Goal: Transaction & Acquisition: Book appointment/travel/reservation

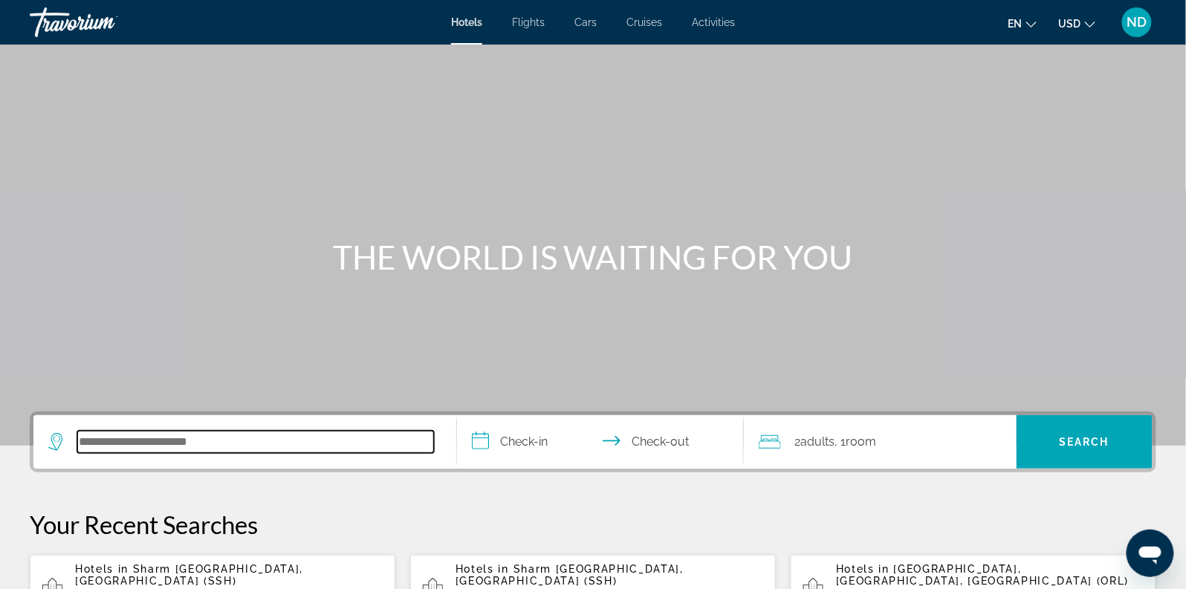
click at [210, 438] on input "Search hotel destination" at bounding box center [255, 442] width 357 height 22
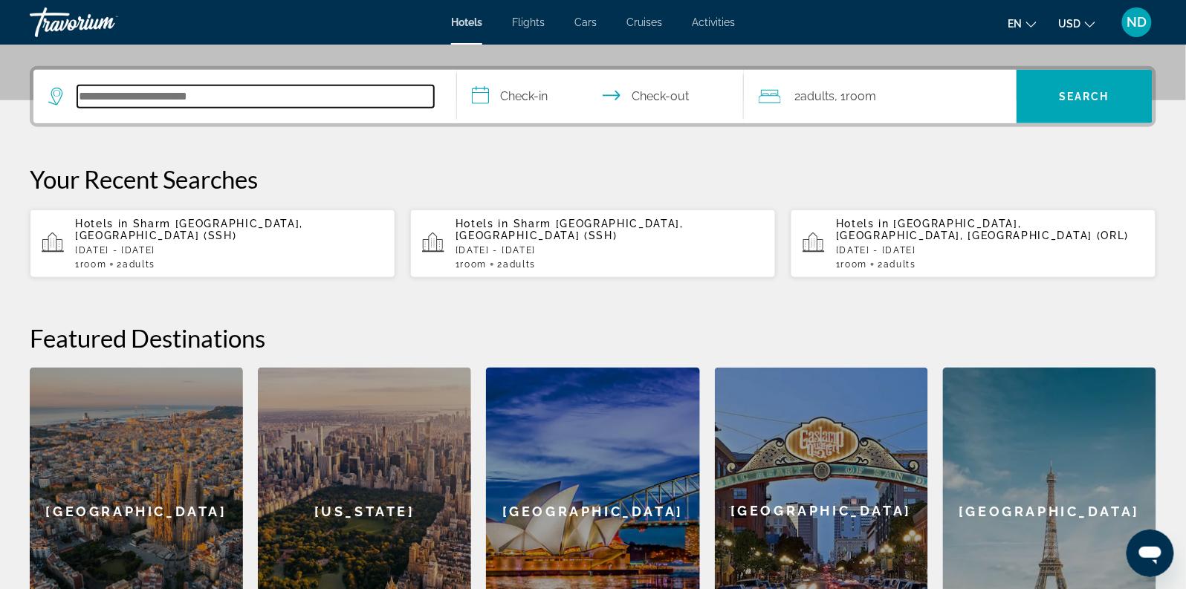
scroll to position [363, 0]
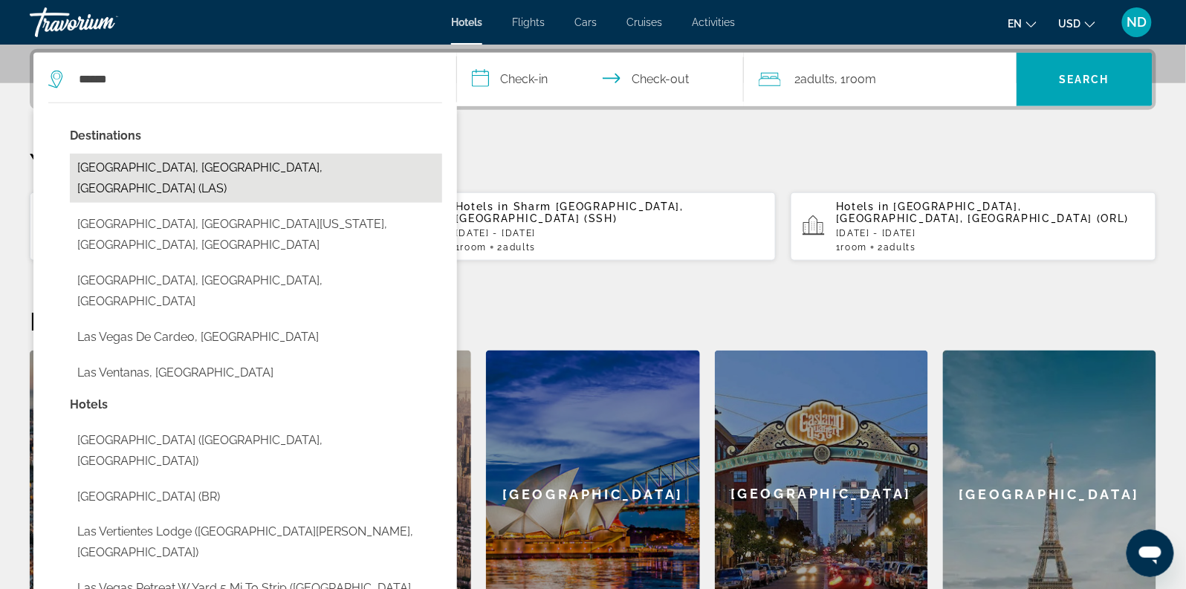
click at [294, 158] on button "[GEOGRAPHIC_DATA], [GEOGRAPHIC_DATA], [GEOGRAPHIC_DATA] (LAS)" at bounding box center [256, 178] width 372 height 49
type input "**********"
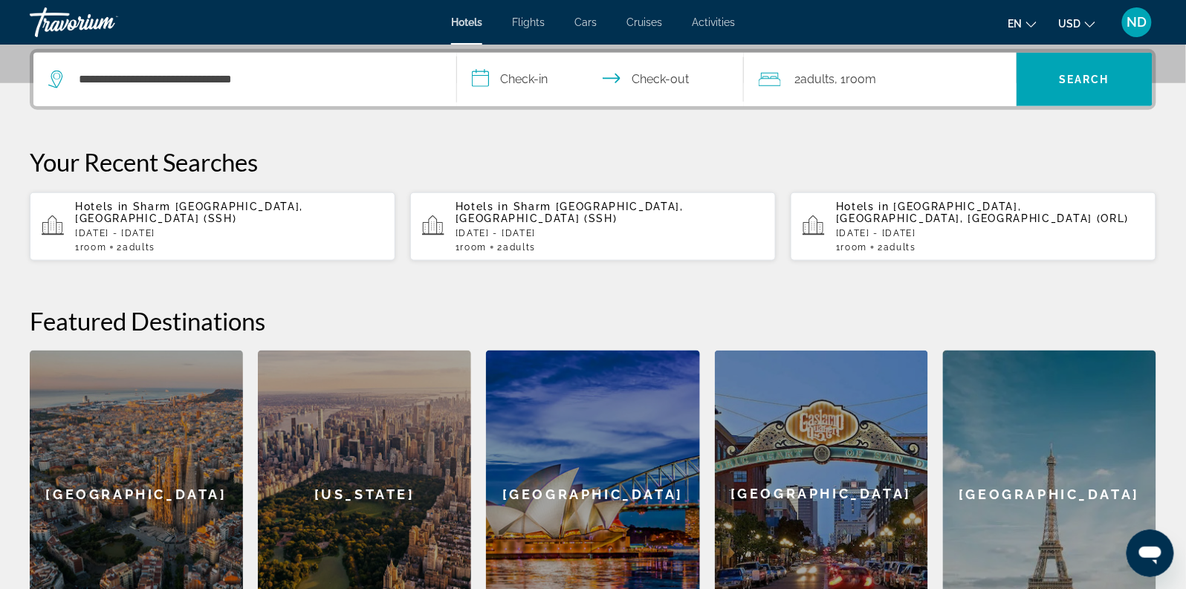
click at [526, 76] on input "**********" at bounding box center [604, 82] width 294 height 58
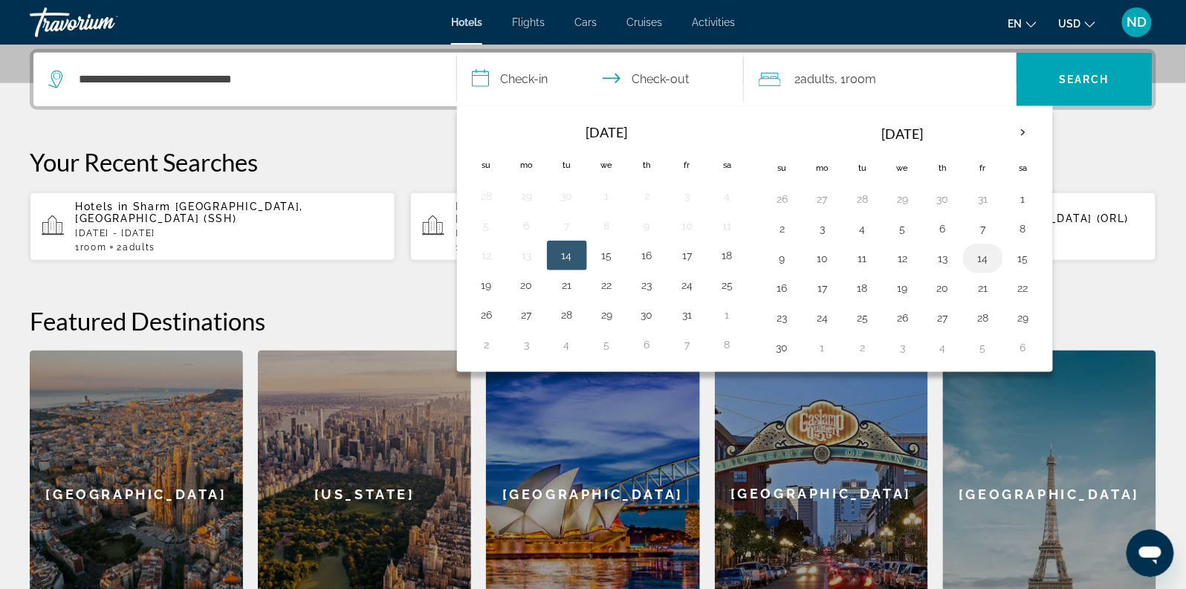
click at [974, 256] on button "14" at bounding box center [984, 258] width 24 height 21
click at [820, 282] on button "17" at bounding box center [823, 288] width 24 height 21
type input "**********"
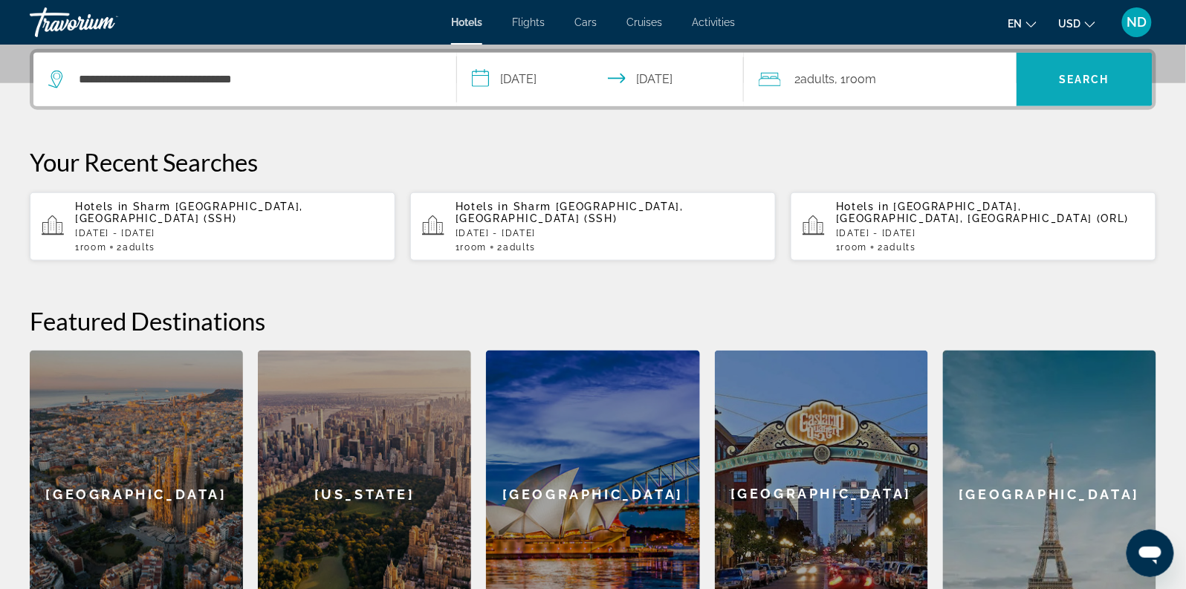
click at [1105, 77] on span "Search" at bounding box center [1085, 80] width 51 height 12
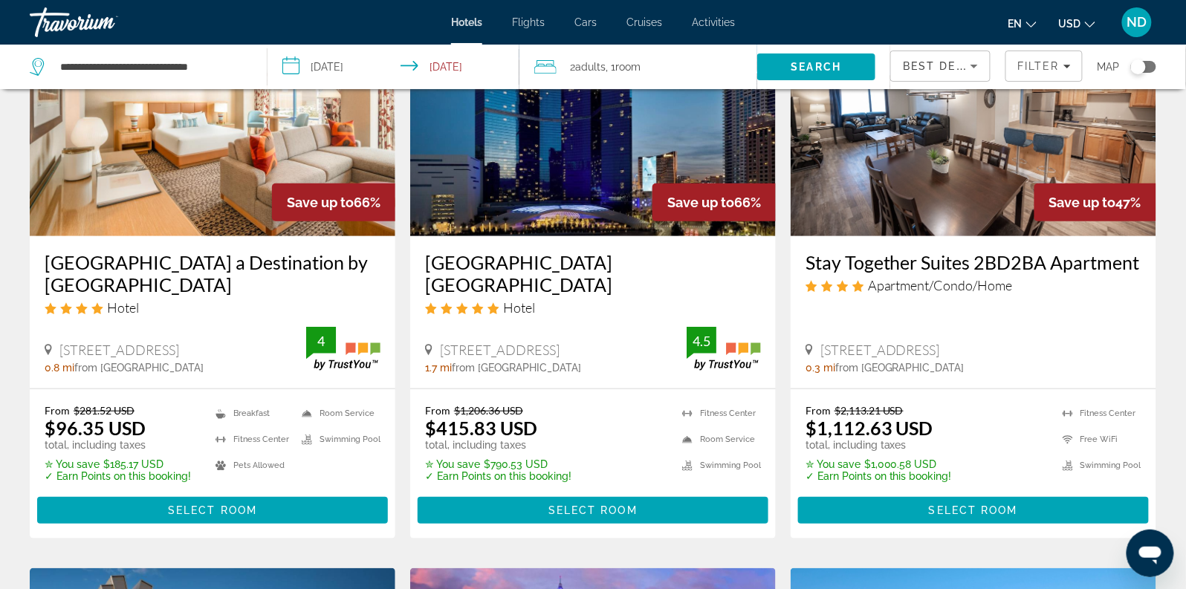
scroll to position [142, 0]
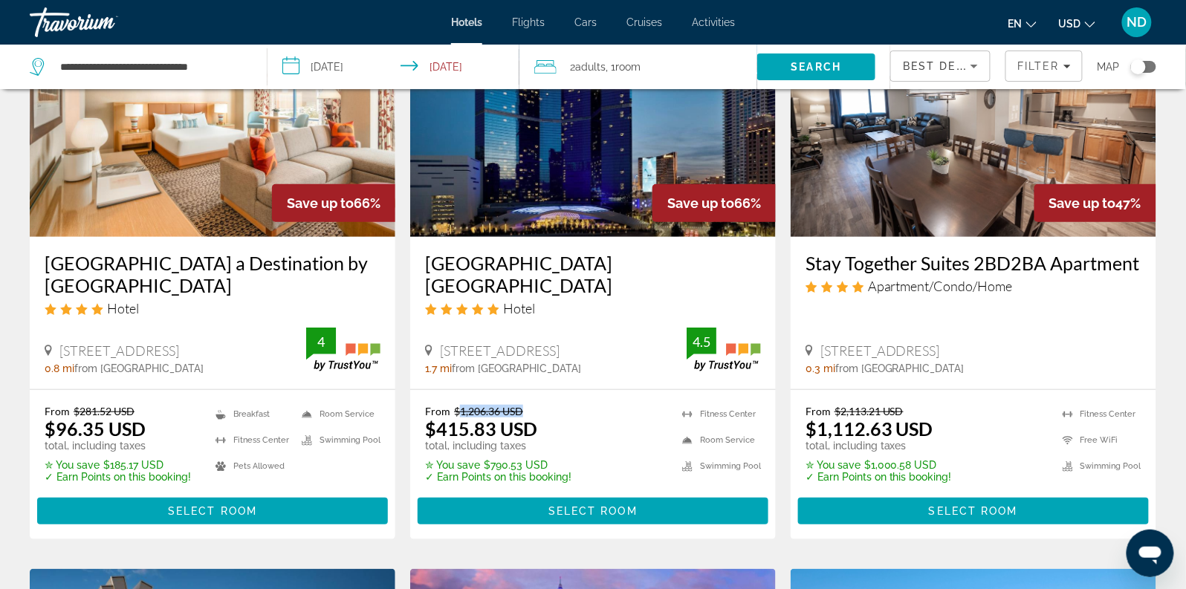
drag, startPoint x: 456, startPoint y: 410, endPoint x: 526, endPoint y: 410, distance: 69.9
click at [526, 410] on p "From $1,206.36 USD" at bounding box center [498, 411] width 146 height 13
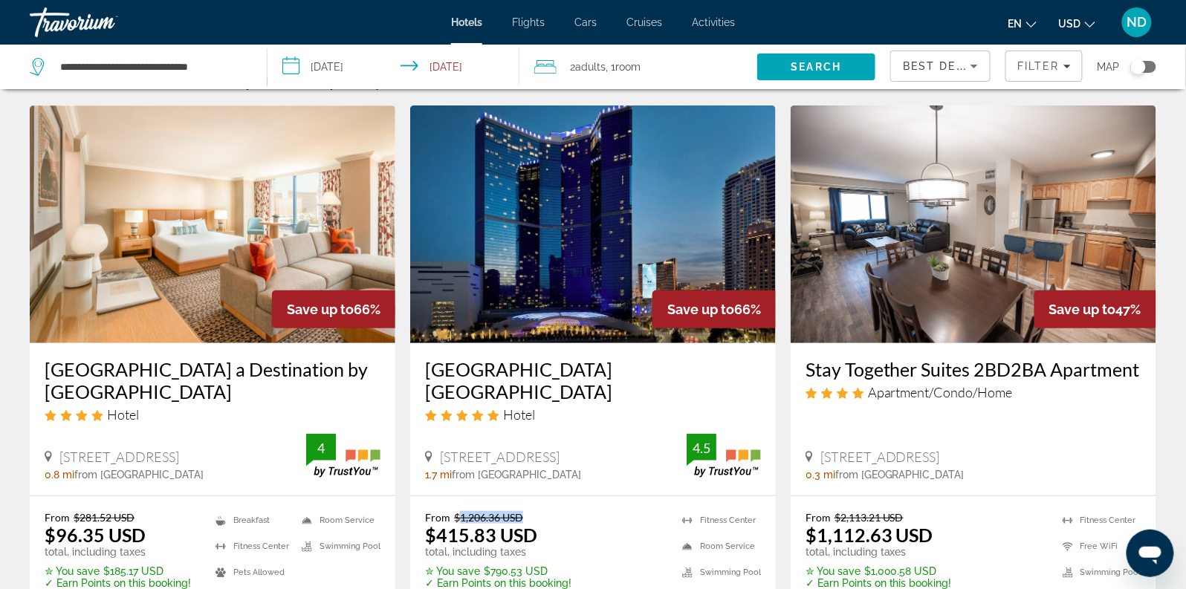
scroll to position [32, 0]
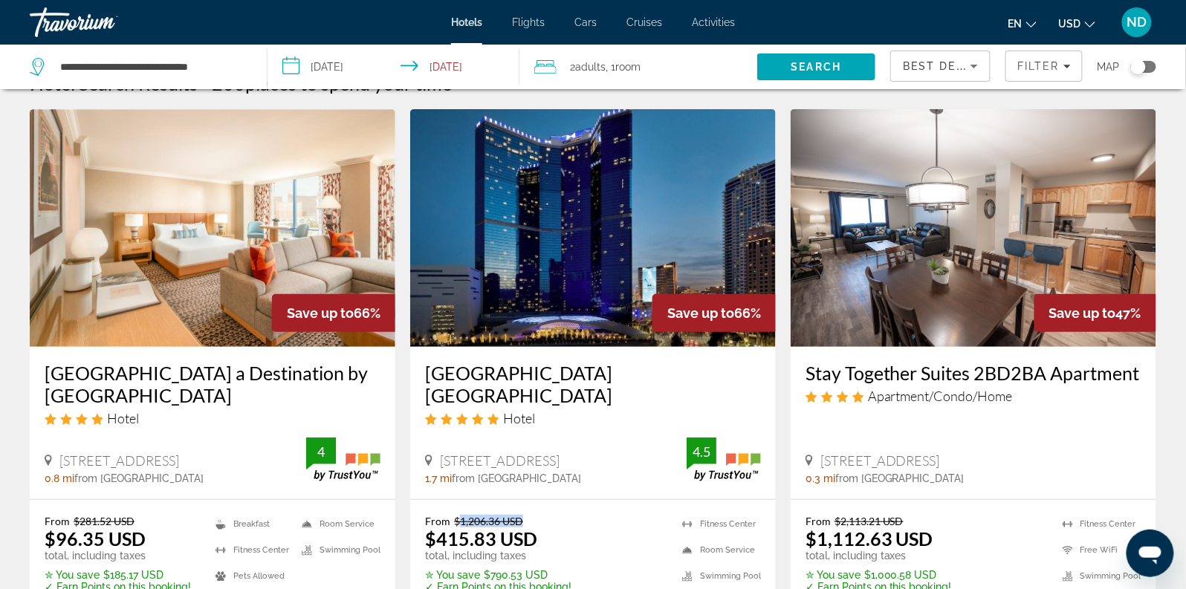
click at [616, 257] on img "Main content" at bounding box center [593, 228] width 366 height 238
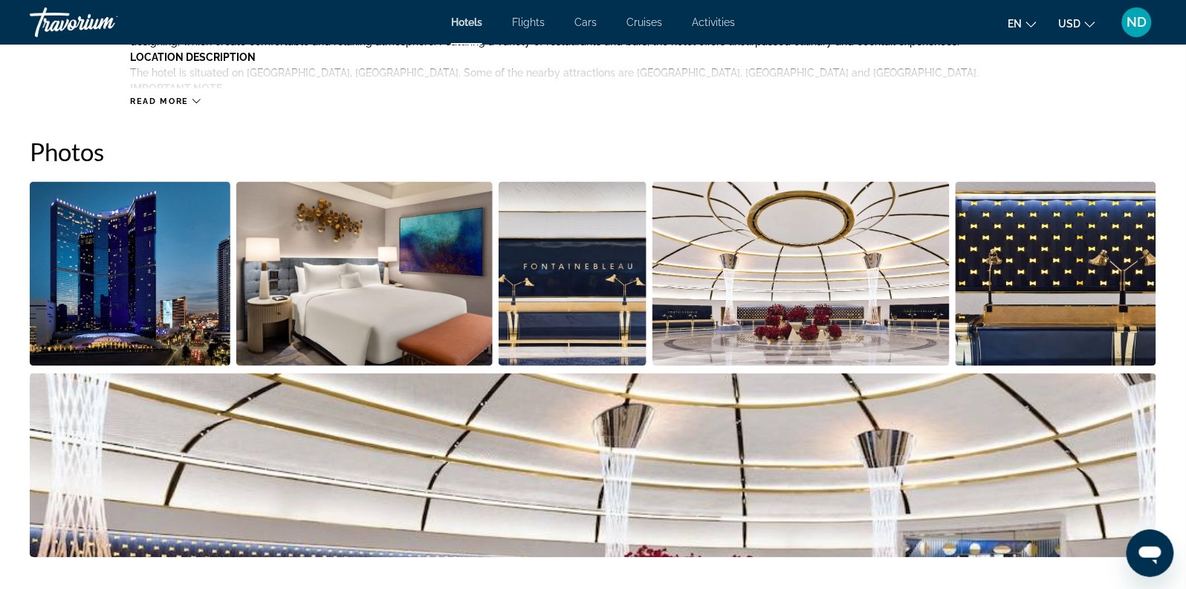
scroll to position [739, 0]
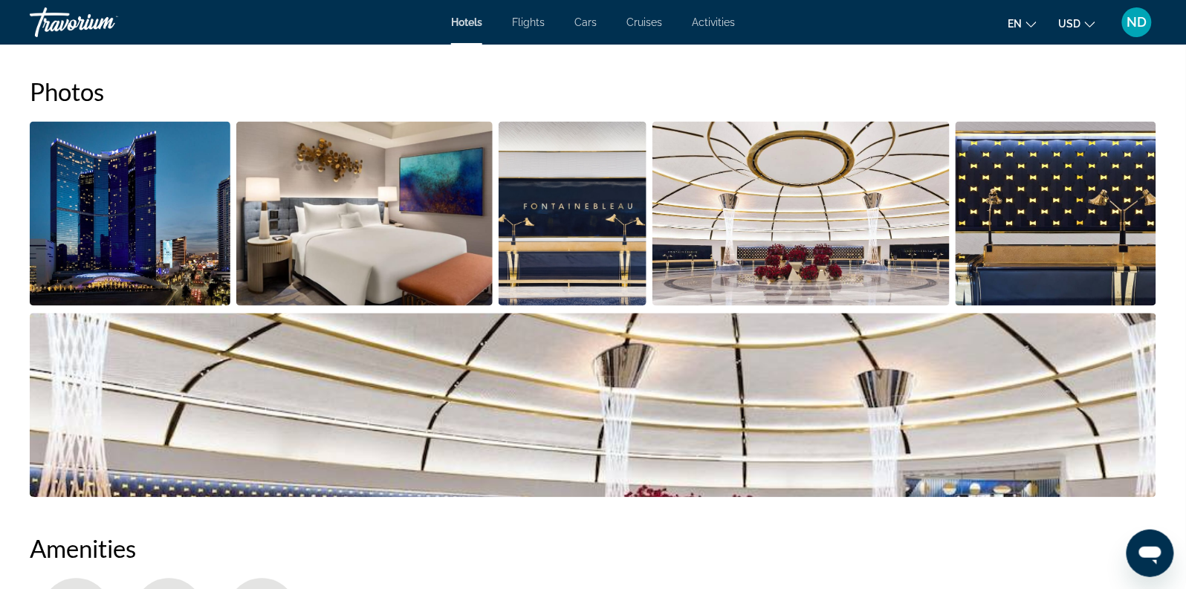
click at [345, 204] on img "Open full-screen image slider" at bounding box center [364, 214] width 256 height 184
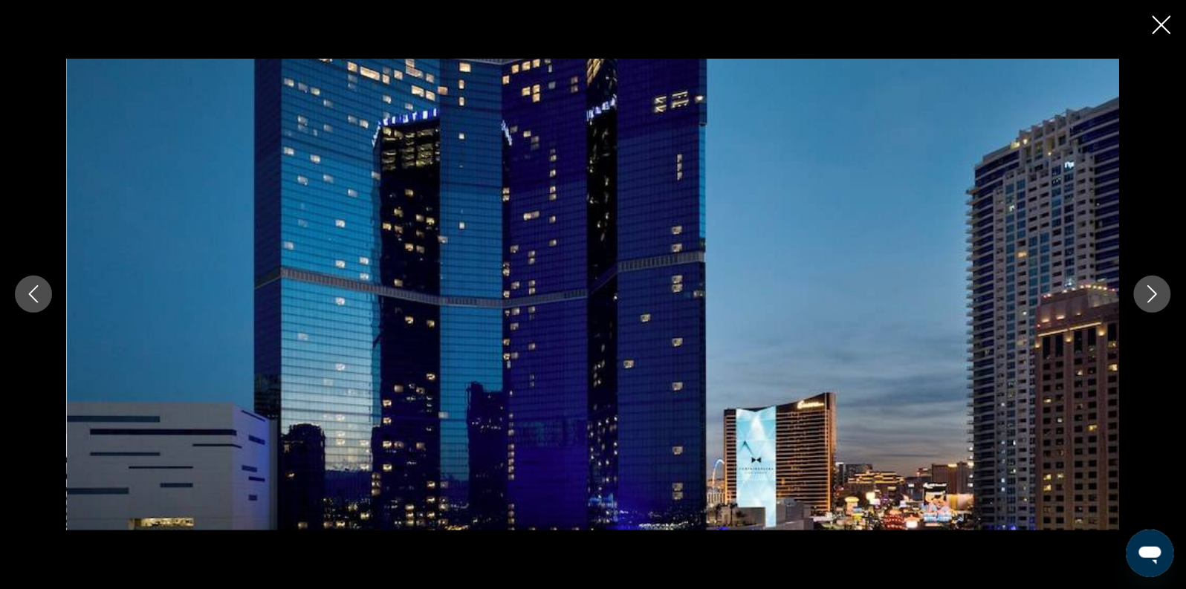
click at [1152, 295] on icon "Next image" at bounding box center [1153, 294] width 18 height 18
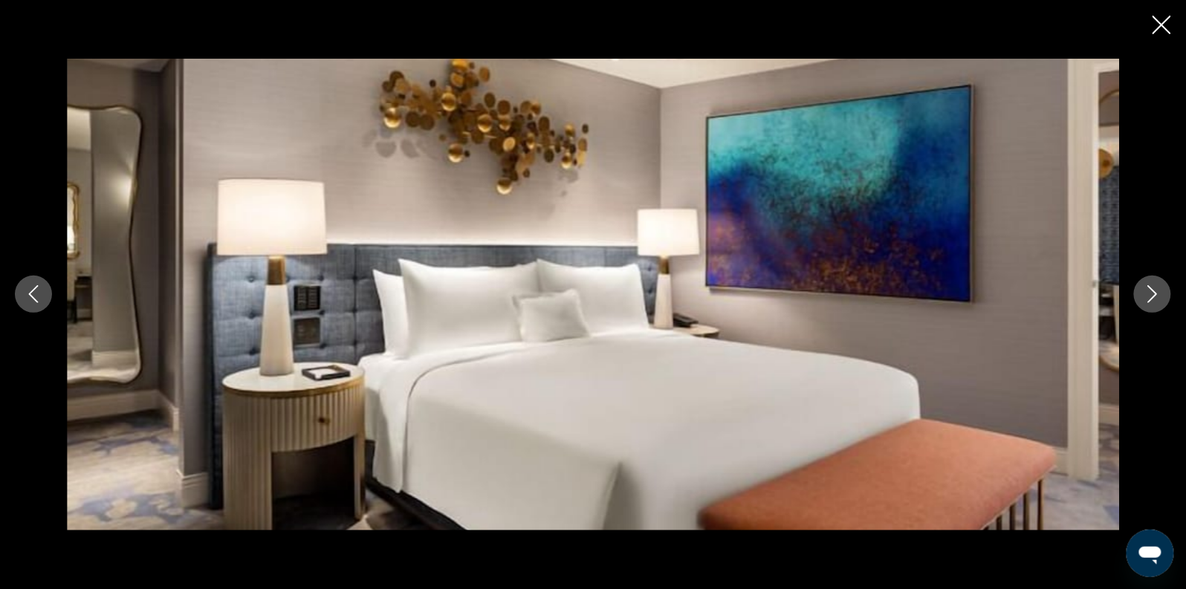
click at [1151, 295] on icon "Next image" at bounding box center [1153, 294] width 18 height 18
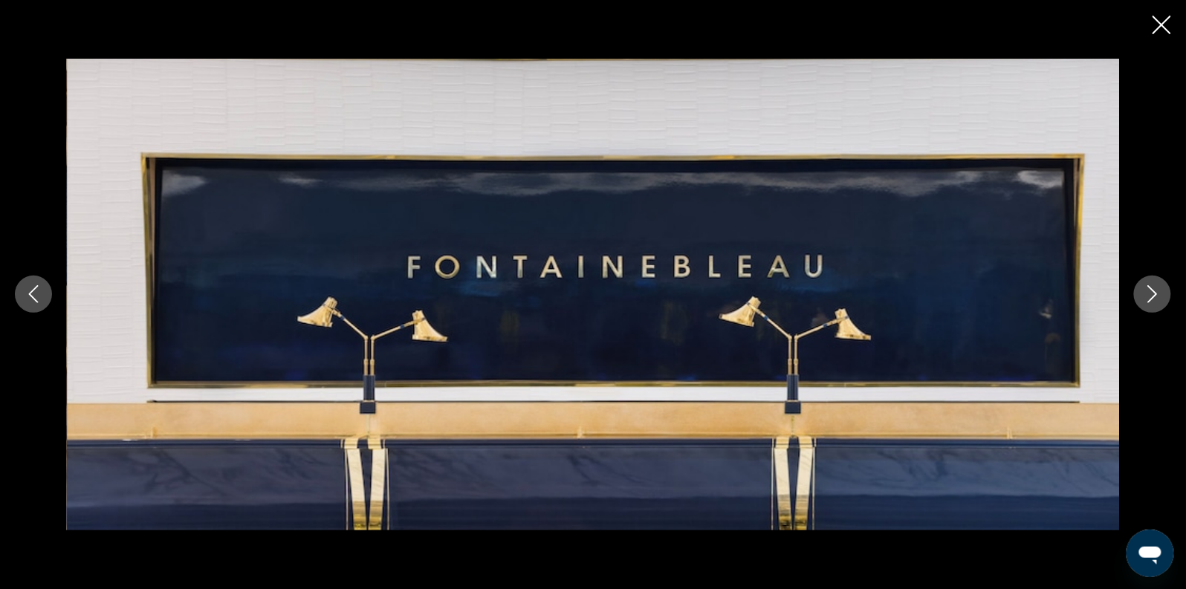
click at [1151, 295] on icon "Next image" at bounding box center [1153, 294] width 18 height 18
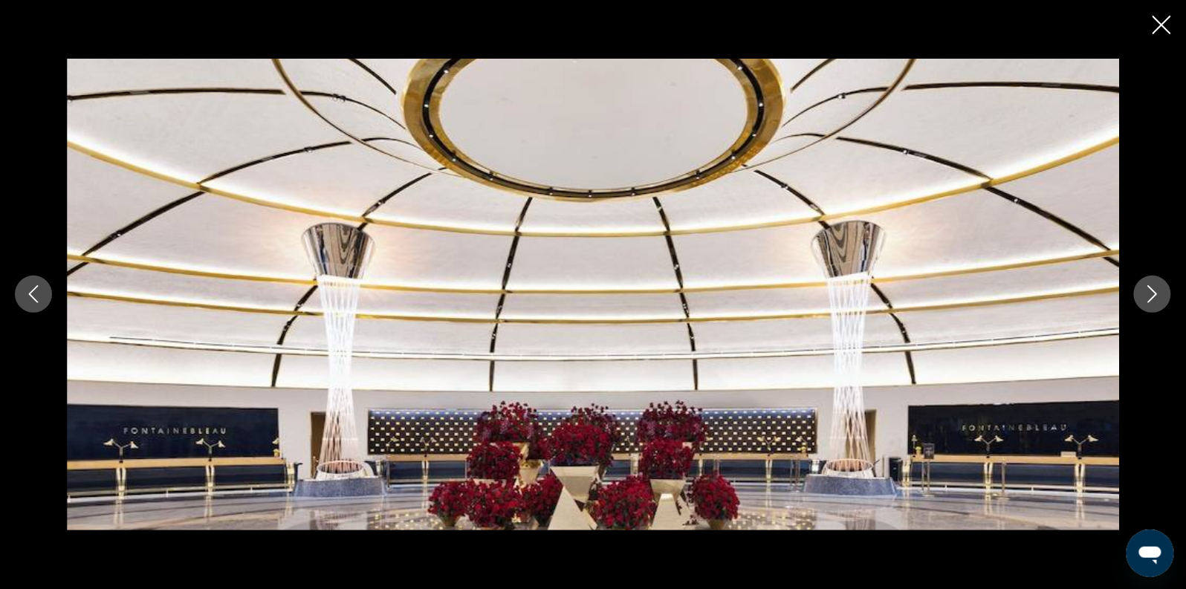
click at [1151, 295] on icon "Next image" at bounding box center [1153, 294] width 18 height 18
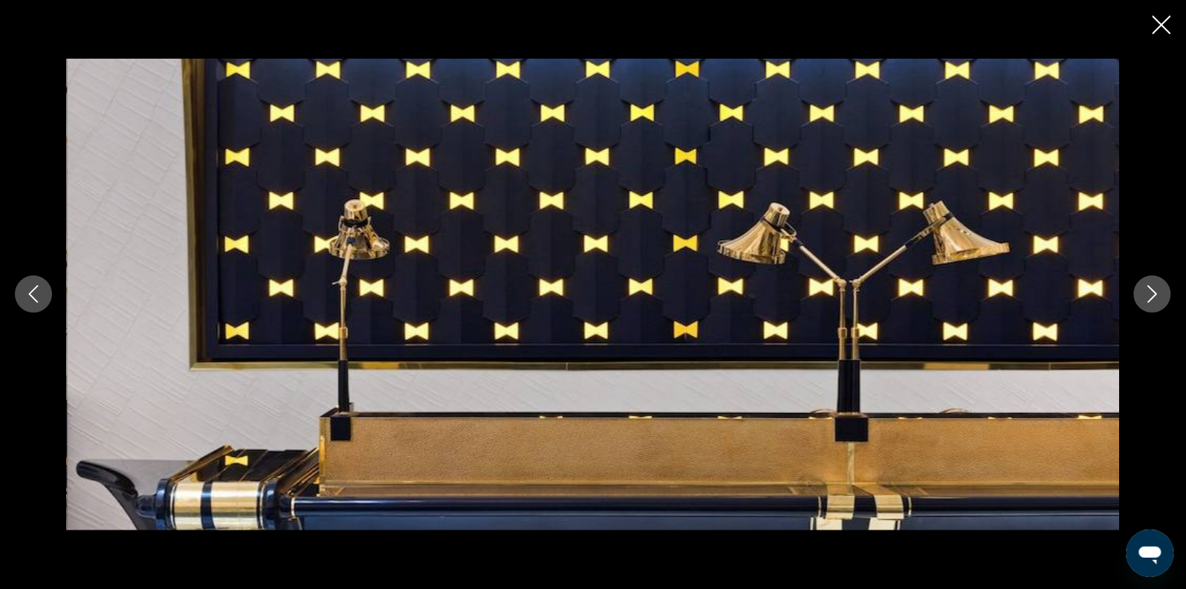
click at [1151, 295] on icon "Next image" at bounding box center [1153, 294] width 18 height 18
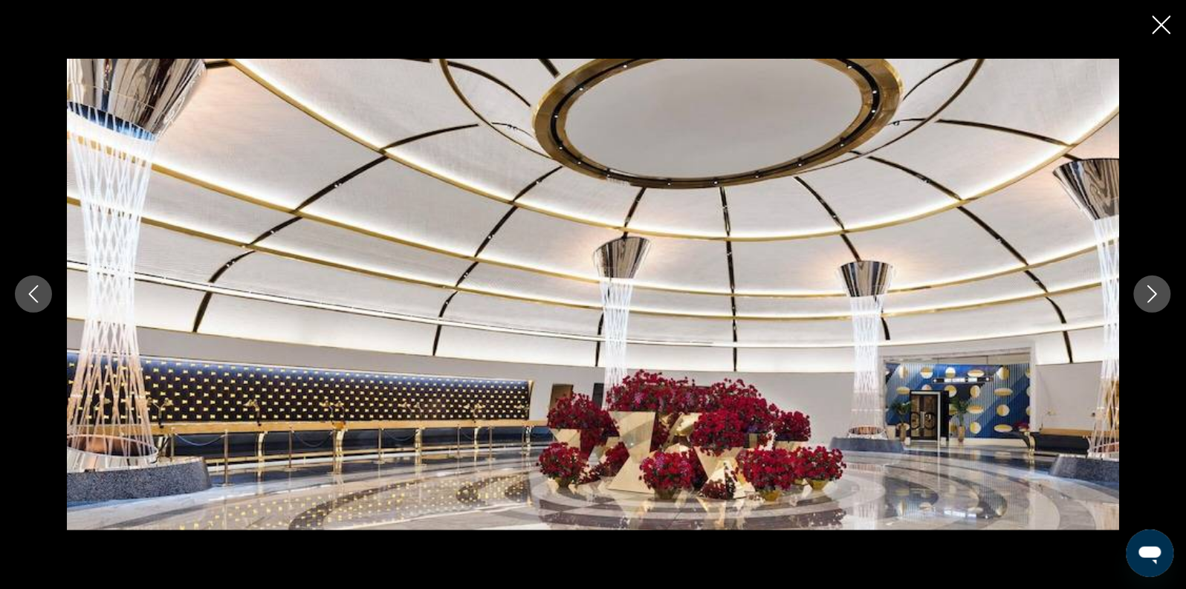
click at [1151, 295] on icon "Next image" at bounding box center [1153, 294] width 18 height 18
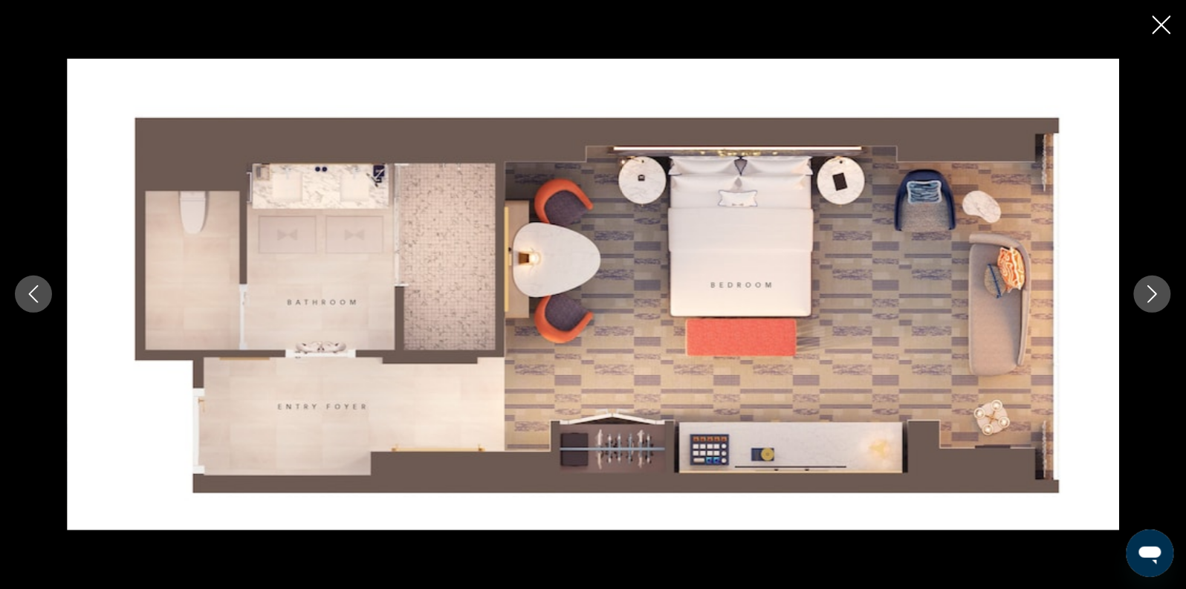
click at [1151, 295] on icon "Next image" at bounding box center [1153, 294] width 18 height 18
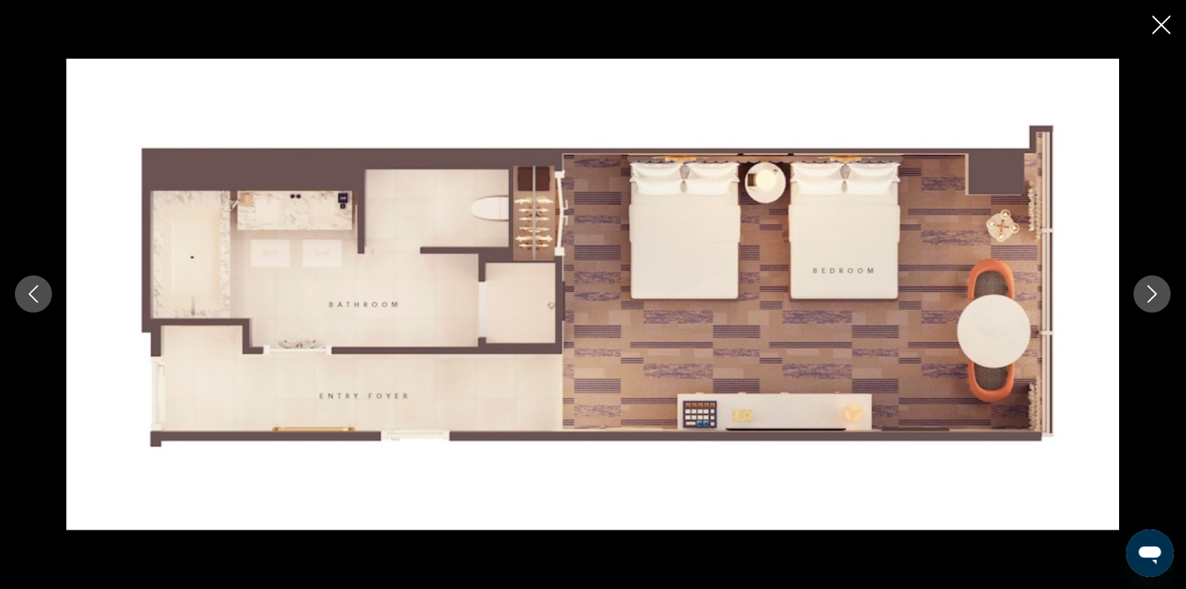
click at [1160, 293] on icon "Next image" at bounding box center [1153, 294] width 18 height 18
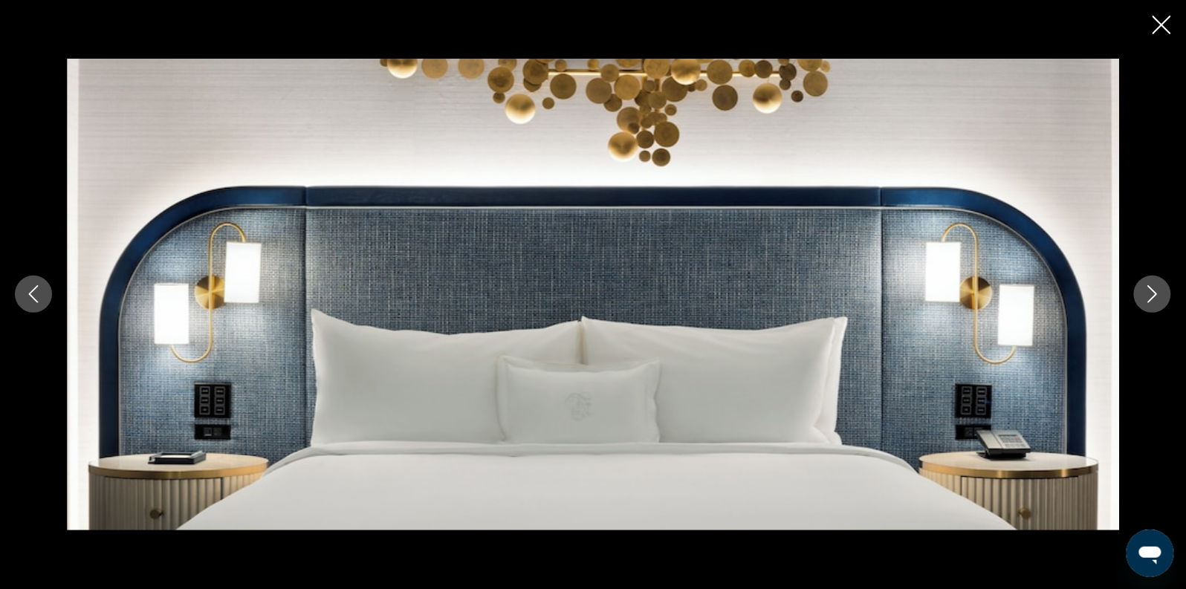
click at [1160, 293] on icon "Next image" at bounding box center [1153, 294] width 18 height 18
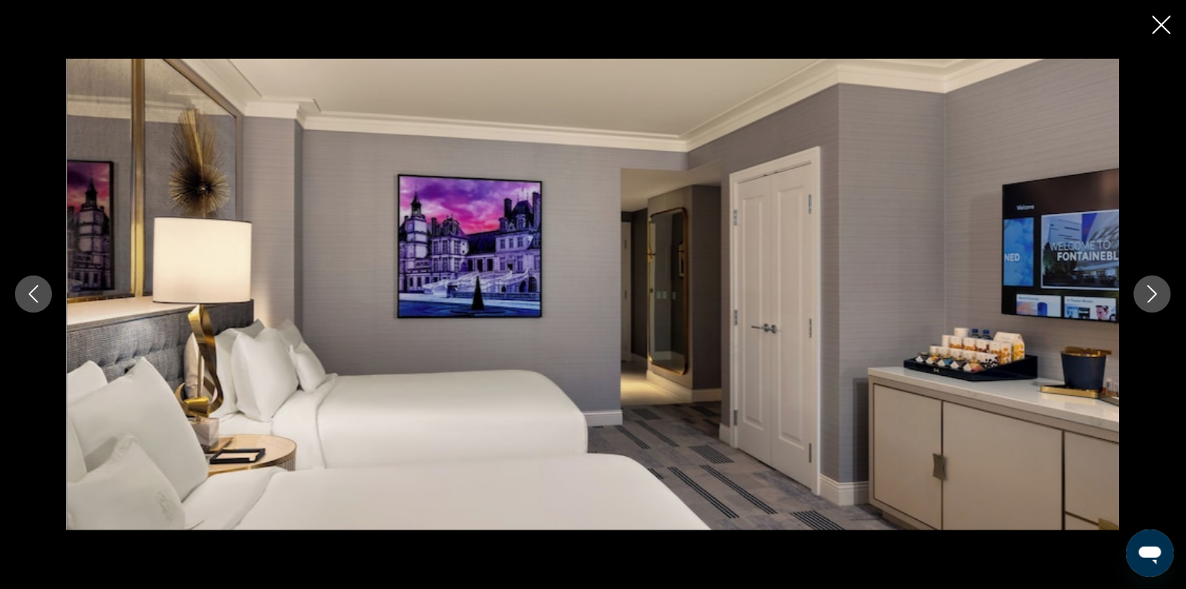
click at [1160, 293] on icon "Next image" at bounding box center [1153, 294] width 18 height 18
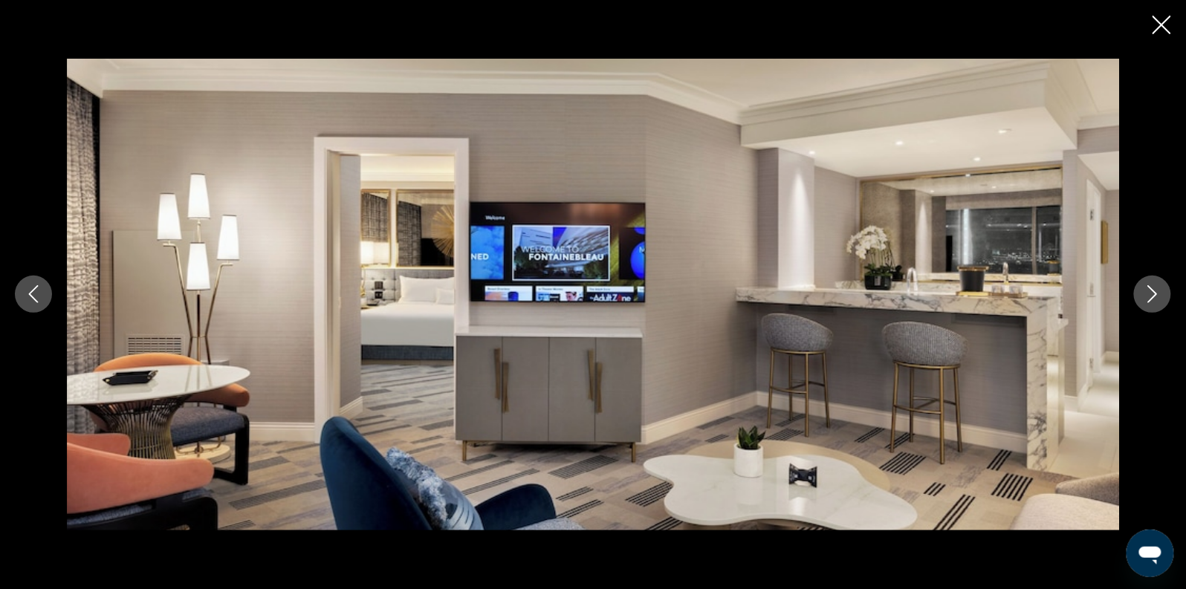
click at [1157, 22] on icon "Close slideshow" at bounding box center [1162, 25] width 19 height 19
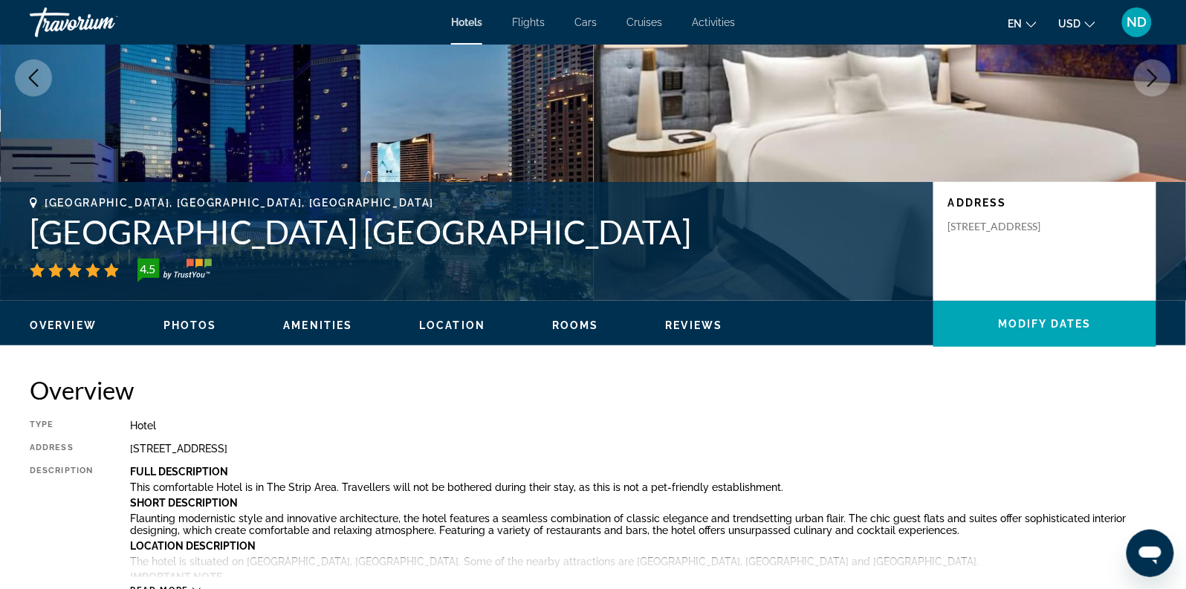
scroll to position [0, 0]
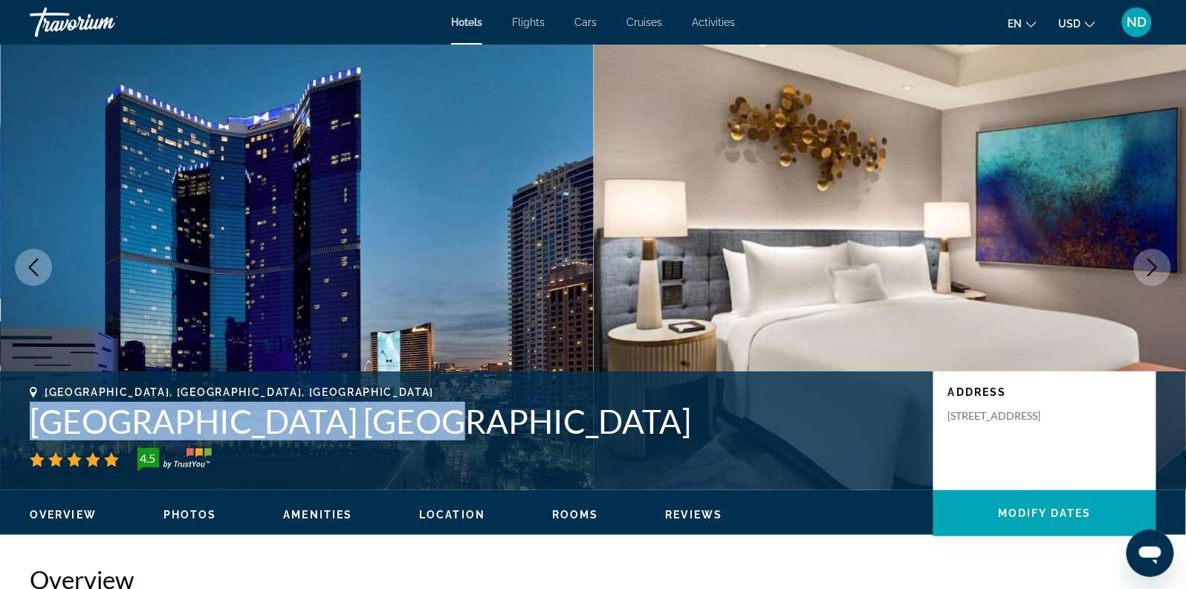
drag, startPoint x: 386, startPoint y: 426, endPoint x: 40, endPoint y: 419, distance: 345.7
click at [23, 418] on div "Las Vegas, NV, United States Fontainebleau Las Vegas 4.5 Address 2777 South Las…" at bounding box center [593, 431] width 1186 height 89
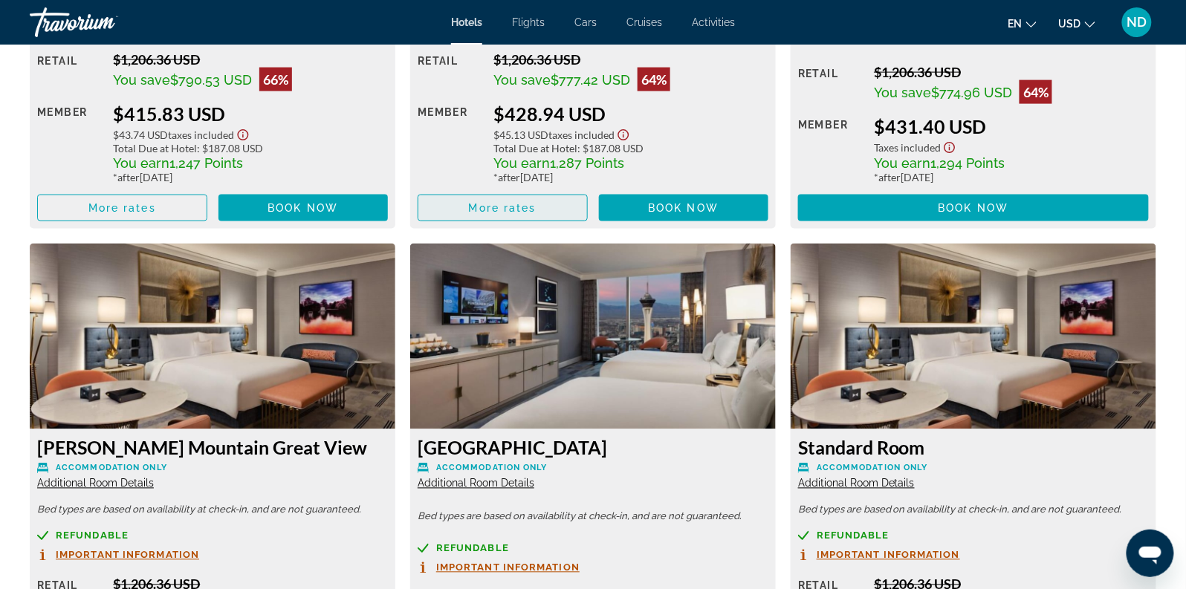
scroll to position [2414, 0]
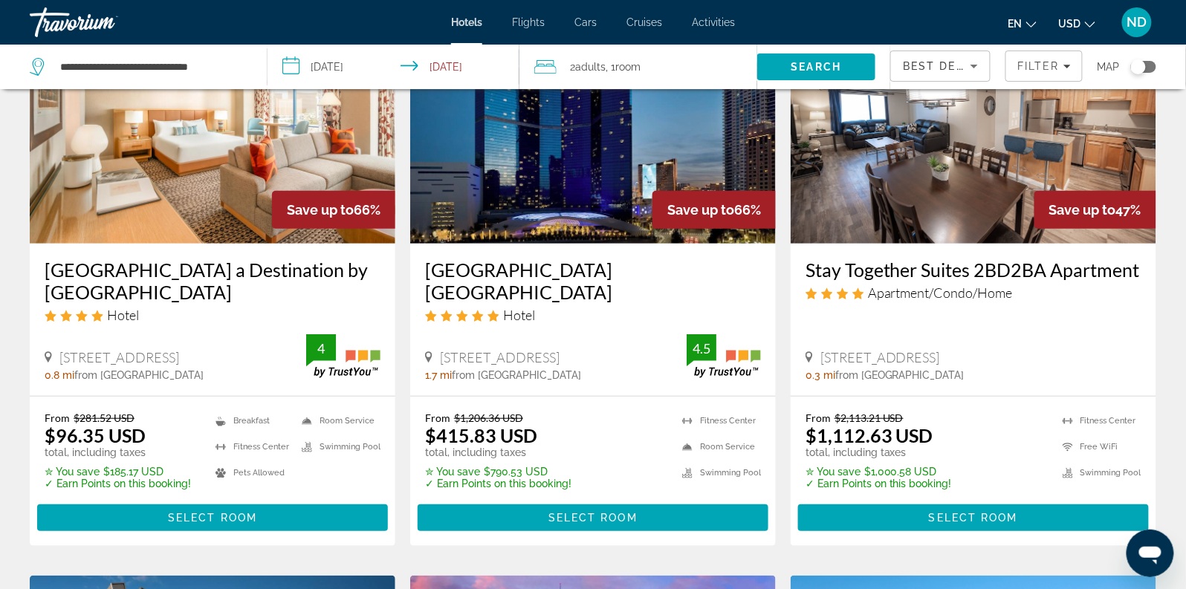
scroll to position [184, 0]
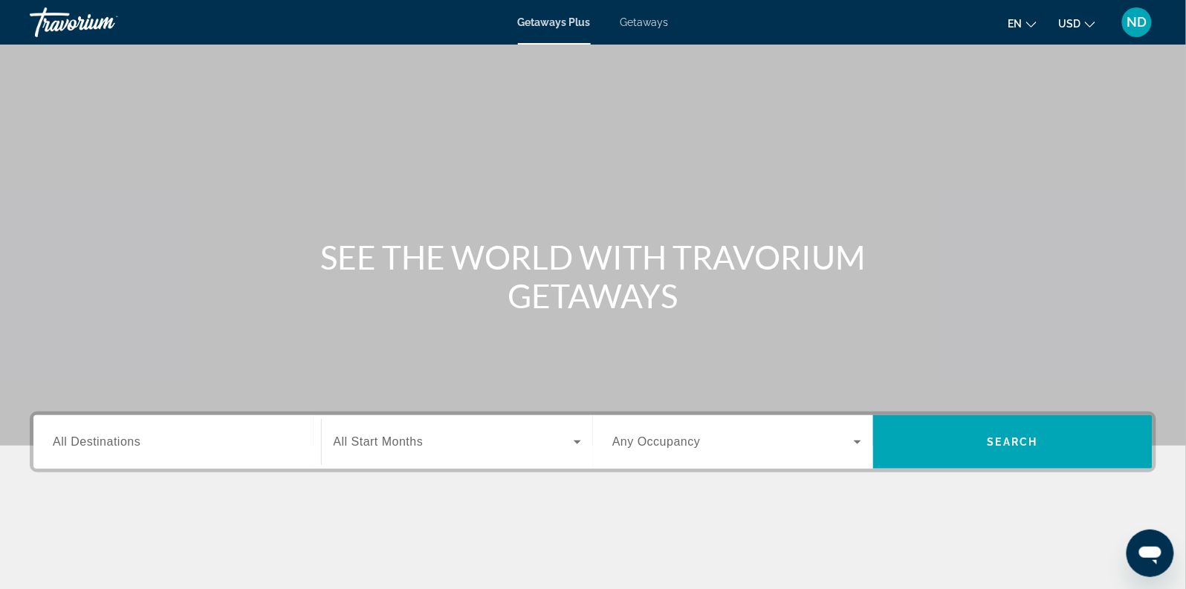
click at [633, 23] on span "Getaways" at bounding box center [645, 22] width 48 height 12
click at [161, 444] on input "Destination All Destinations" at bounding box center [177, 443] width 249 height 18
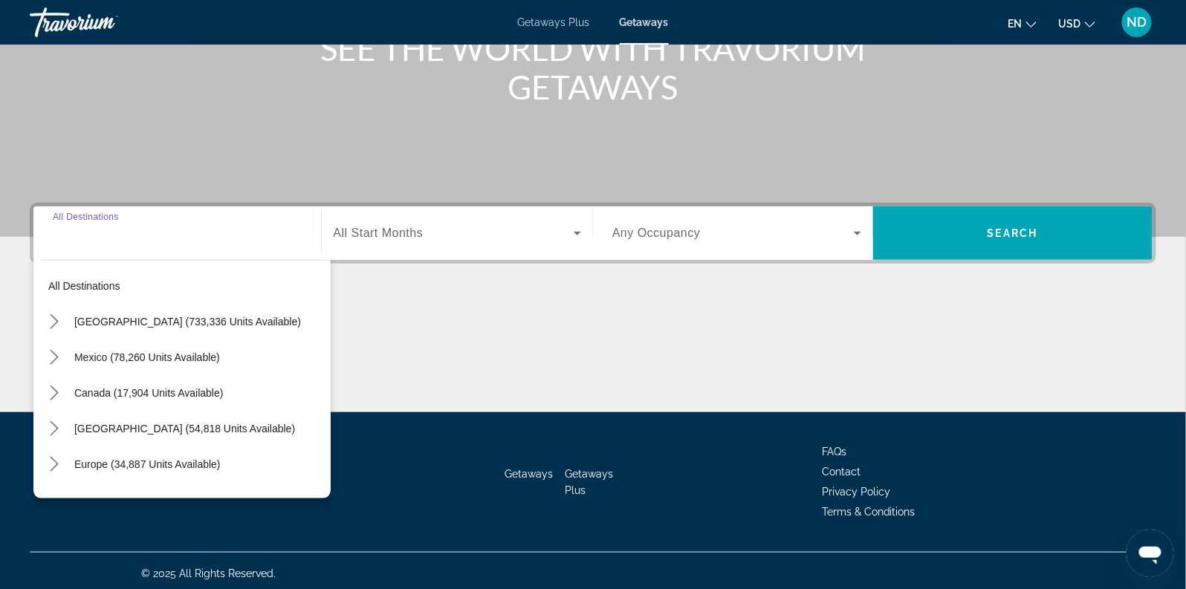
scroll to position [213, 0]
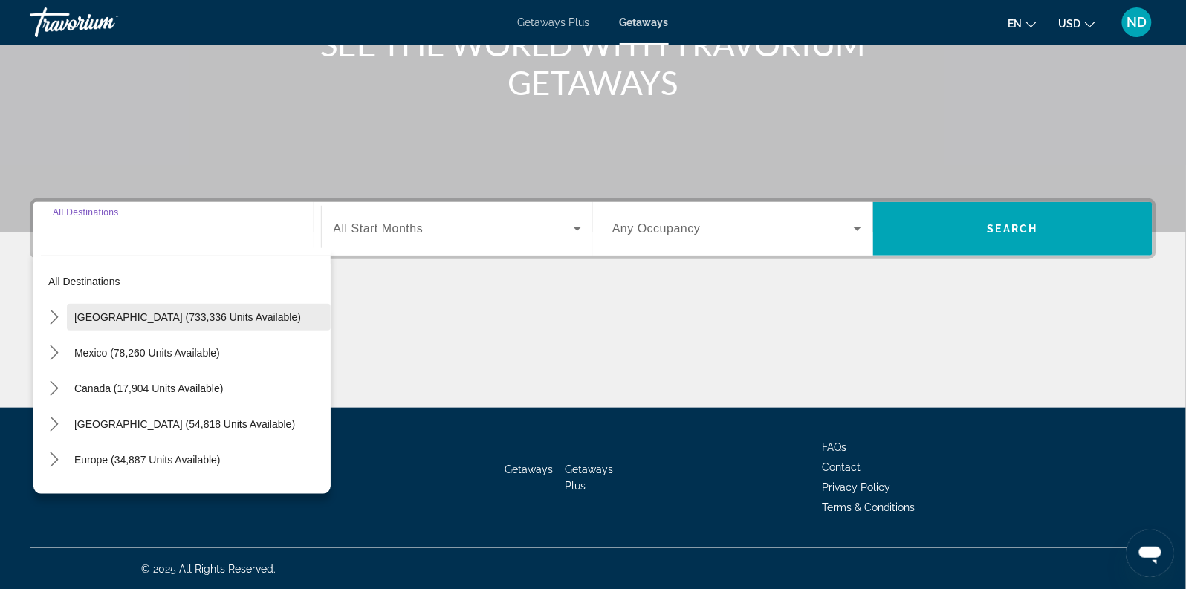
click at [220, 320] on span "United States (733,336 units available)" at bounding box center [187, 317] width 227 height 12
type input "**********"
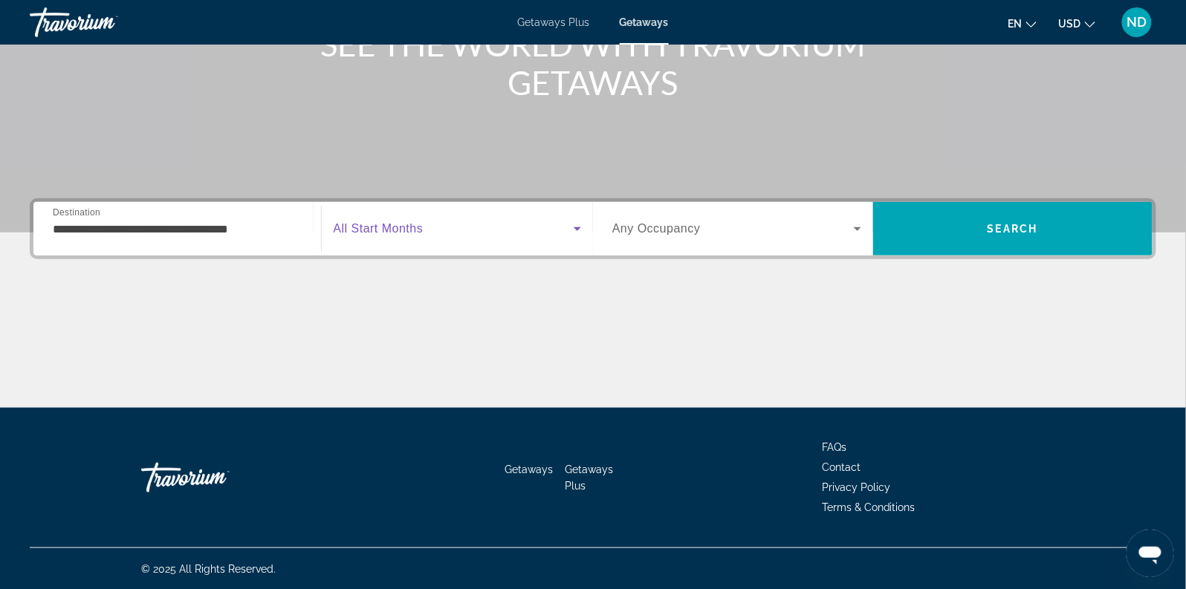
click at [433, 230] on span "Search widget" at bounding box center [454, 229] width 241 height 18
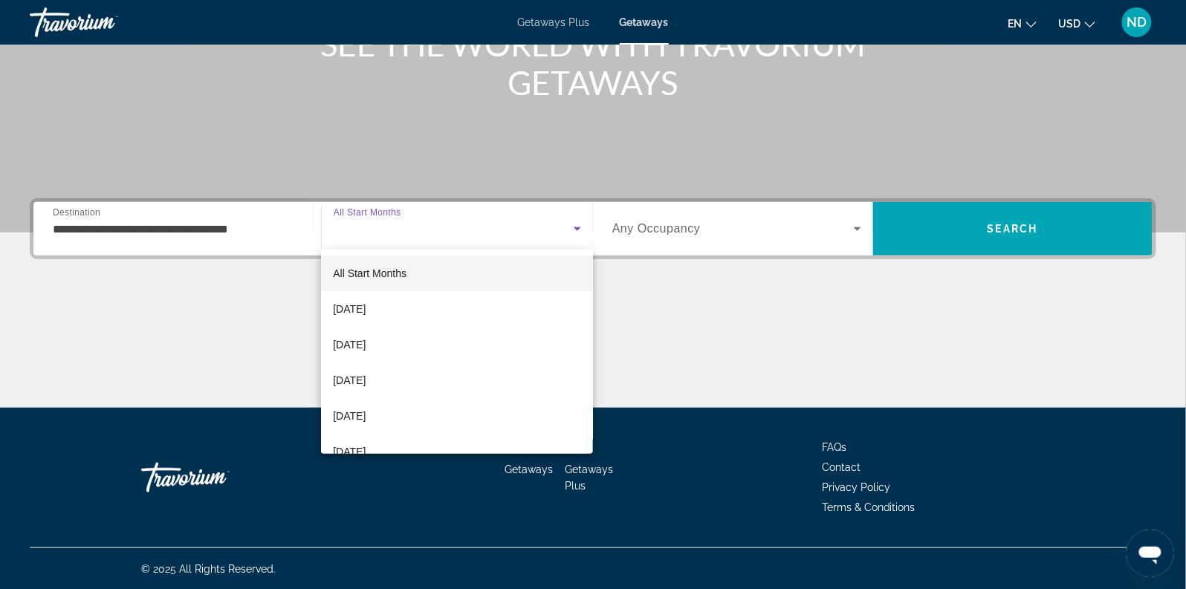
click at [993, 232] on div at bounding box center [593, 294] width 1186 height 589
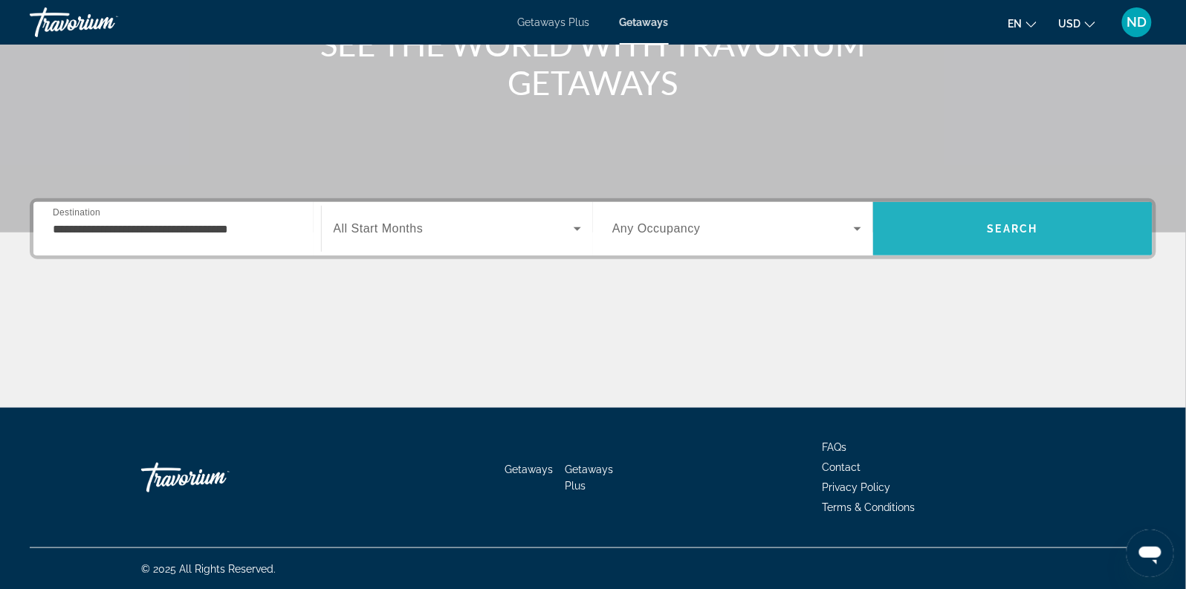
click at [988, 230] on span "Search" at bounding box center [1013, 229] width 51 height 12
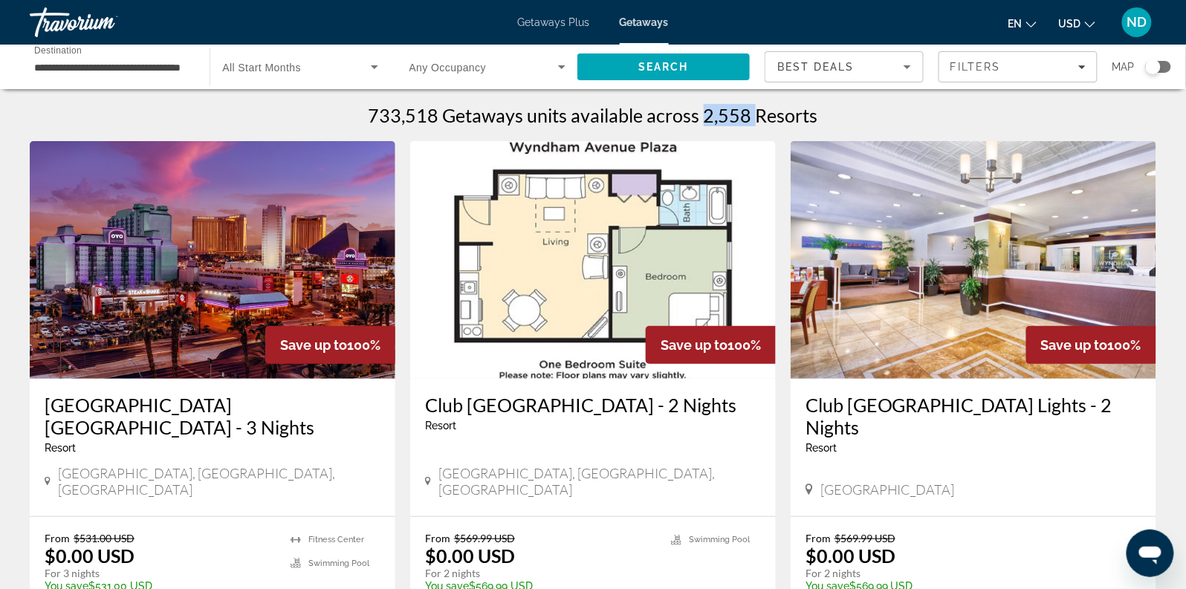
drag, startPoint x: 705, startPoint y: 118, endPoint x: 751, endPoint y: 115, distance: 46.2
click at [751, 115] on h1 "733,518 Getaways units available across 2,558 Resorts" at bounding box center [594, 115] width 450 height 22
drag, startPoint x: 370, startPoint y: 112, endPoint x: 401, endPoint y: 114, distance: 31.3
click at [401, 114] on div "733,518 Getaways units available across 2,558 Resorts" at bounding box center [593, 115] width 1127 height 22
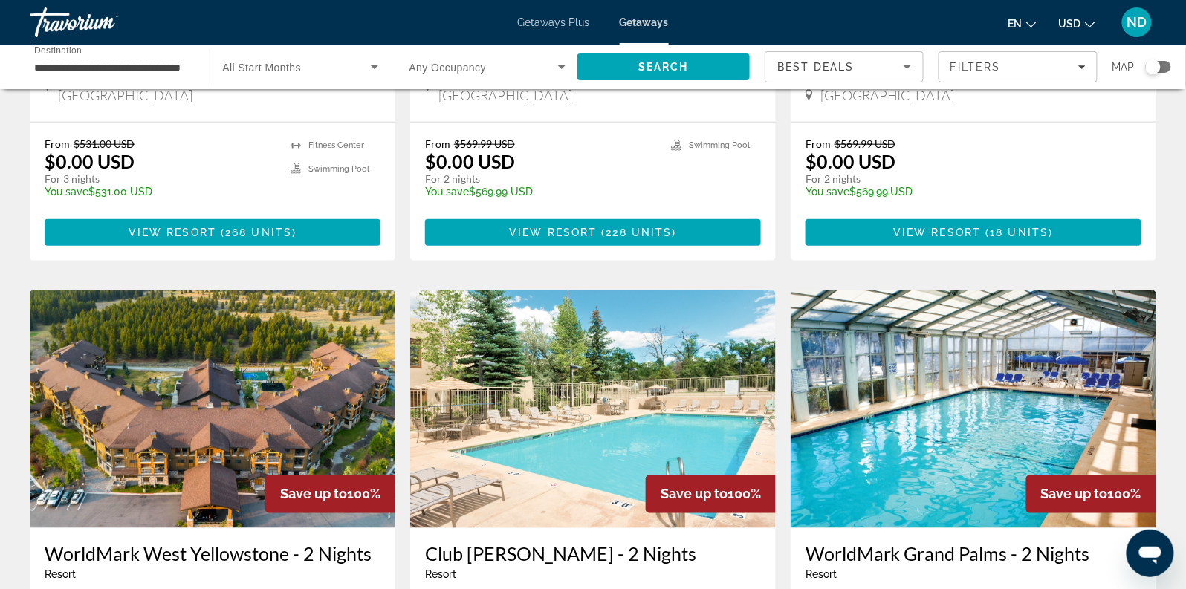
scroll to position [524, 0]
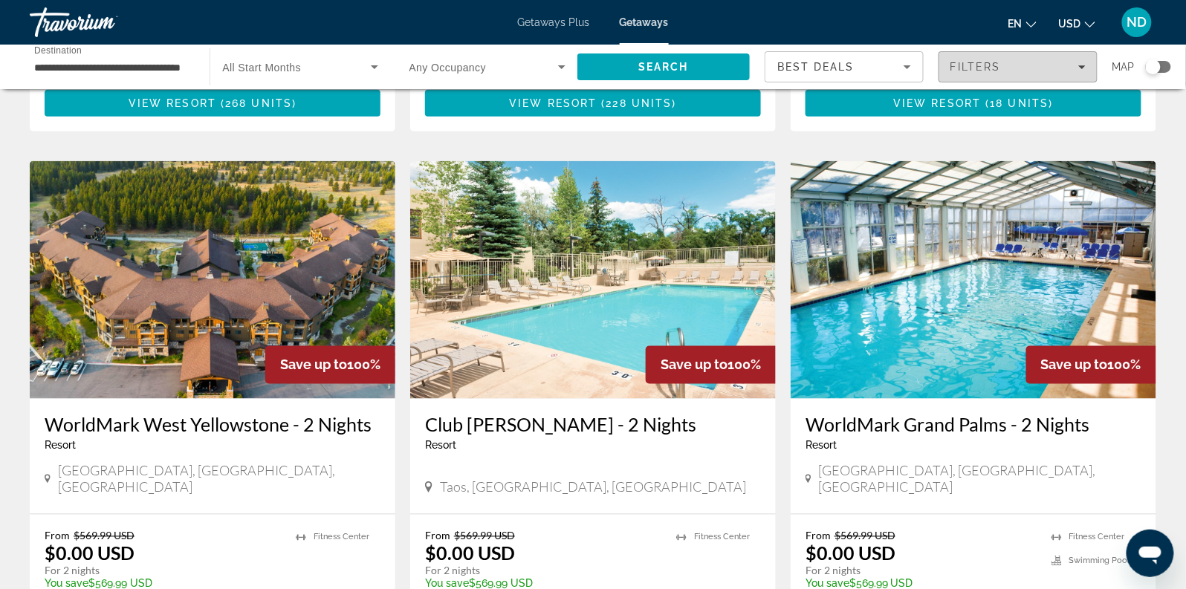
click at [1085, 77] on span "Filters" at bounding box center [1019, 67] width 158 height 36
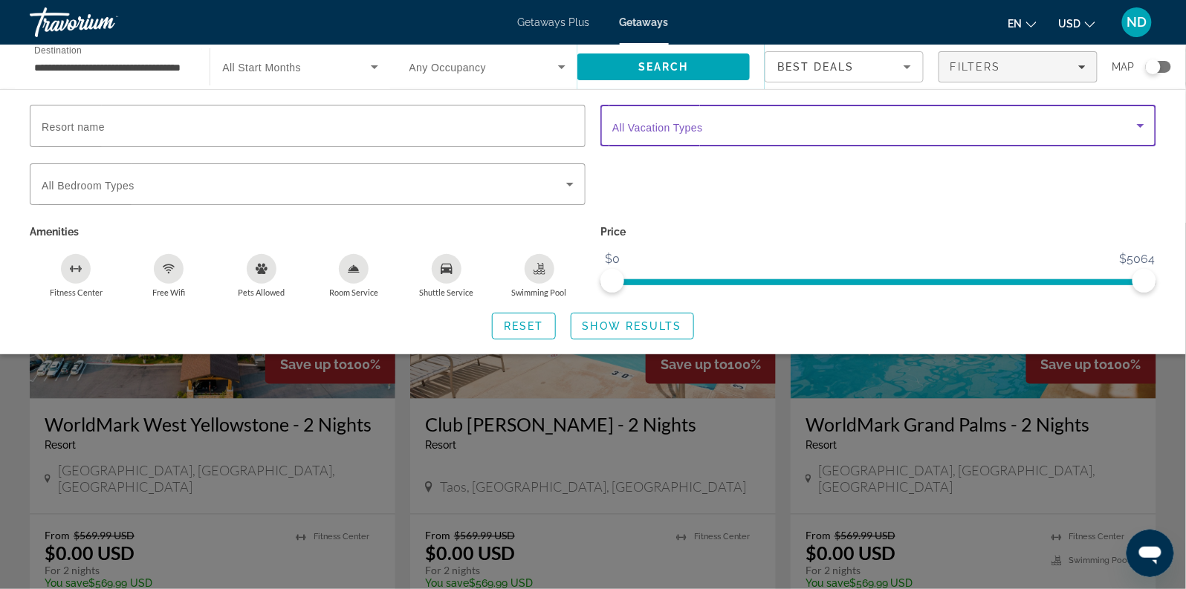
click at [807, 128] on span "Search widget" at bounding box center [874, 126] width 525 height 18
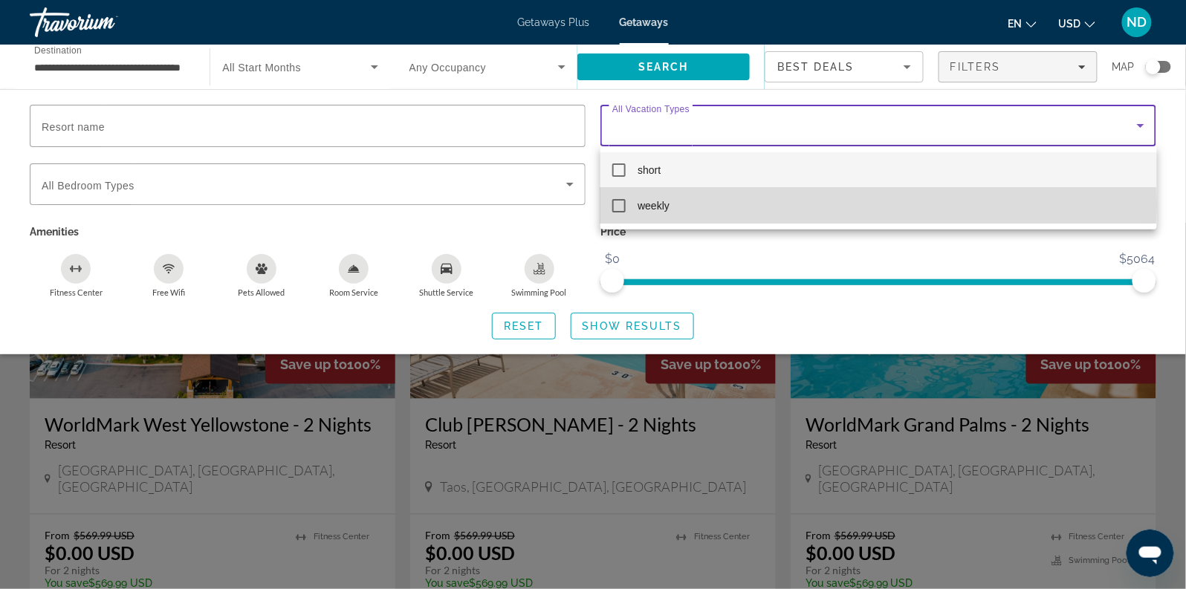
click at [676, 204] on mat-option "weekly" at bounding box center [879, 206] width 556 height 36
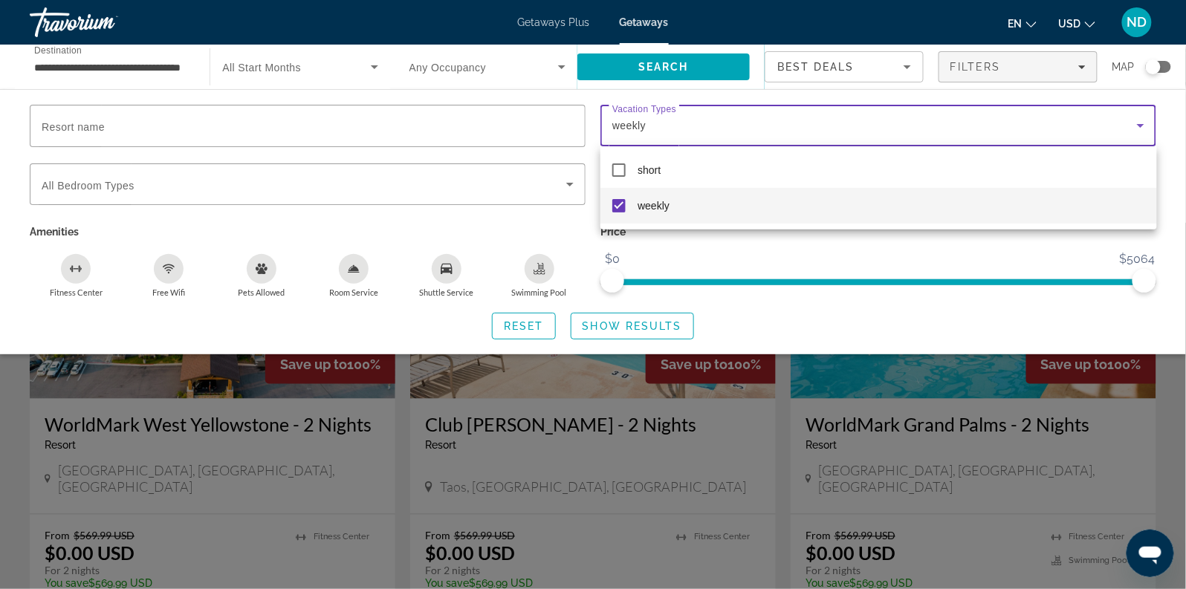
click at [632, 326] on div at bounding box center [593, 294] width 1186 height 589
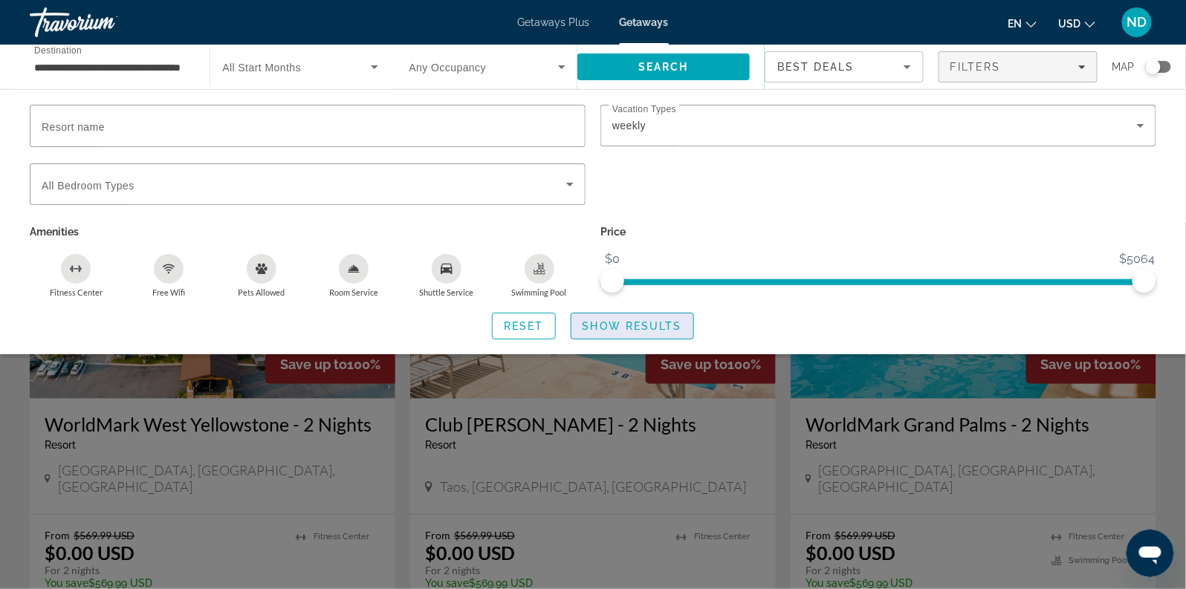
click at [630, 326] on span "Show Results" at bounding box center [633, 326] width 100 height 12
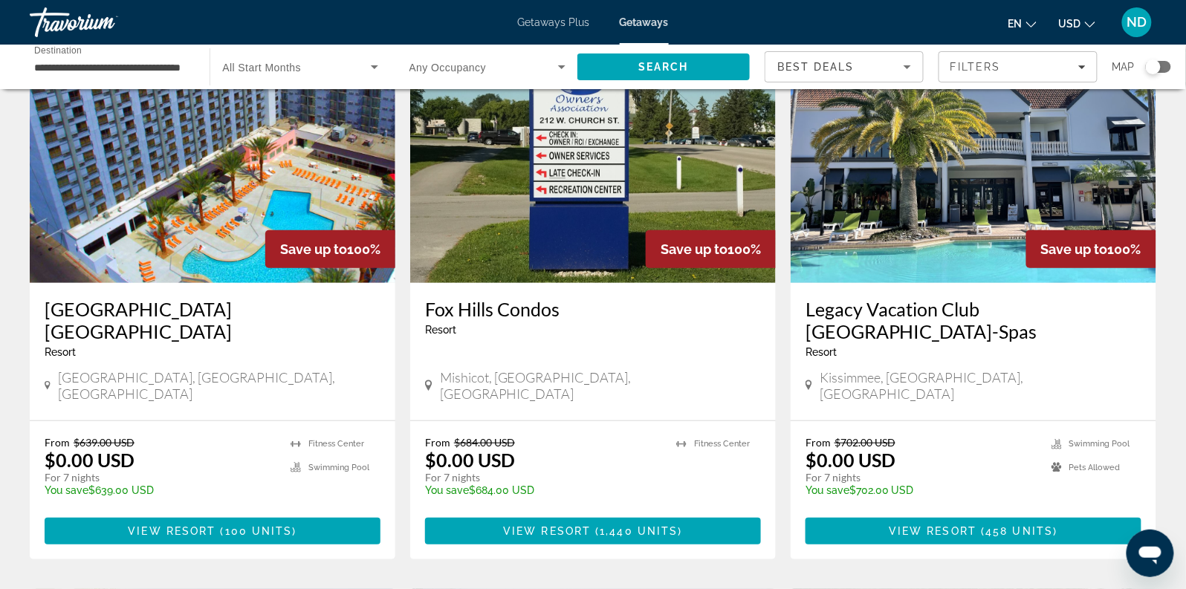
scroll to position [93, 0]
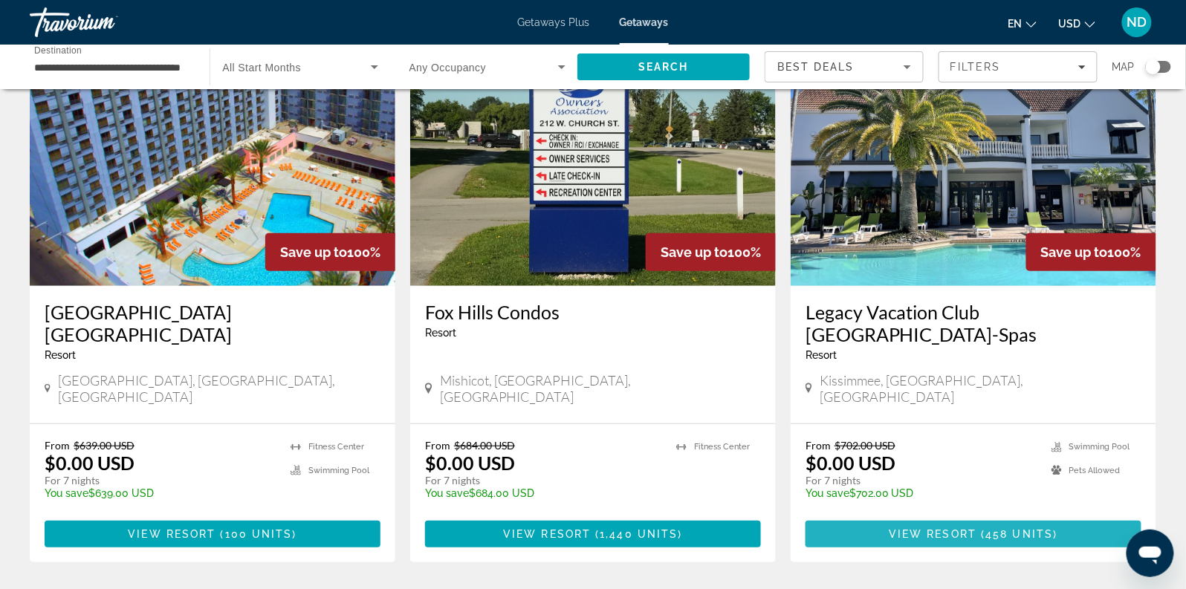
click at [963, 528] on span "View Resort" at bounding box center [933, 534] width 88 height 12
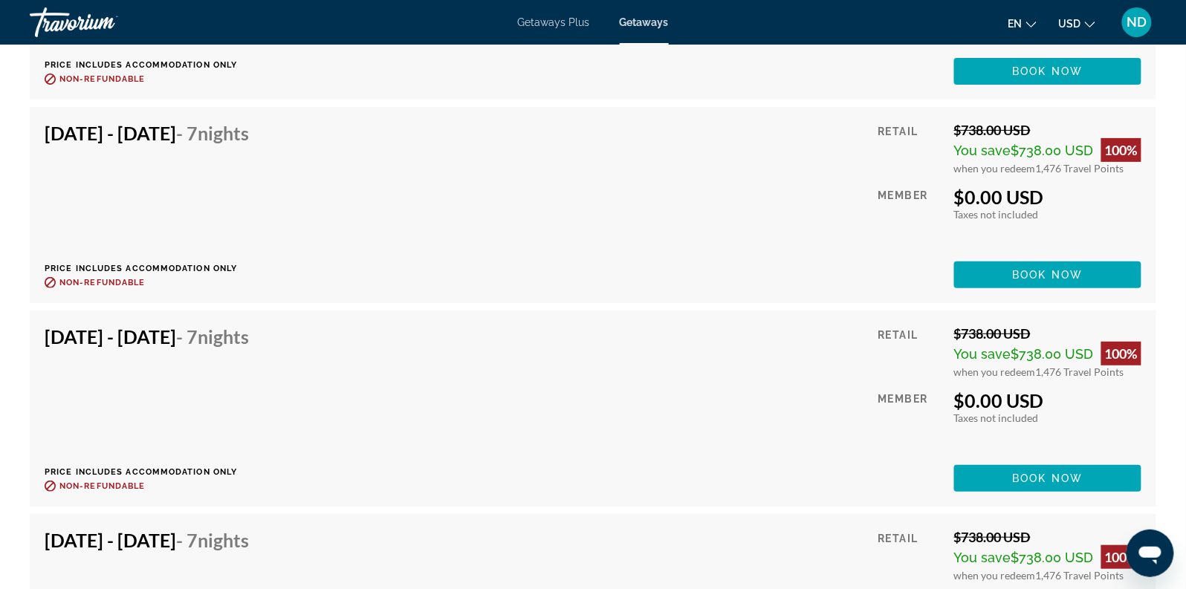
scroll to position [5379, 0]
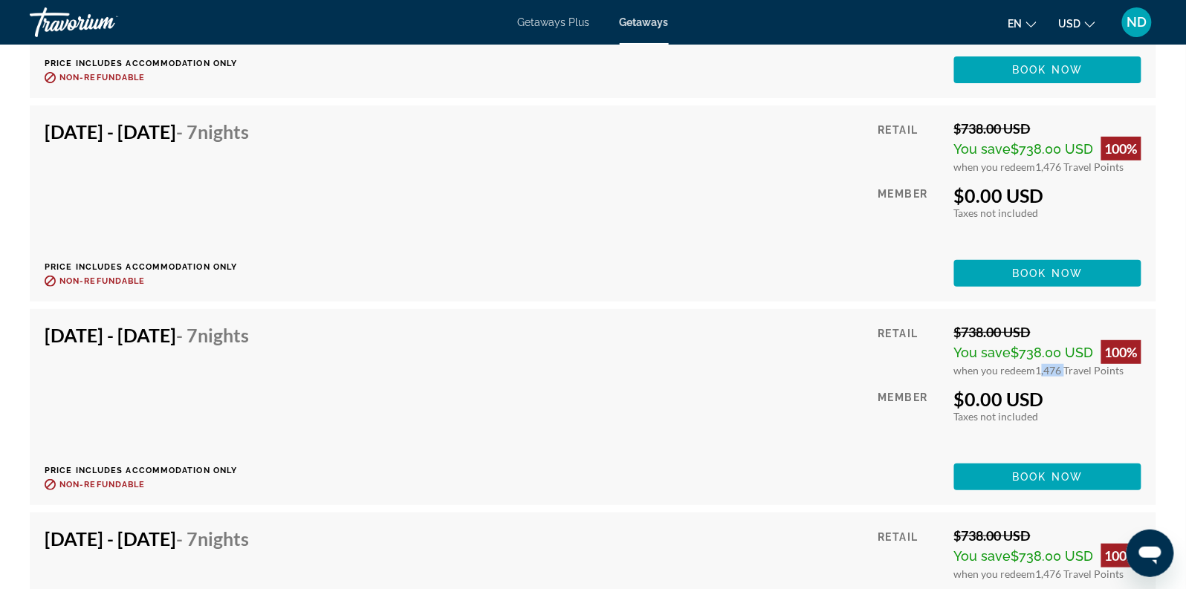
drag, startPoint x: 1037, startPoint y: 356, endPoint x: 1063, endPoint y: 357, distance: 26.0
click at [1063, 364] on span "1,476 Travel Points" at bounding box center [1080, 370] width 88 height 13
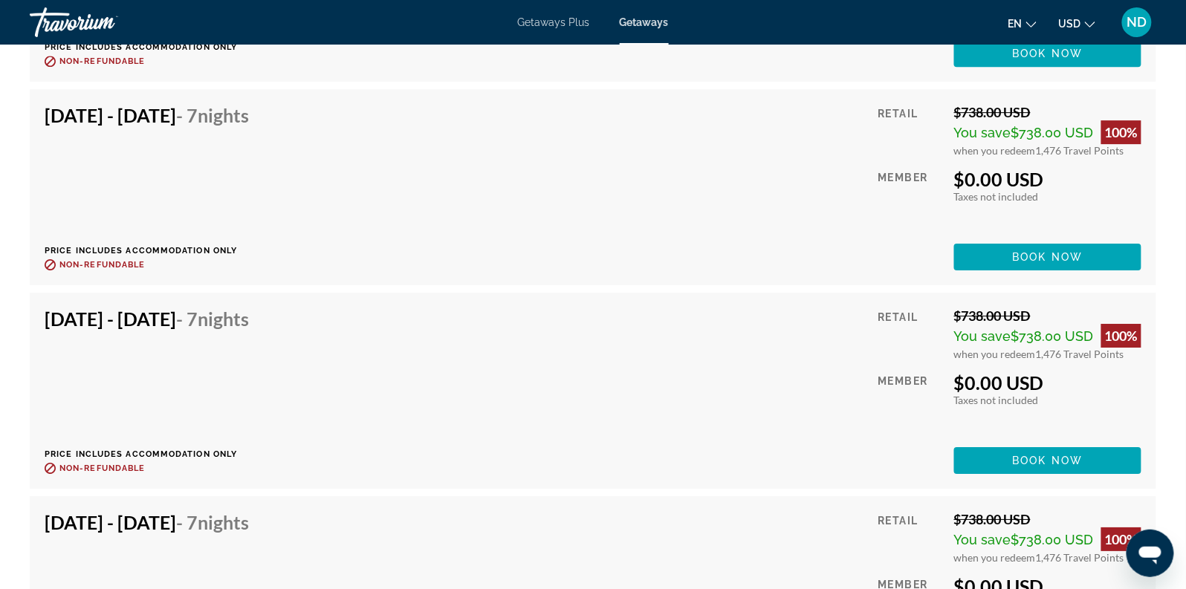
scroll to position [4968, 0]
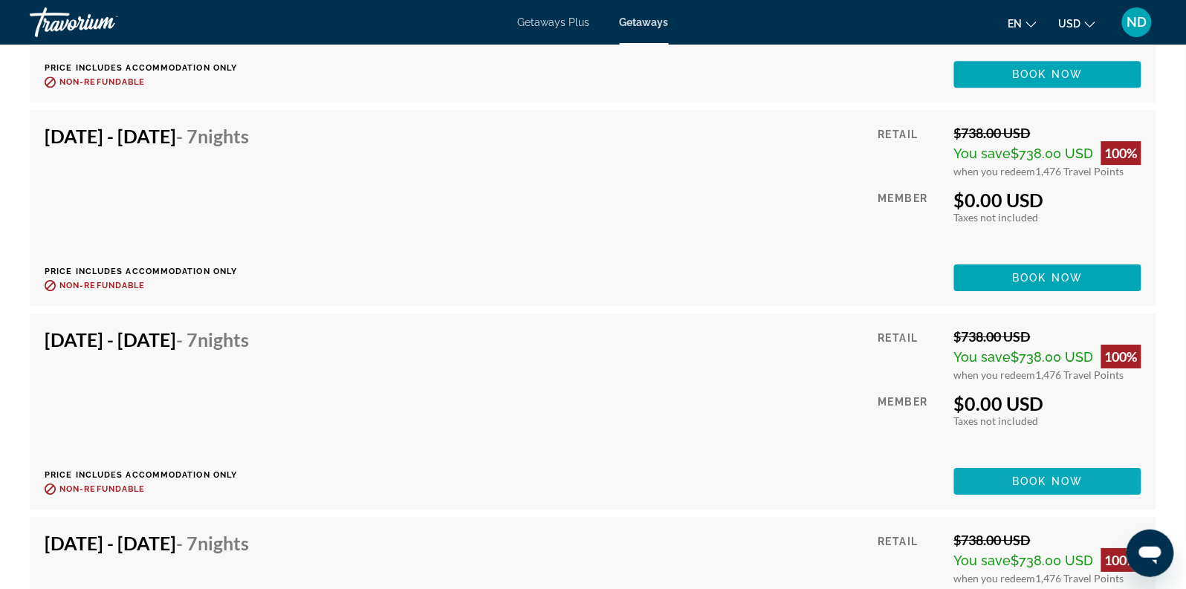
click at [1040, 476] on span "Book now" at bounding box center [1048, 482] width 71 height 12
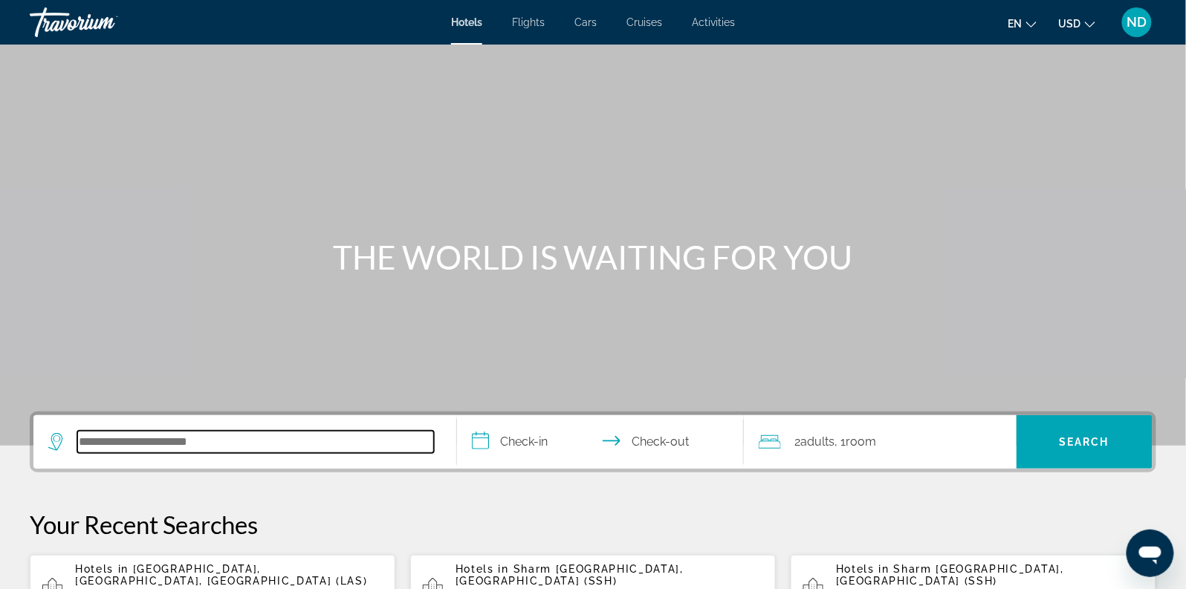
click at [327, 437] on input "Search hotel destination" at bounding box center [255, 442] width 357 height 22
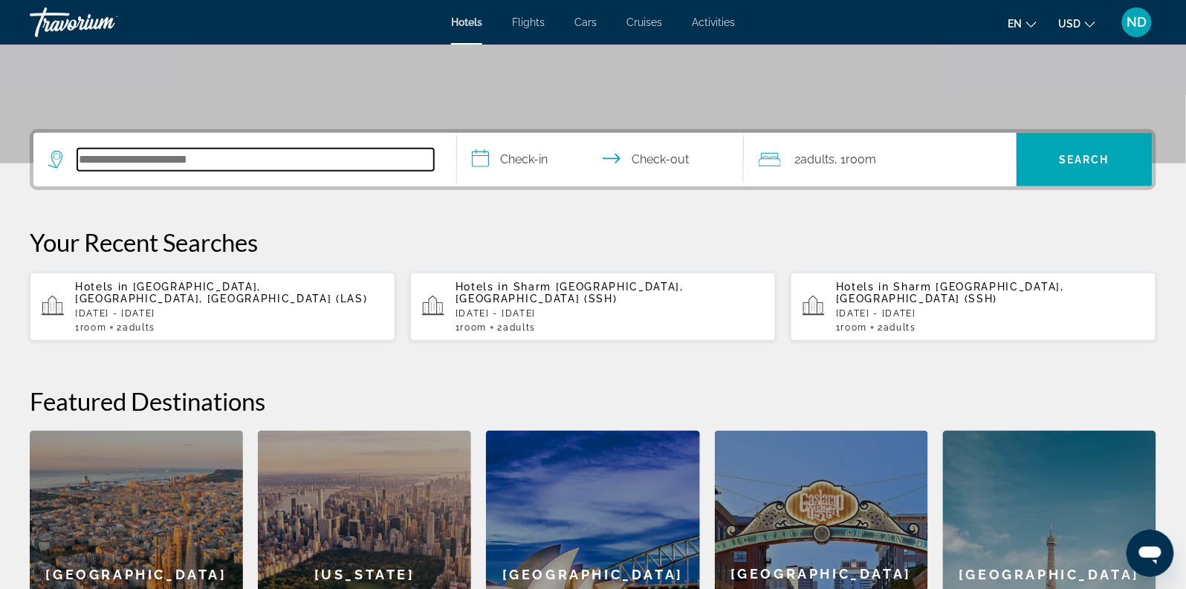
scroll to position [363, 0]
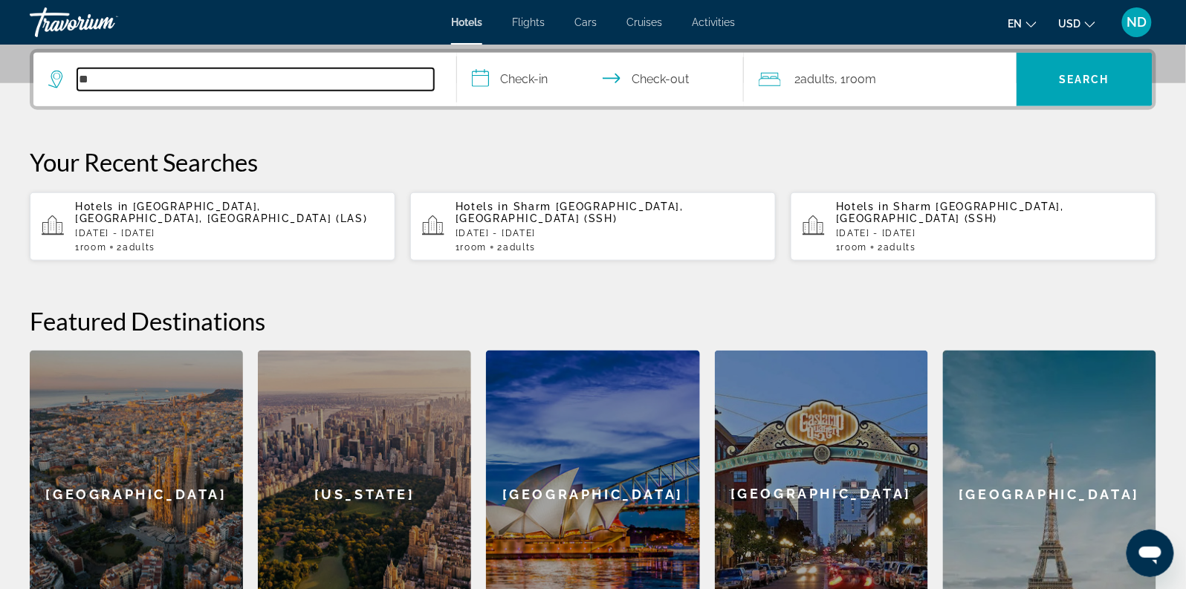
type input "*"
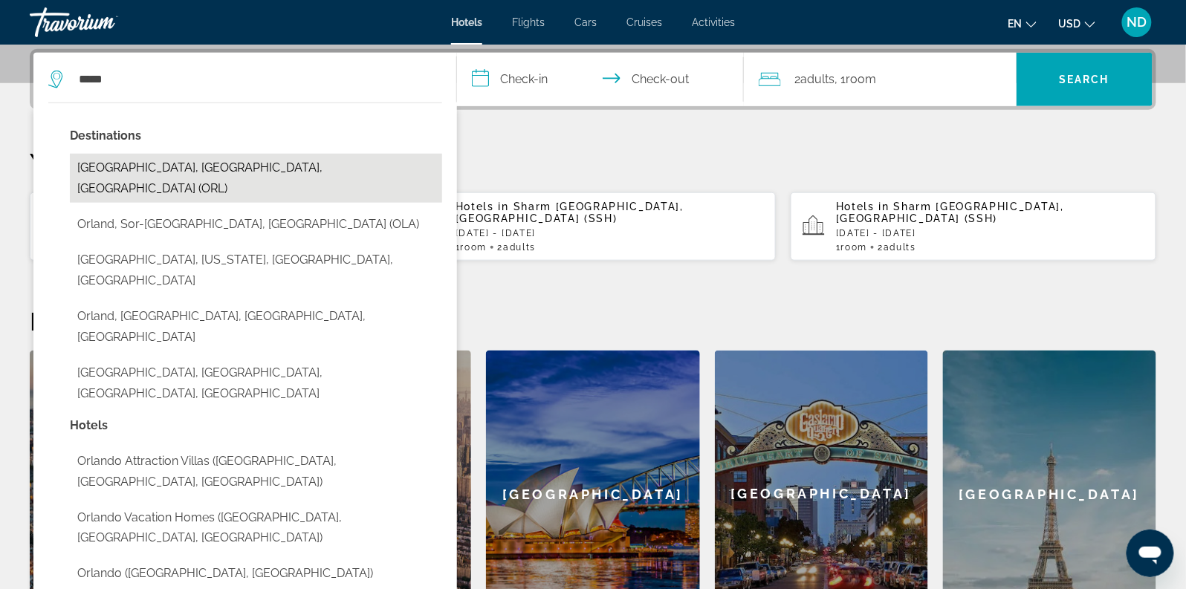
click at [225, 169] on button "[GEOGRAPHIC_DATA], [GEOGRAPHIC_DATA], [GEOGRAPHIC_DATA] (ORL)" at bounding box center [256, 178] width 372 height 49
type input "**********"
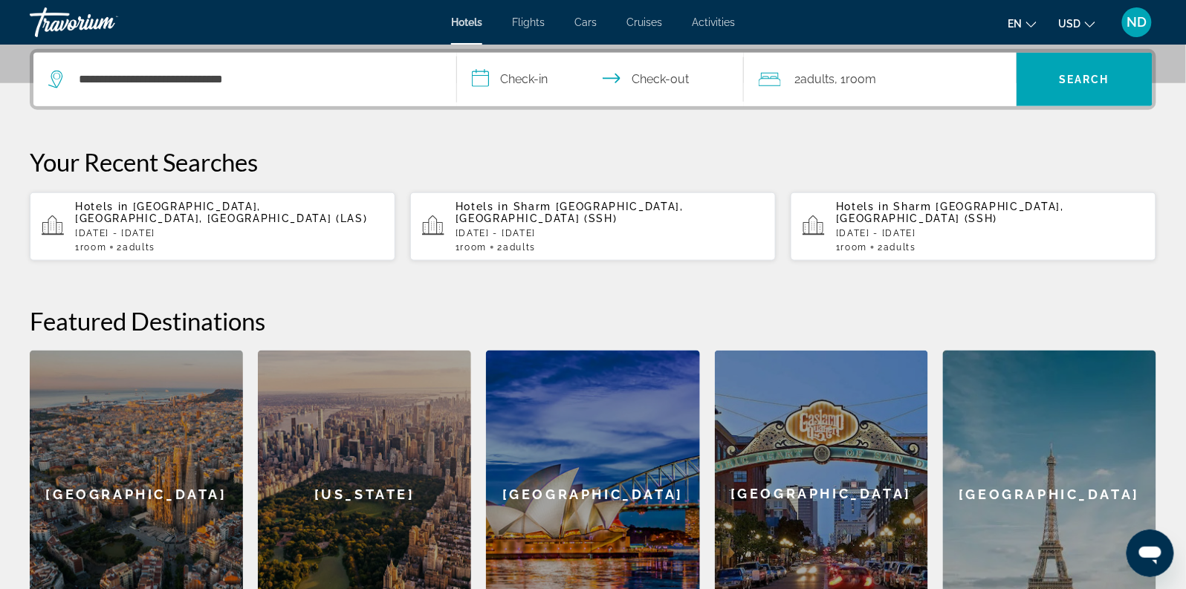
click at [549, 76] on input "**********" at bounding box center [604, 82] width 294 height 58
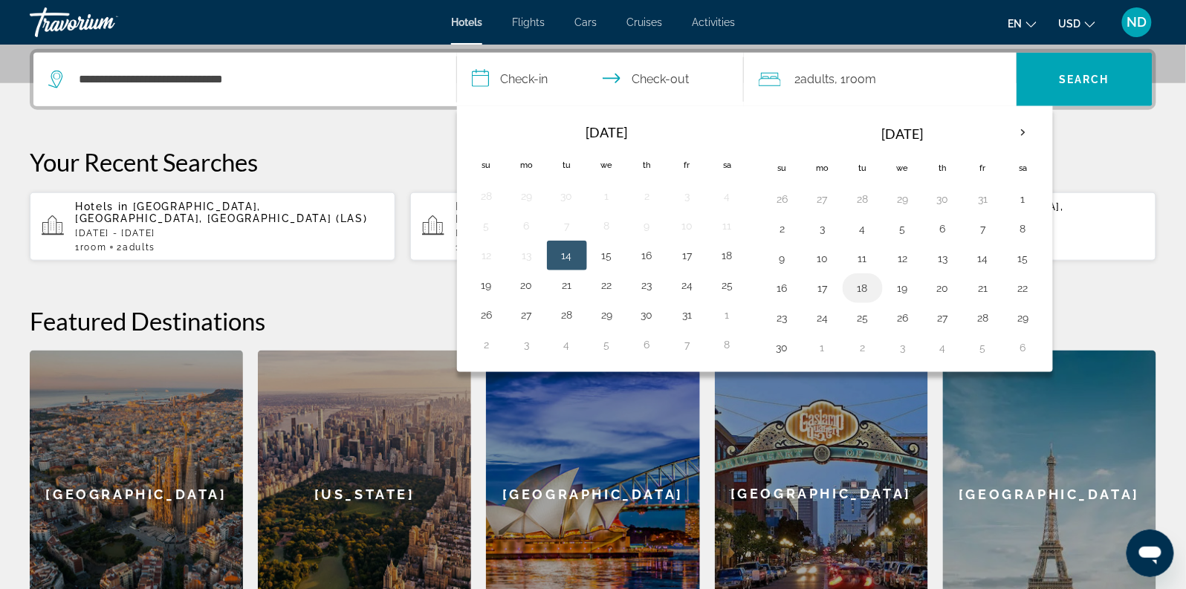
click at [852, 285] on button "18" at bounding box center [863, 288] width 24 height 21
click at [987, 285] on td "21" at bounding box center [983, 289] width 40 height 30
click at [980, 285] on button "21" at bounding box center [984, 288] width 24 height 21
type input "**********"
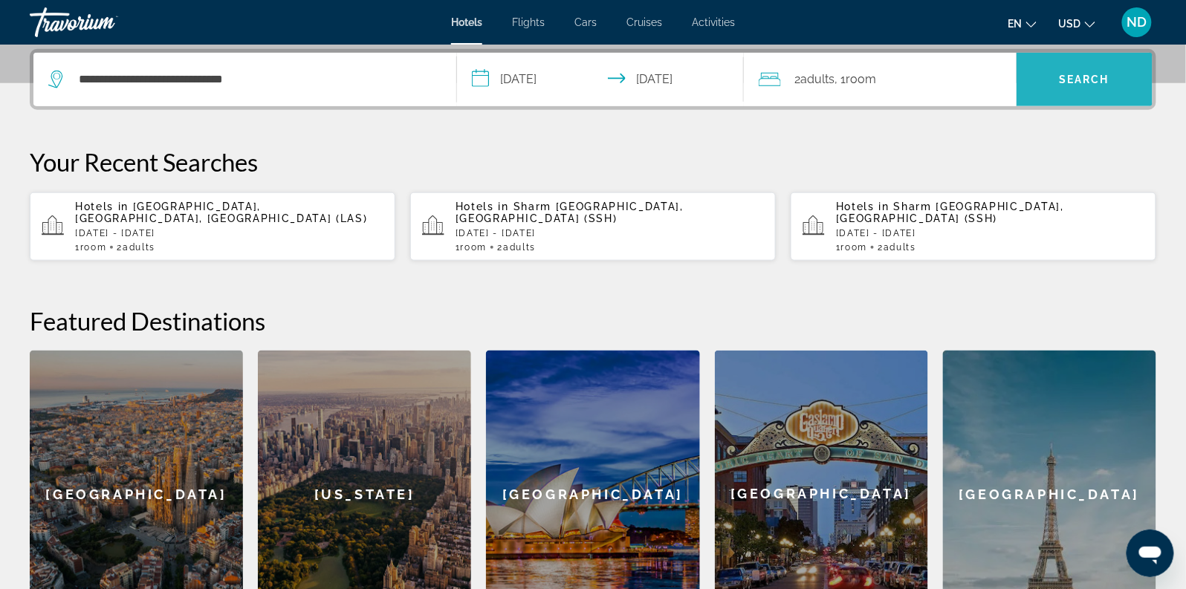
click at [1061, 75] on span "Search" at bounding box center [1085, 80] width 51 height 12
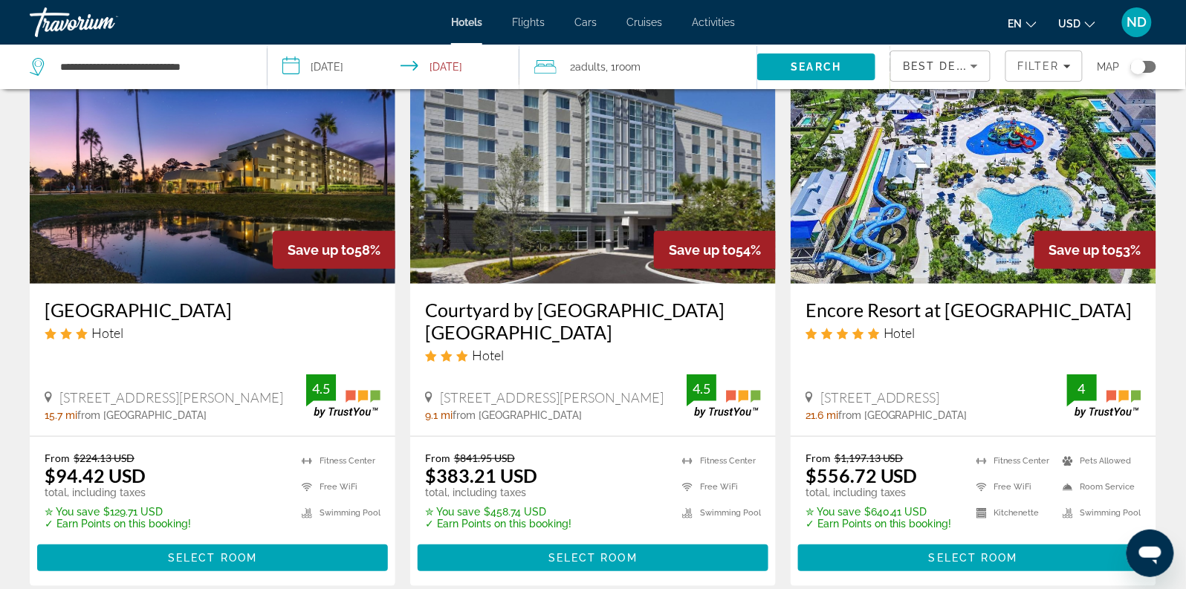
scroll to position [102, 0]
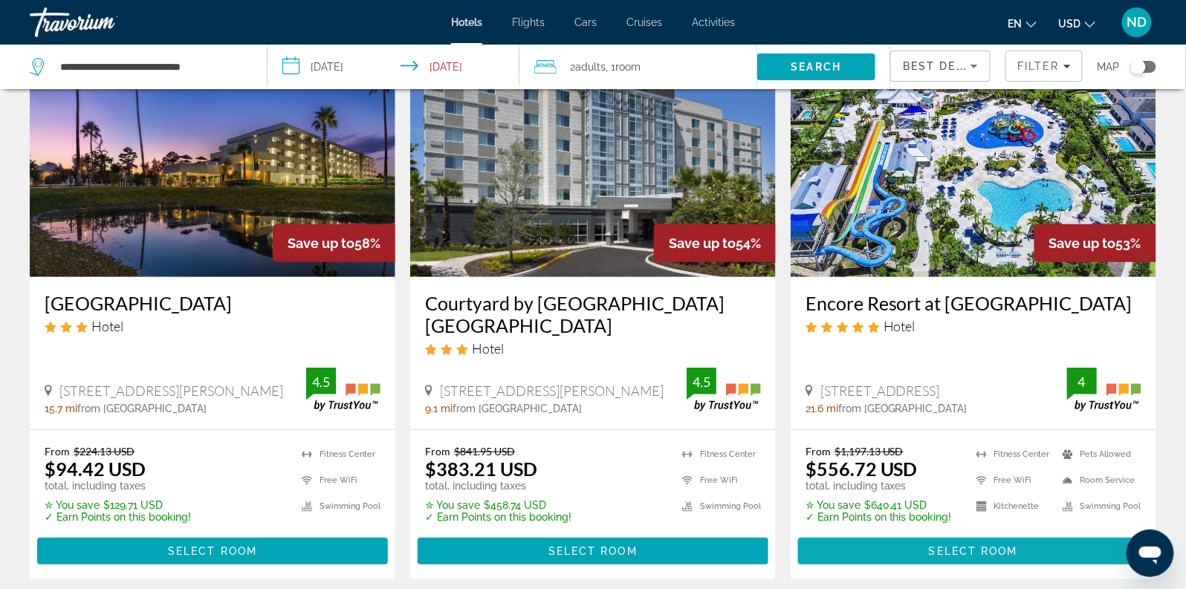
click at [960, 554] on span "Select Room" at bounding box center [973, 552] width 89 height 12
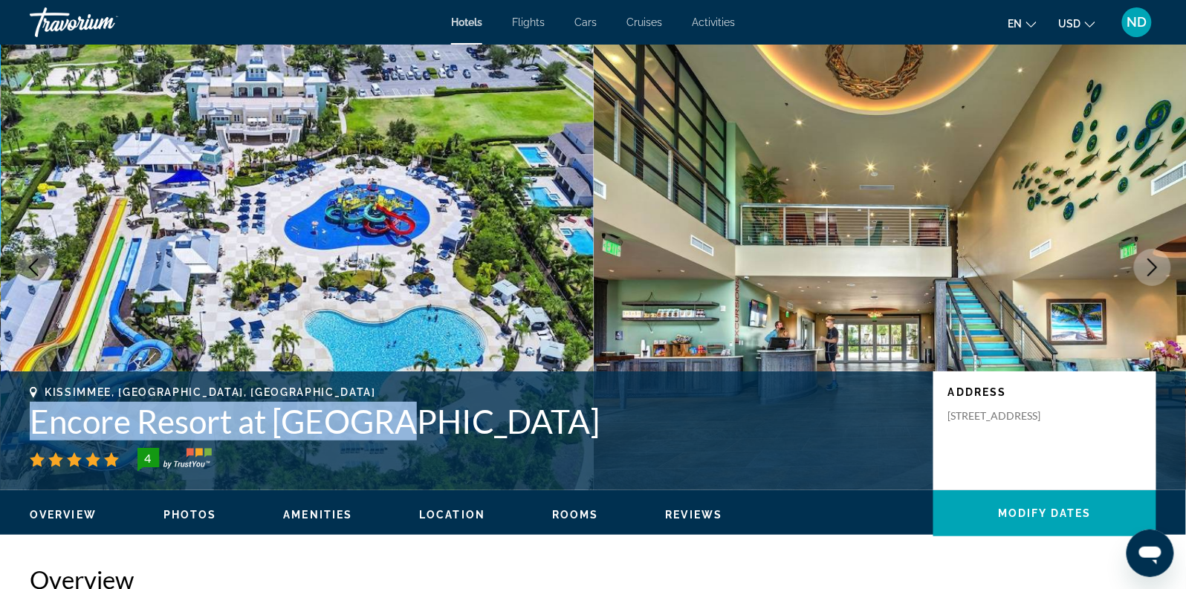
drag, startPoint x: 36, startPoint y: 418, endPoint x: 398, endPoint y: 421, distance: 362.0
click at [398, 421] on h1 "Encore Resort at Reunion" at bounding box center [474, 421] width 889 height 39
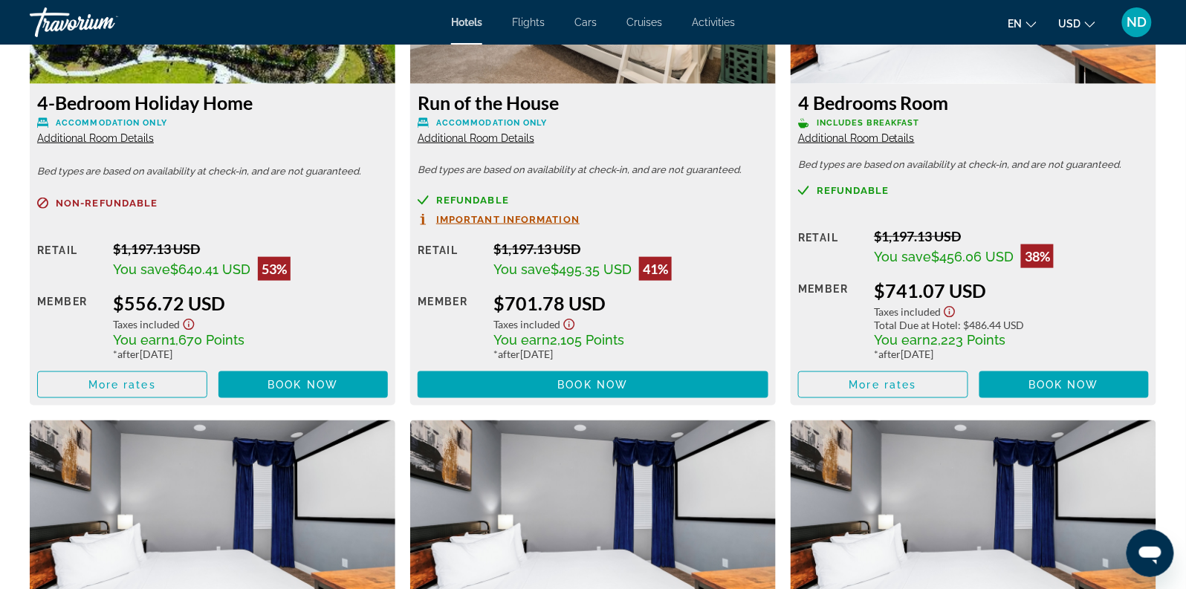
scroll to position [2206, 0]
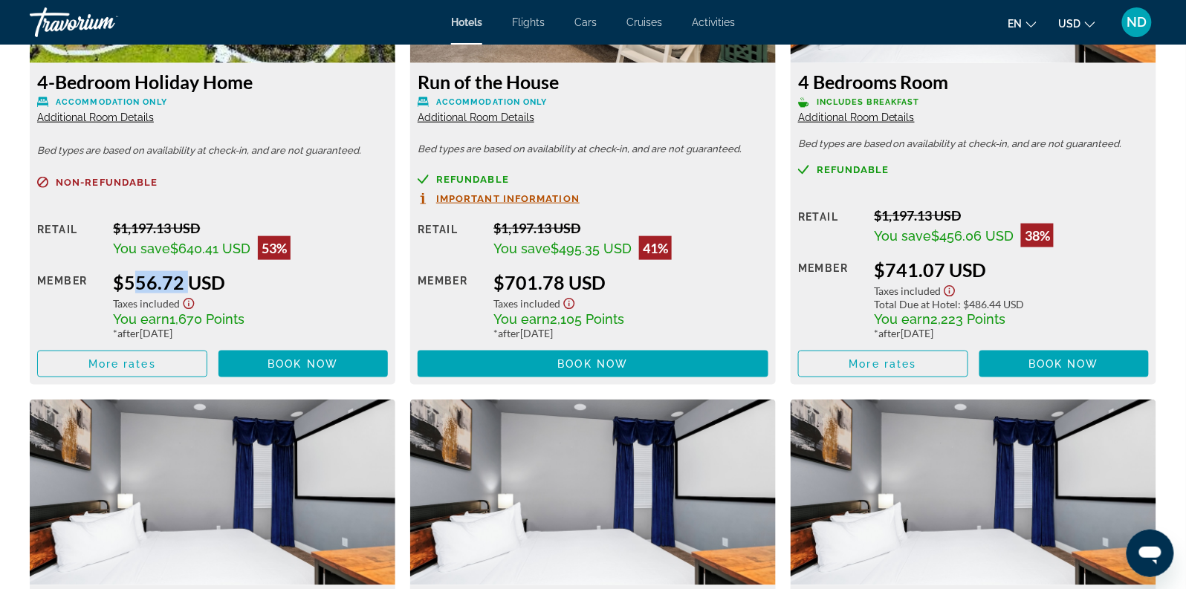
drag, startPoint x: 122, startPoint y: 280, endPoint x: 180, endPoint y: 285, distance: 58.1
click at [180, 285] on div "$556.72 USD" at bounding box center [250, 282] width 275 height 22
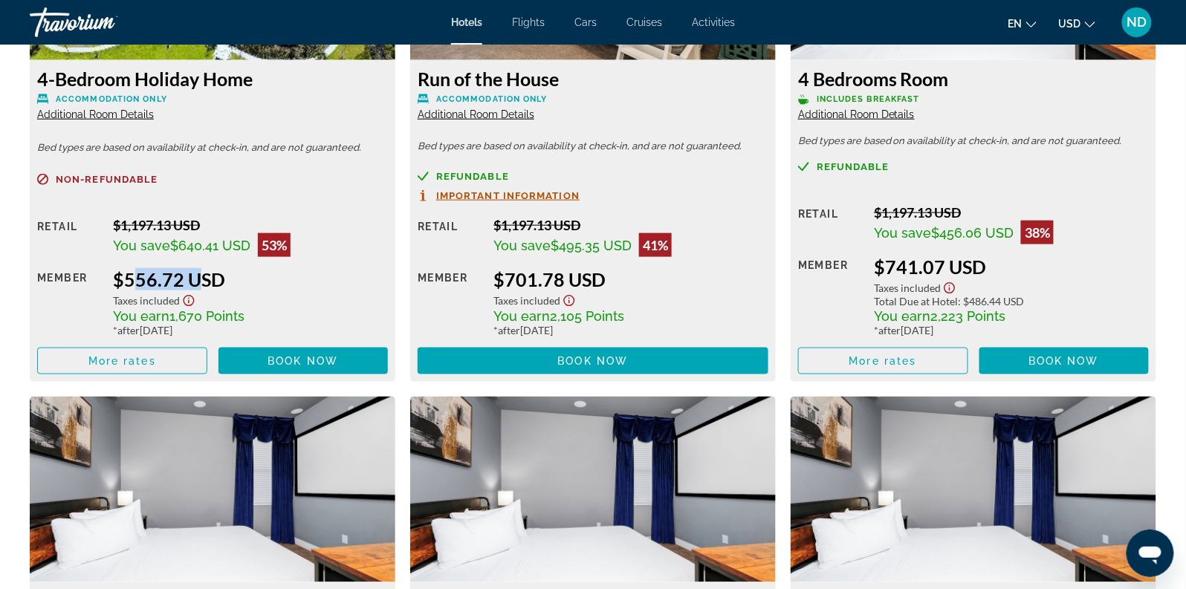
drag, startPoint x: 125, startPoint y: 280, endPoint x: 189, endPoint y: 281, distance: 63.9
click at [189, 281] on div "$556.72 USD" at bounding box center [250, 279] width 275 height 22
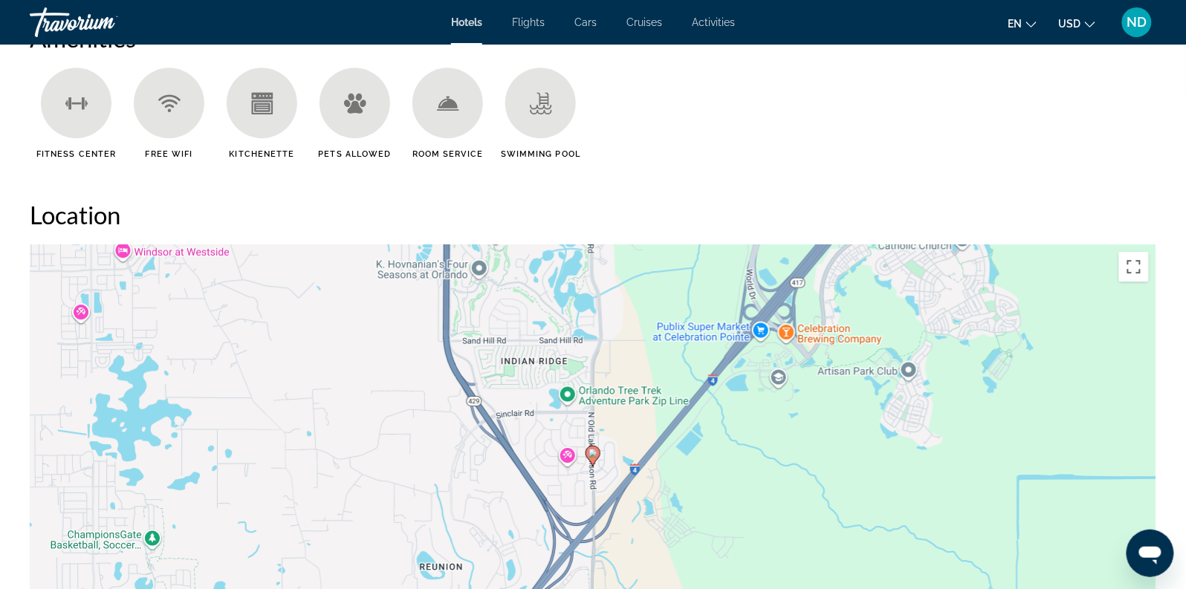
scroll to position [1234, 0]
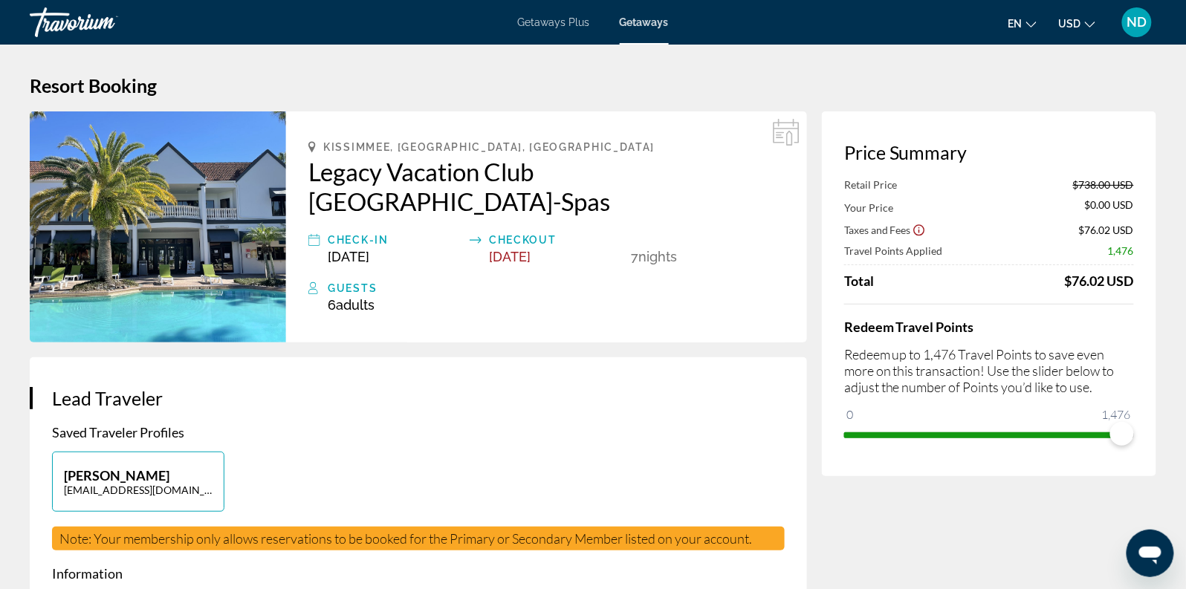
drag, startPoint x: 1071, startPoint y: 282, endPoint x: 1133, endPoint y: 281, distance: 61.7
click at [1133, 281] on div "$76.02 USD" at bounding box center [1099, 281] width 69 height 16
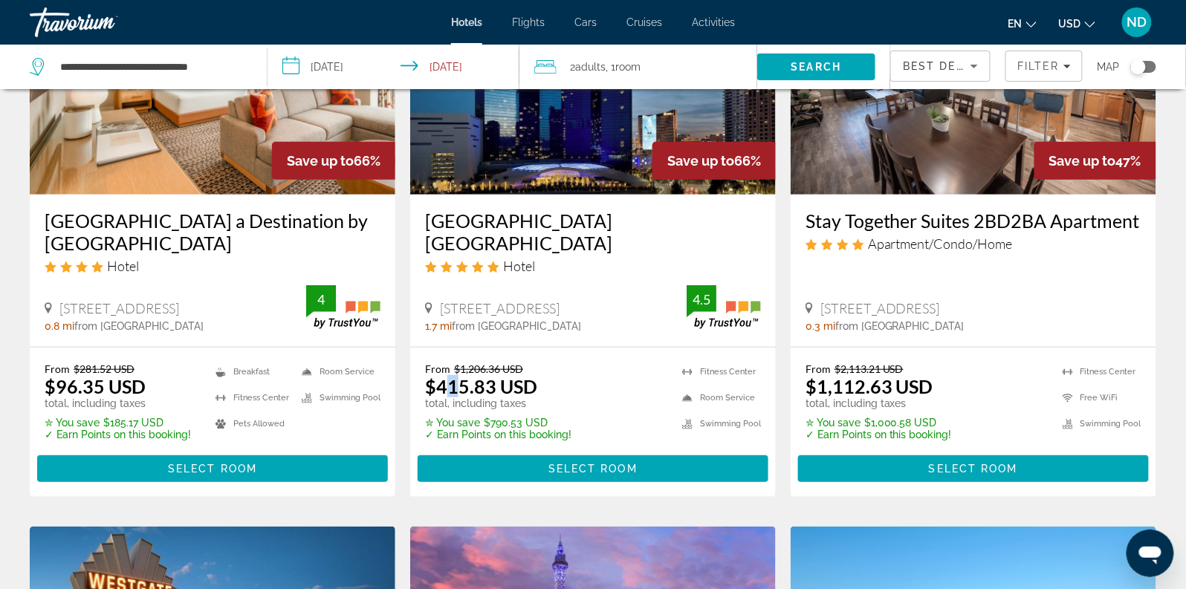
drag, startPoint x: 442, startPoint y: 389, endPoint x: 458, endPoint y: 390, distance: 16.4
click at [458, 390] on ins "$415.83 USD" at bounding box center [481, 386] width 112 height 22
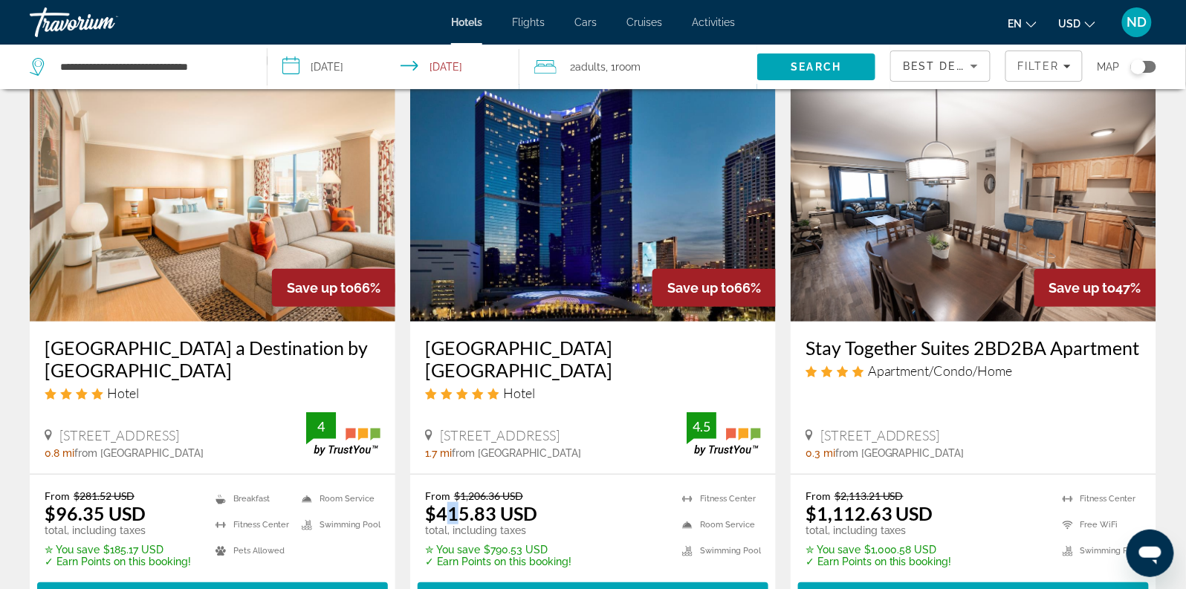
scroll to position [58, 0]
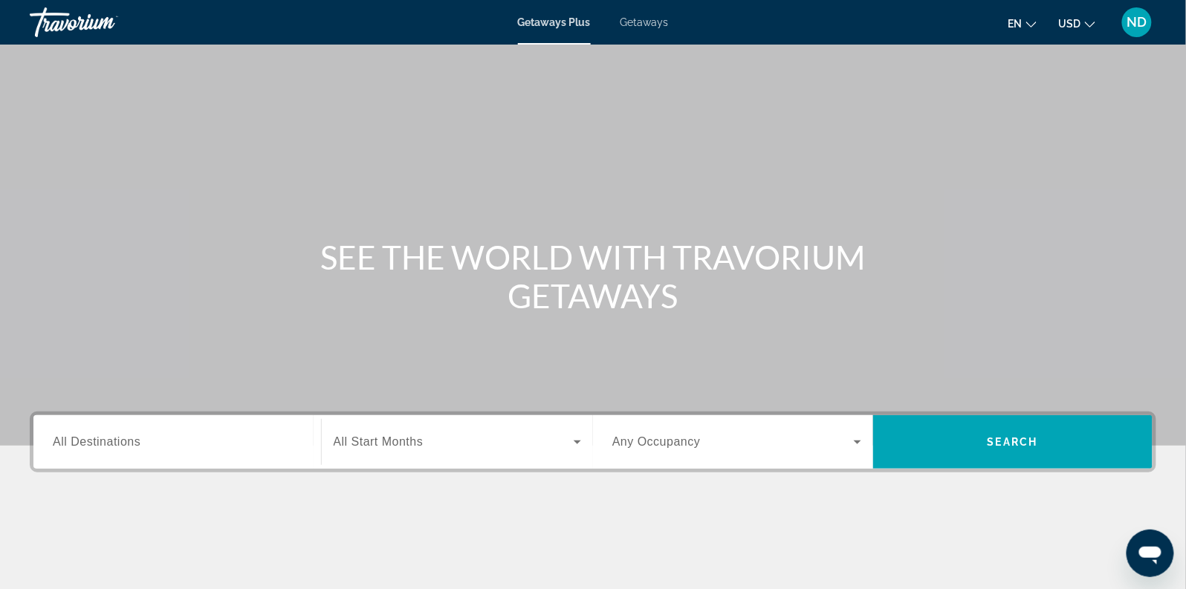
click at [650, 28] on div "Getaways Plus Getaways en English Español Français Italiano Português русский U…" at bounding box center [593, 22] width 1186 height 39
click at [647, 21] on span "Getaways" at bounding box center [645, 22] width 48 height 12
click at [140, 439] on input "Destination All Destinations" at bounding box center [177, 443] width 249 height 18
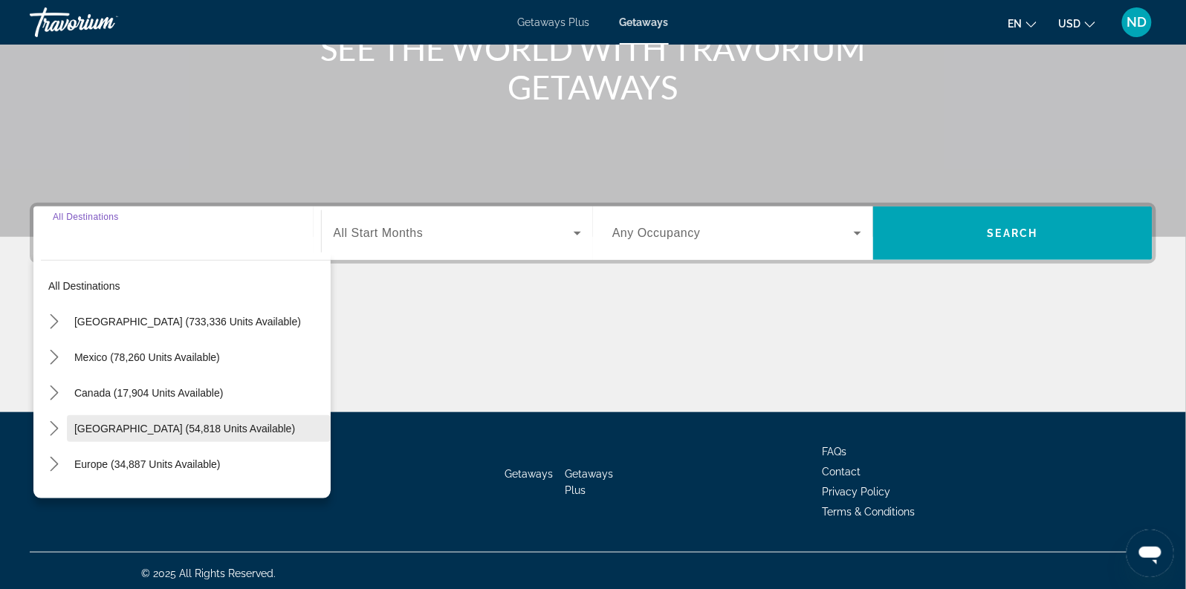
scroll to position [213, 0]
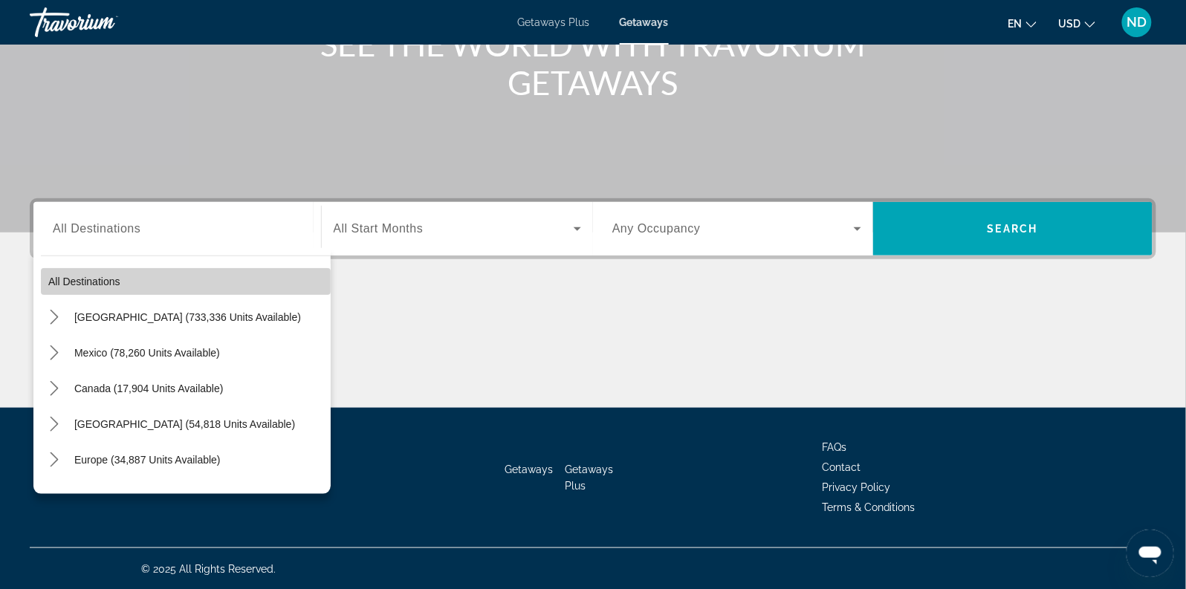
click at [265, 279] on span "Select destination: All destinations" at bounding box center [186, 282] width 290 height 36
type input "**********"
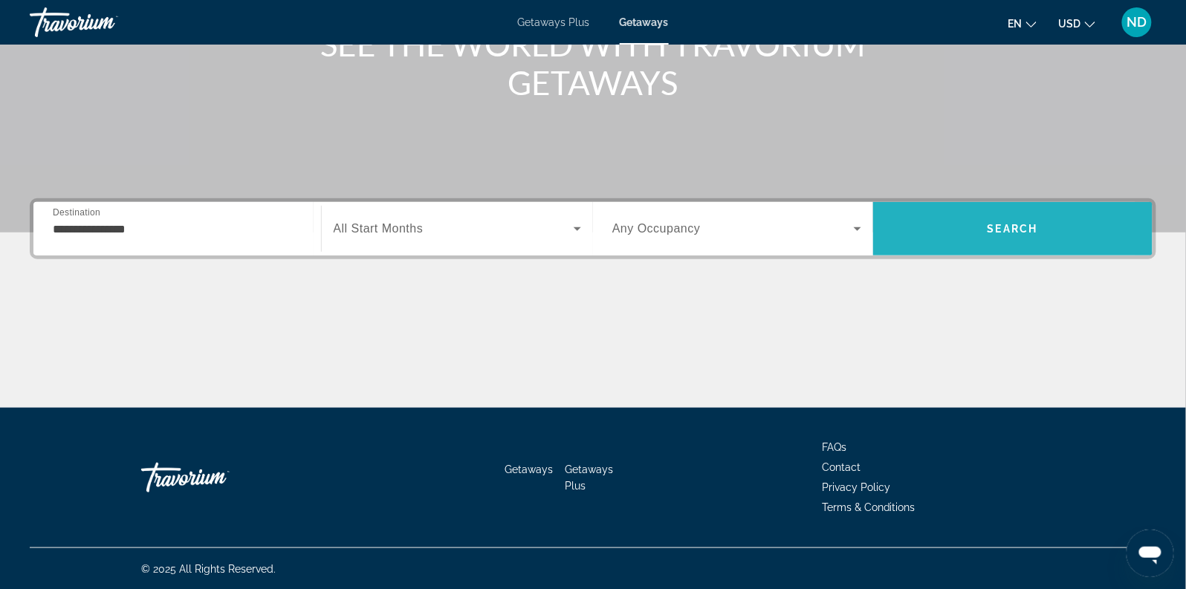
click at [957, 234] on span "Search" at bounding box center [1013, 229] width 280 height 36
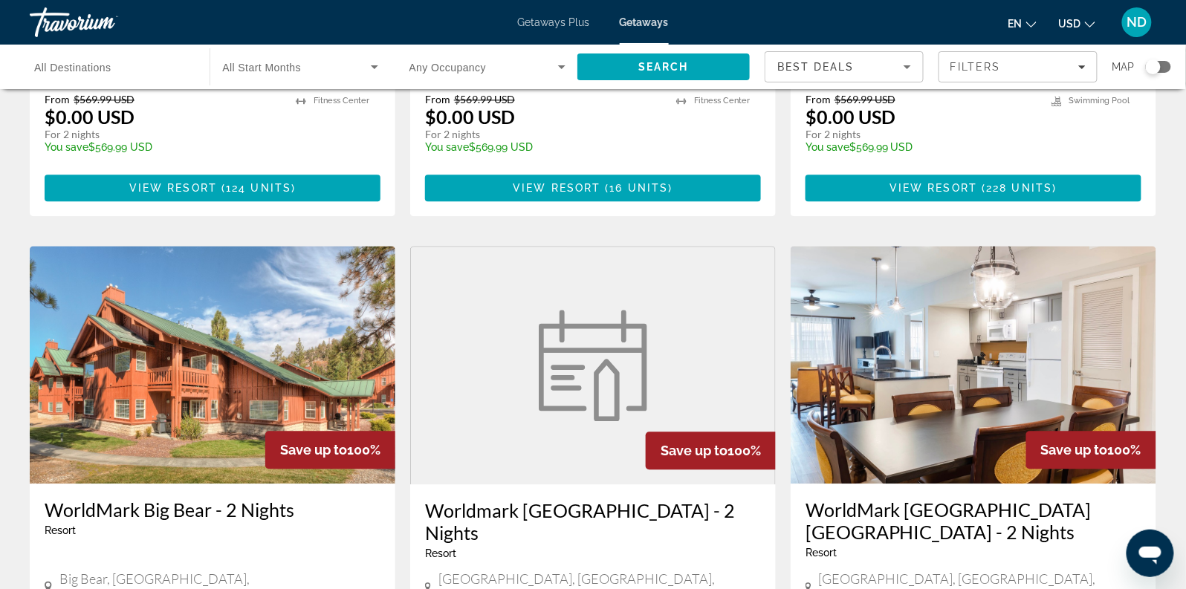
scroll to position [1275, 0]
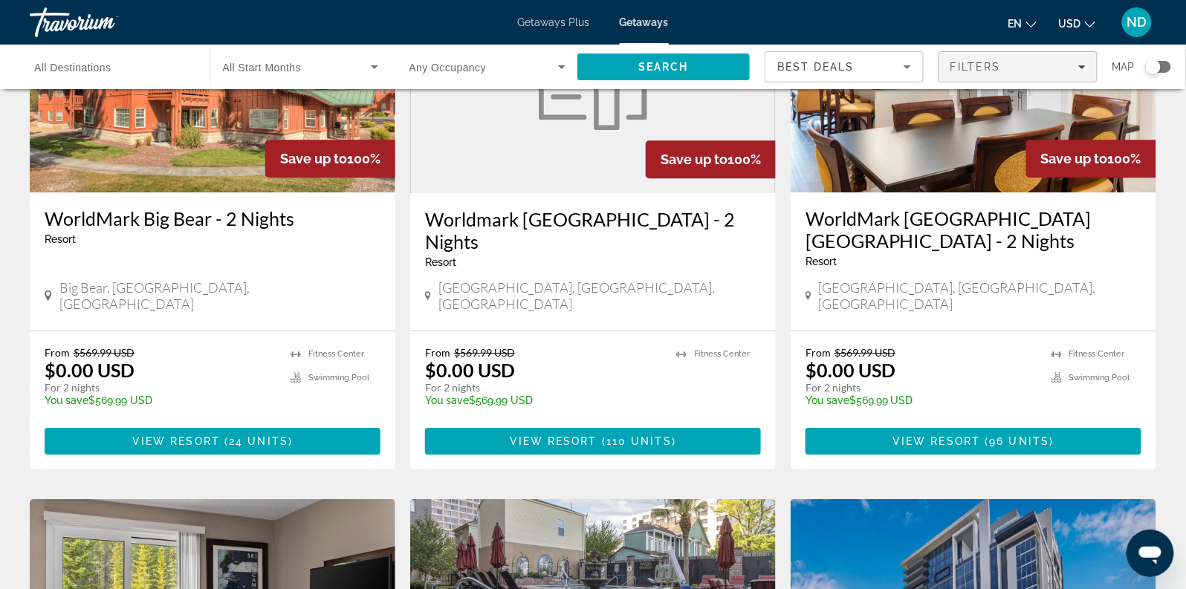
click at [993, 68] on span "Filters" at bounding box center [976, 67] width 51 height 12
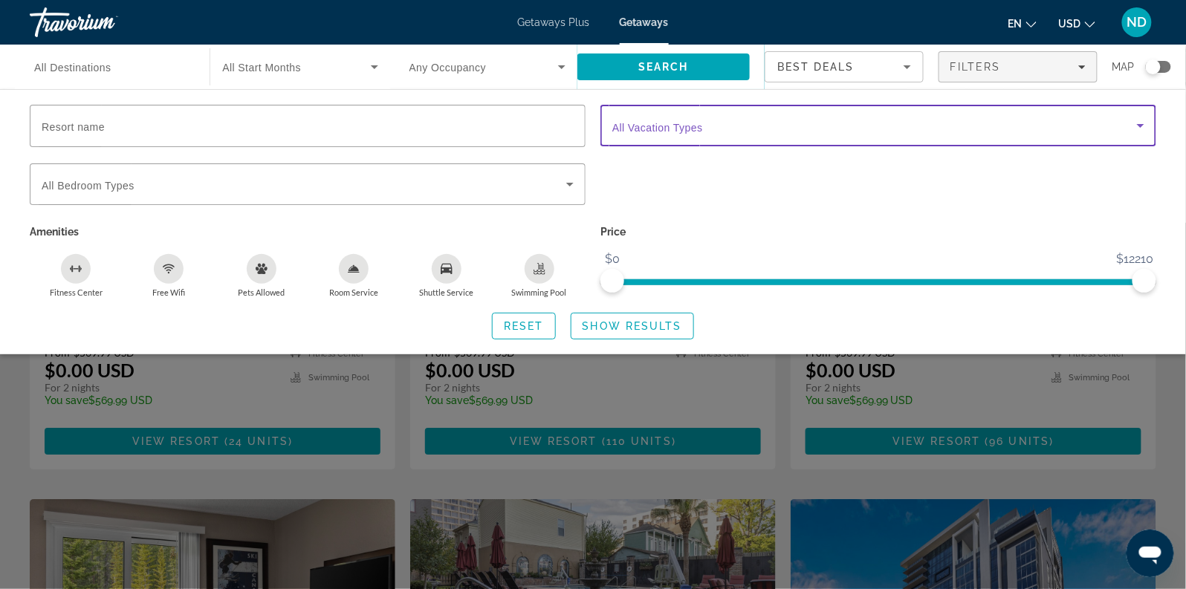
click at [903, 129] on span "Search widget" at bounding box center [874, 126] width 525 height 18
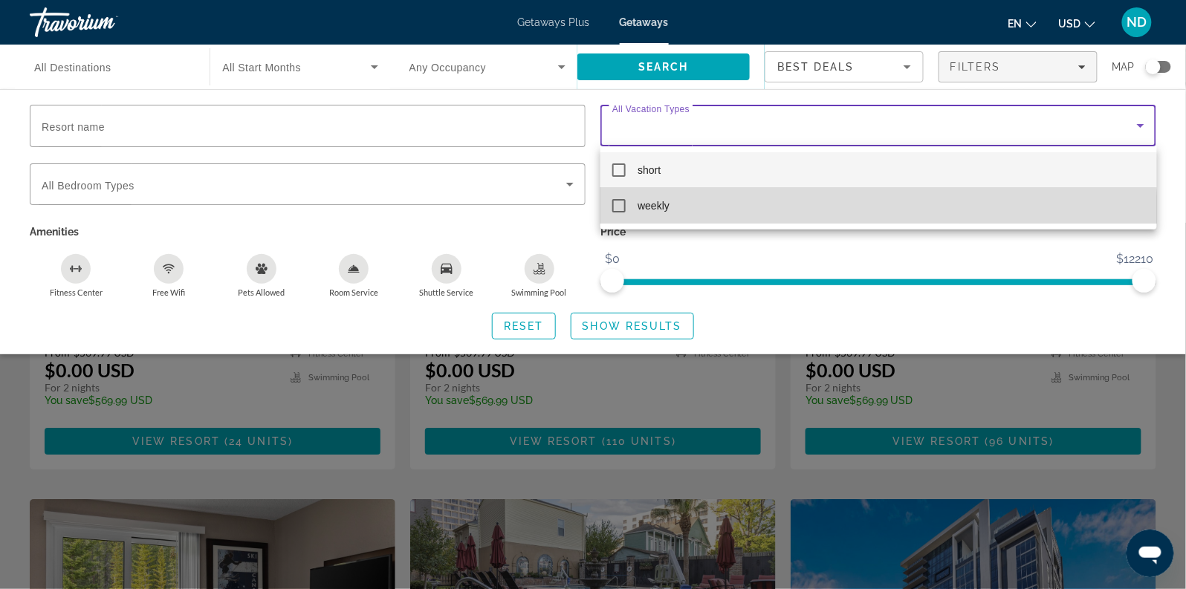
click at [775, 213] on mat-option "weekly" at bounding box center [879, 206] width 556 height 36
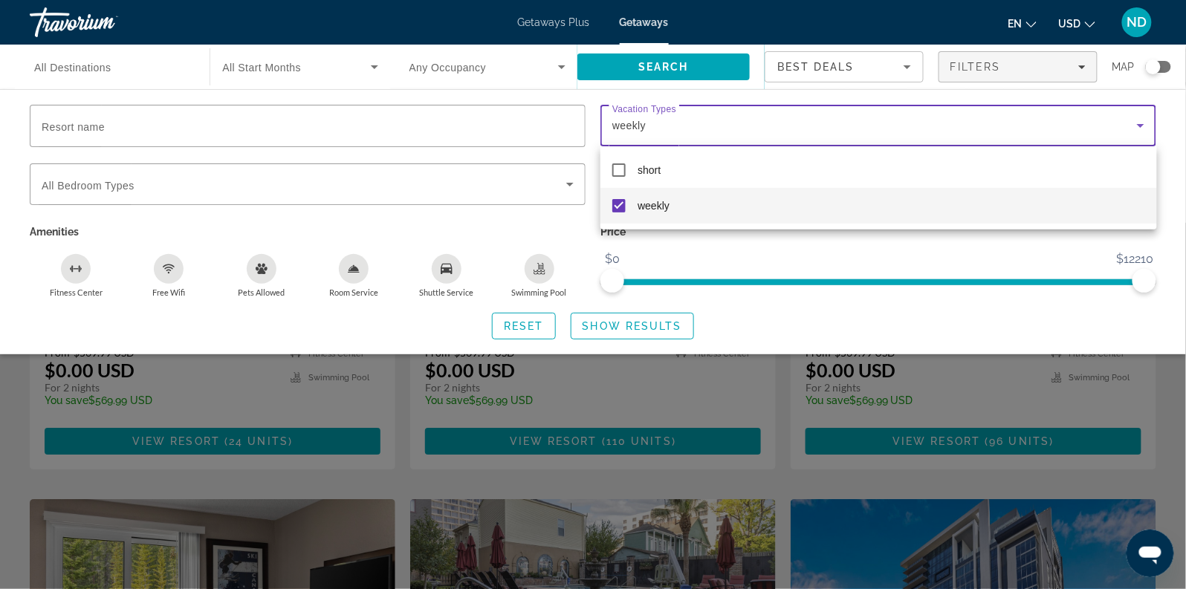
click at [638, 329] on div at bounding box center [593, 294] width 1186 height 589
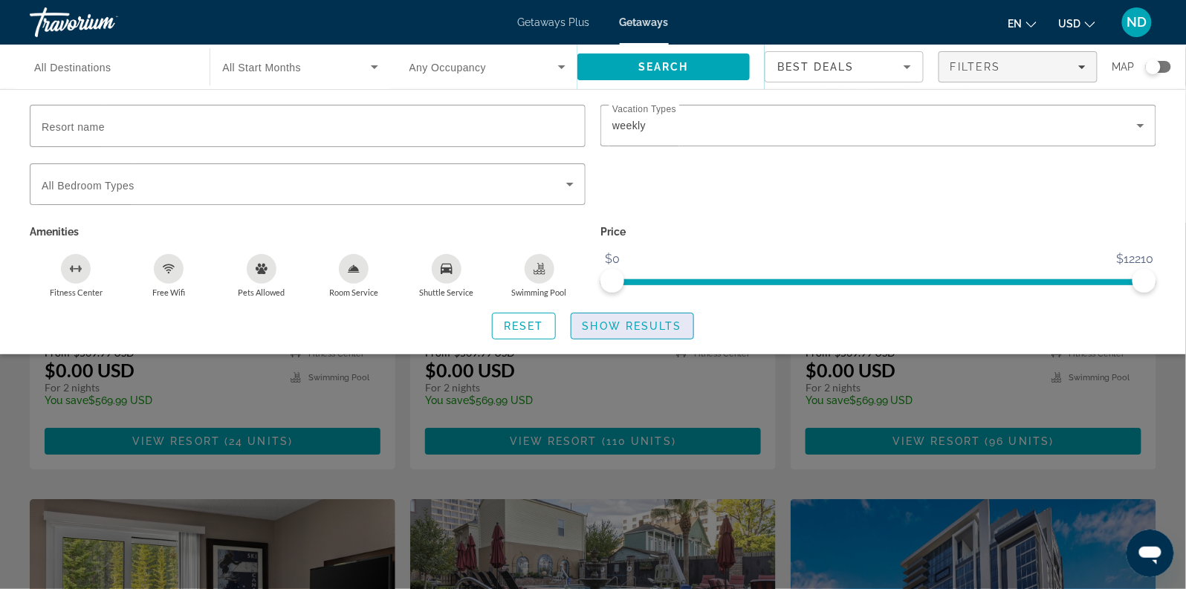
click at [676, 325] on span "Show Results" at bounding box center [633, 326] width 100 height 12
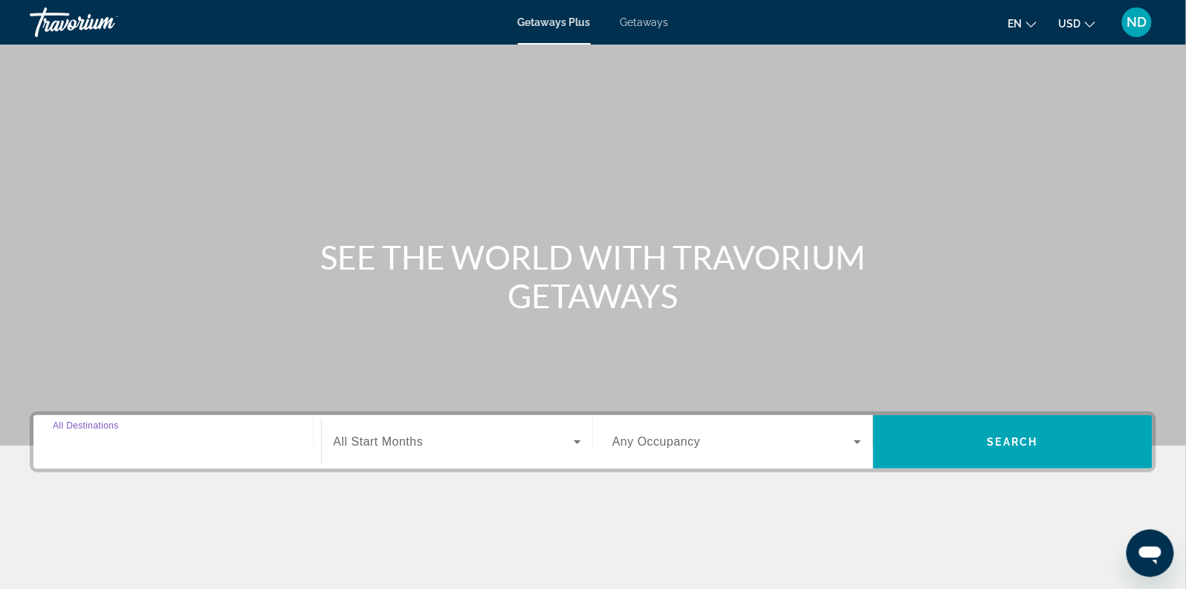
click at [185, 443] on input "Destination All Destinations" at bounding box center [177, 443] width 249 height 18
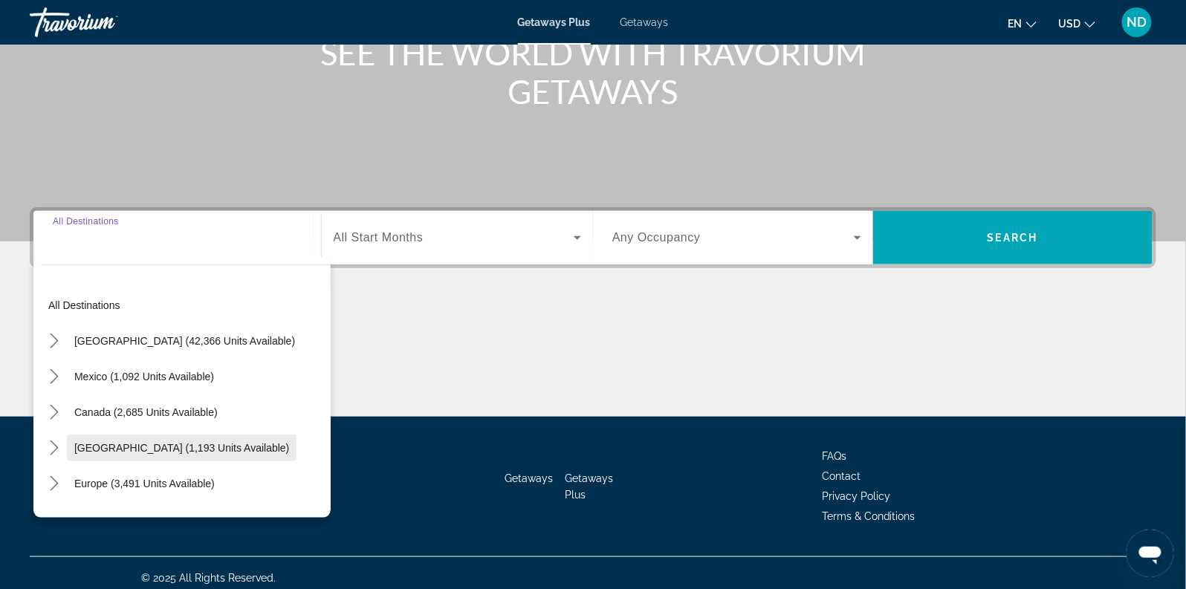
scroll to position [213, 0]
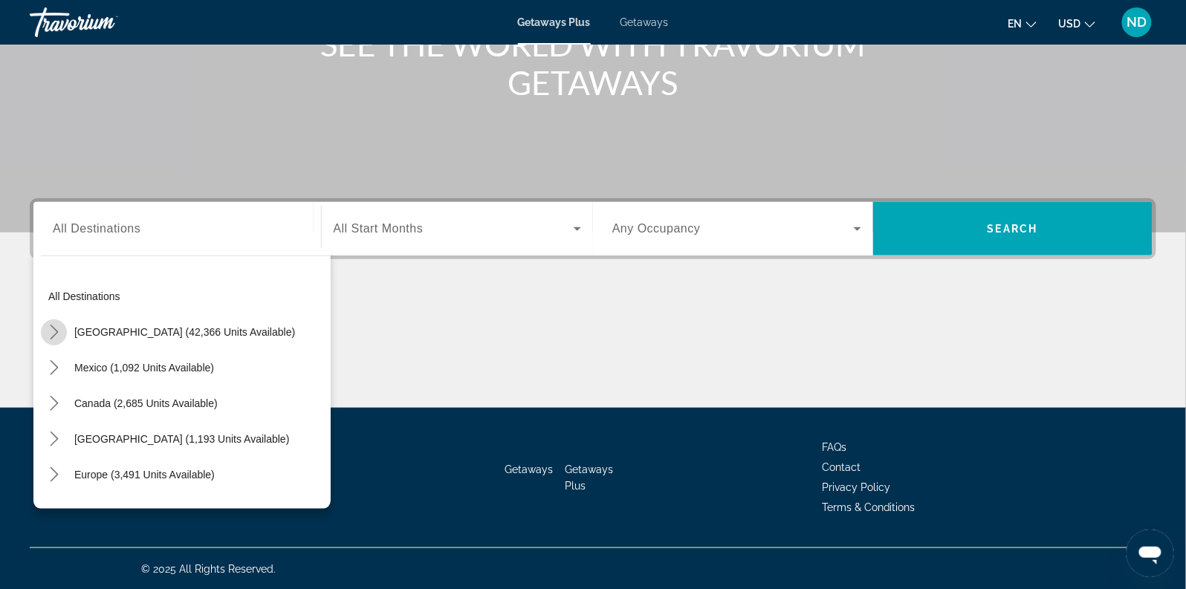
click at [62, 333] on mat-icon "Toggle United States (42,366 units available) submenu" at bounding box center [54, 333] width 26 height 26
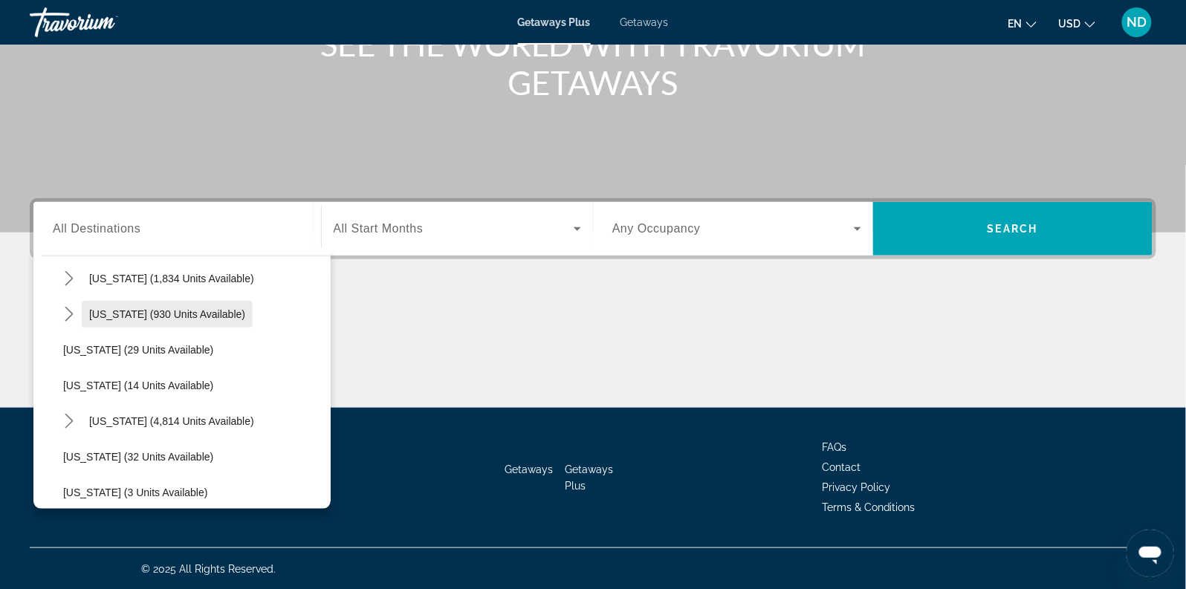
scroll to position [205, 0]
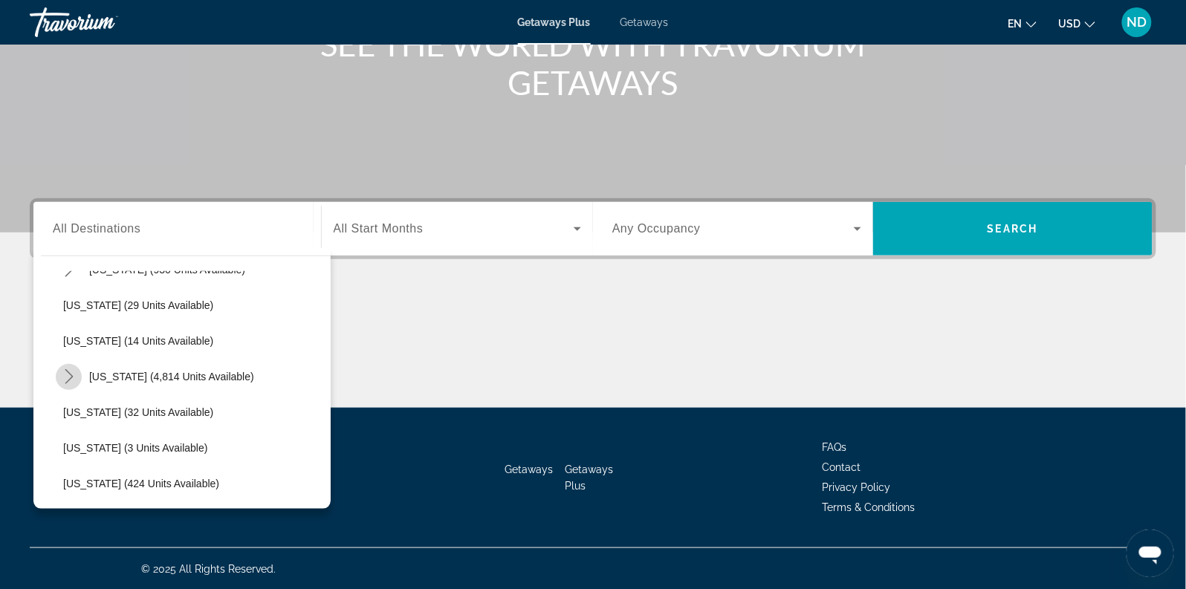
click at [71, 380] on icon "Toggle Florida (4,814 units available) submenu" at bounding box center [69, 376] width 15 height 15
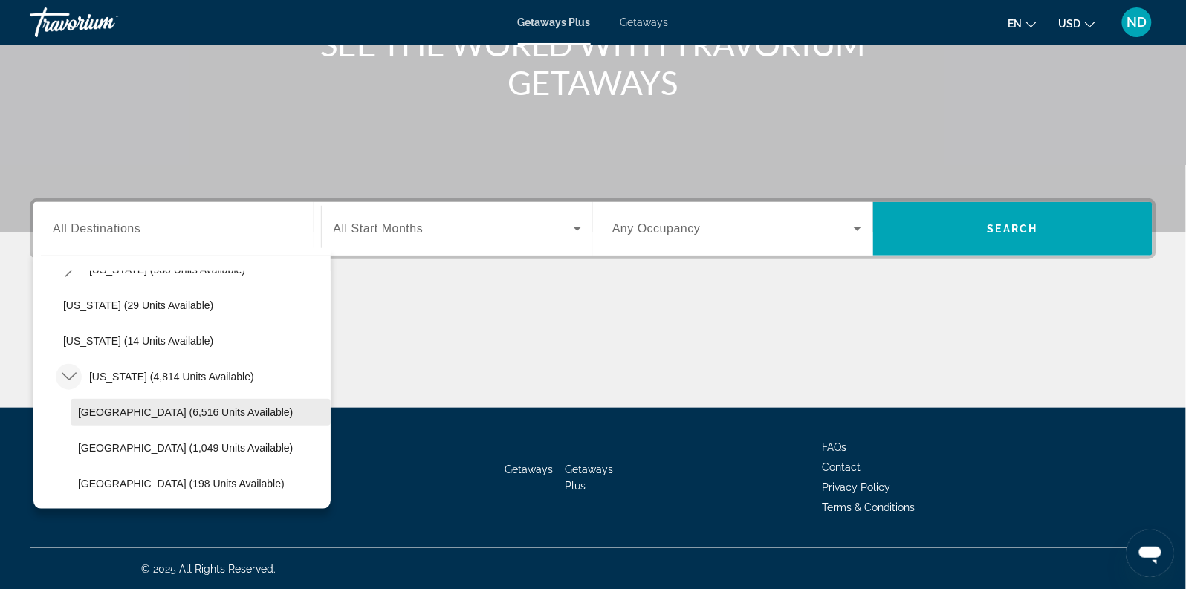
click at [164, 416] on span "[GEOGRAPHIC_DATA] (6,516 units available)" at bounding box center [185, 413] width 215 height 12
type input "**********"
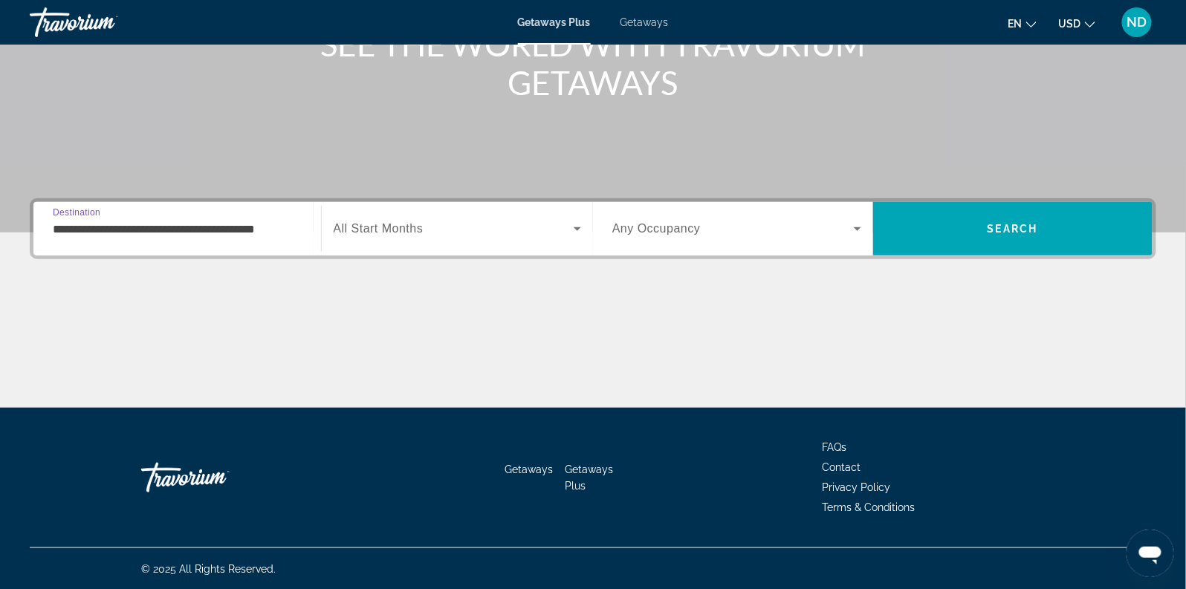
click at [419, 233] on span "All Start Months" at bounding box center [379, 228] width 90 height 13
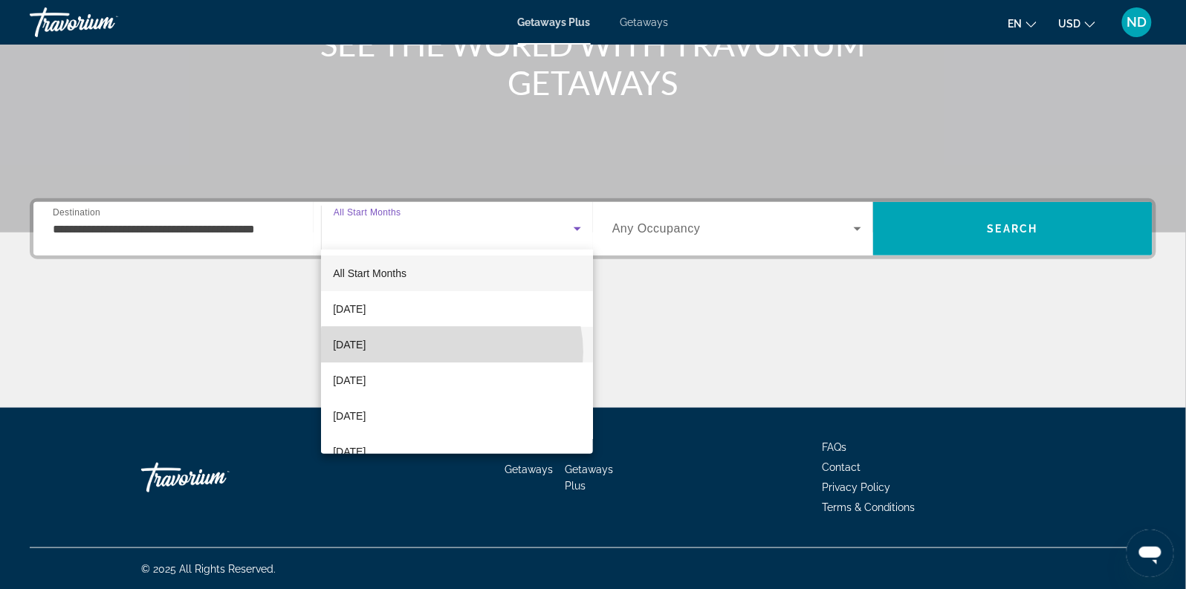
click at [451, 352] on mat-option "[DATE]" at bounding box center [457, 345] width 272 height 36
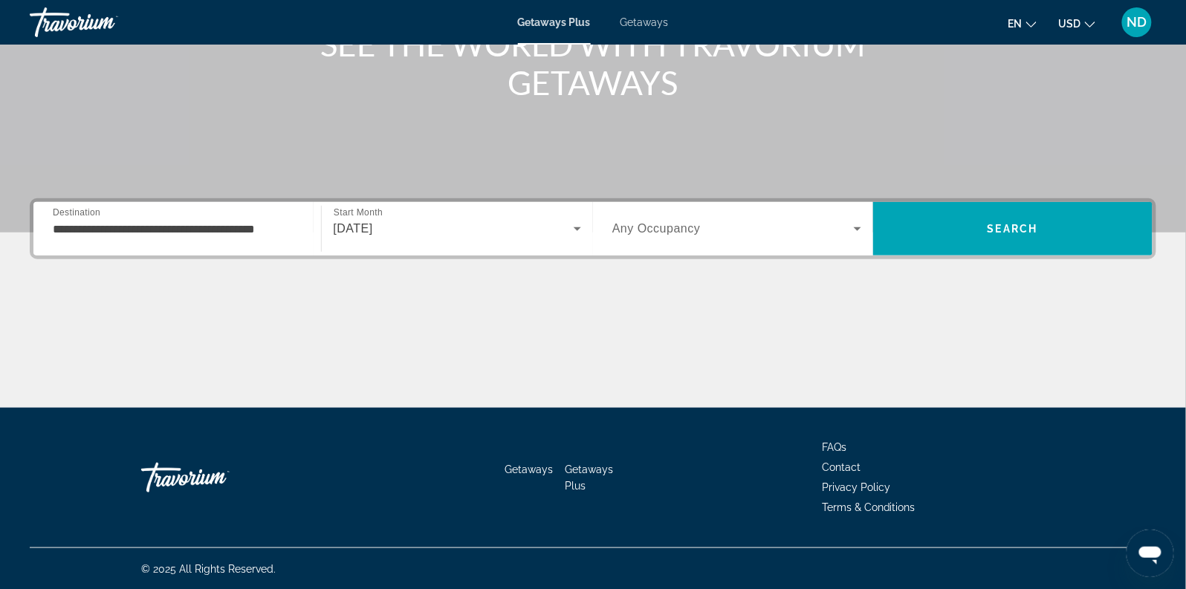
click at [509, 244] on div "[DATE]" at bounding box center [458, 229] width 248 height 42
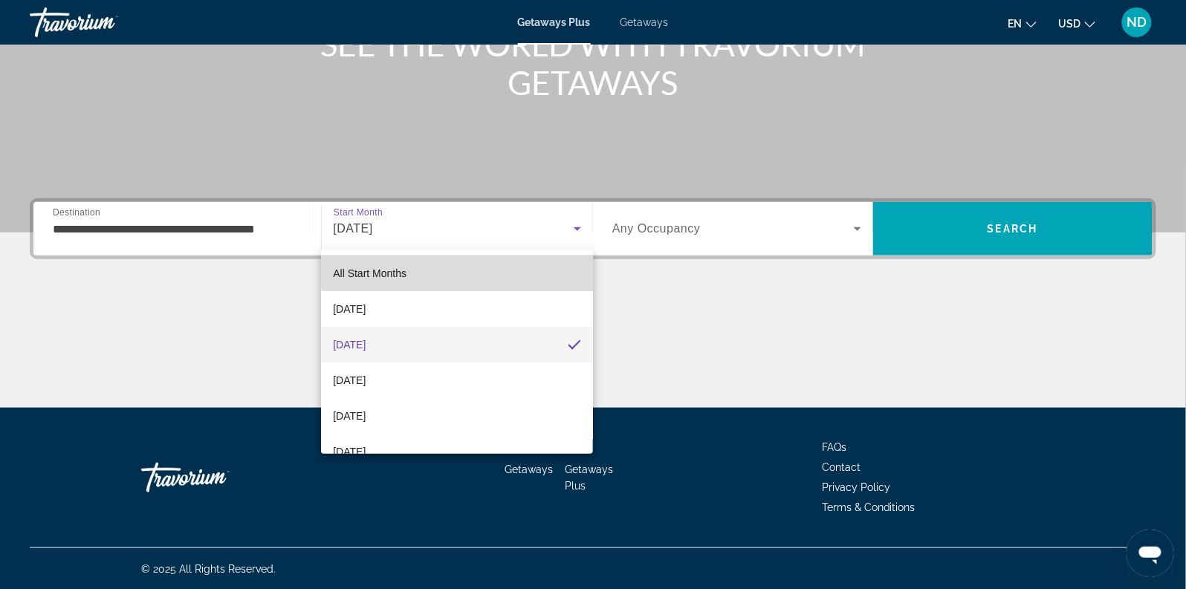
click at [491, 271] on mat-option "All Start Months" at bounding box center [457, 274] width 272 height 36
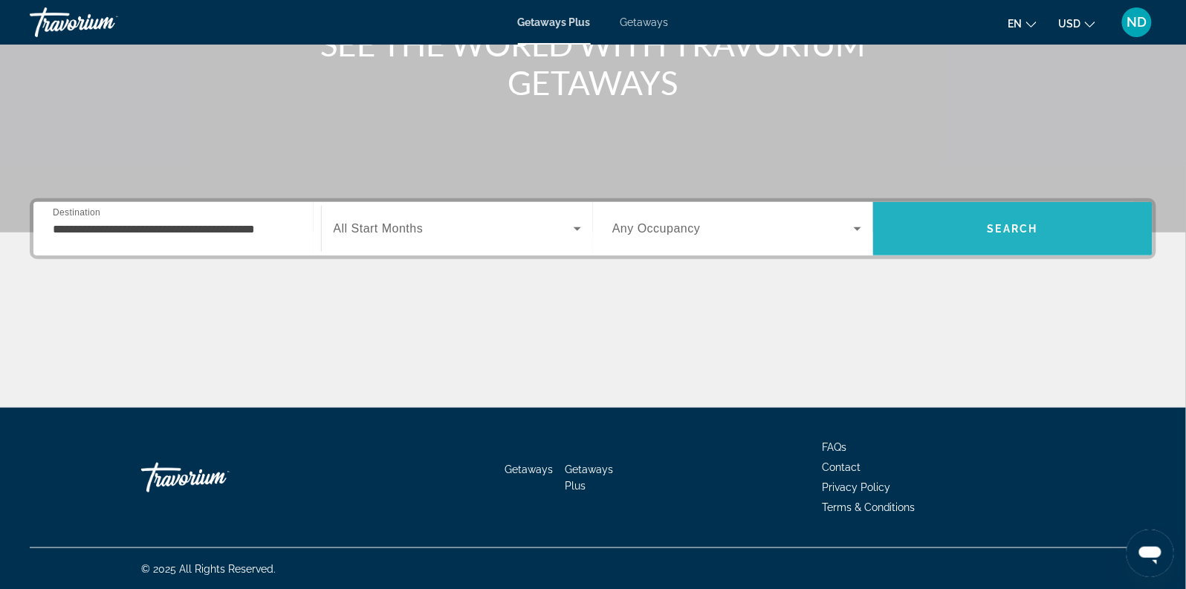
click at [956, 232] on span "Search" at bounding box center [1013, 229] width 280 height 36
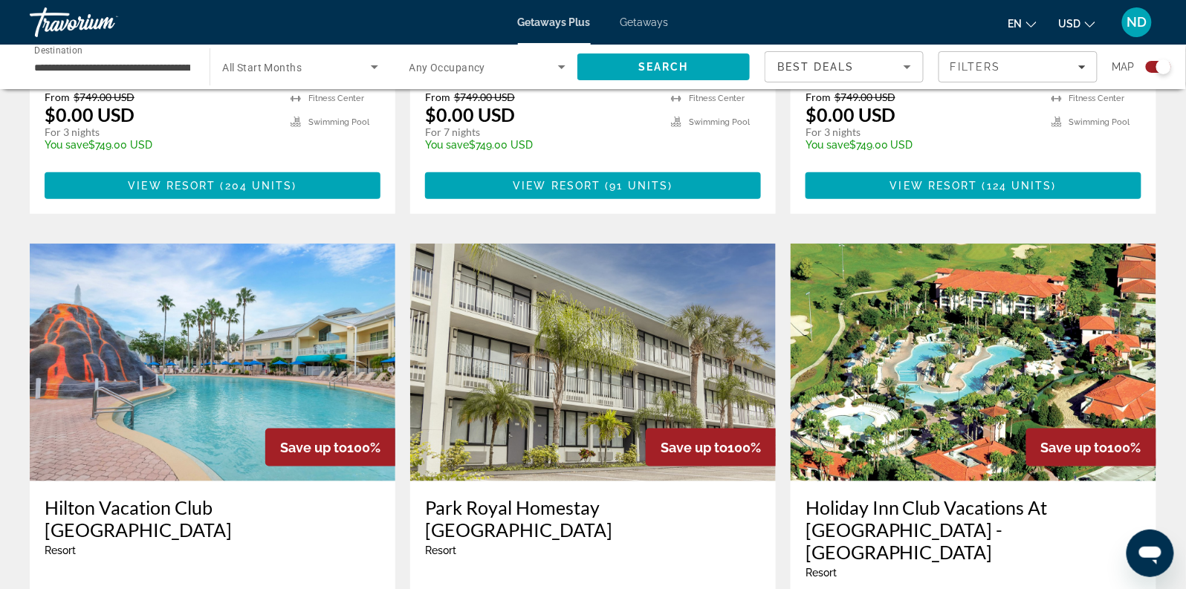
scroll to position [2115, 0]
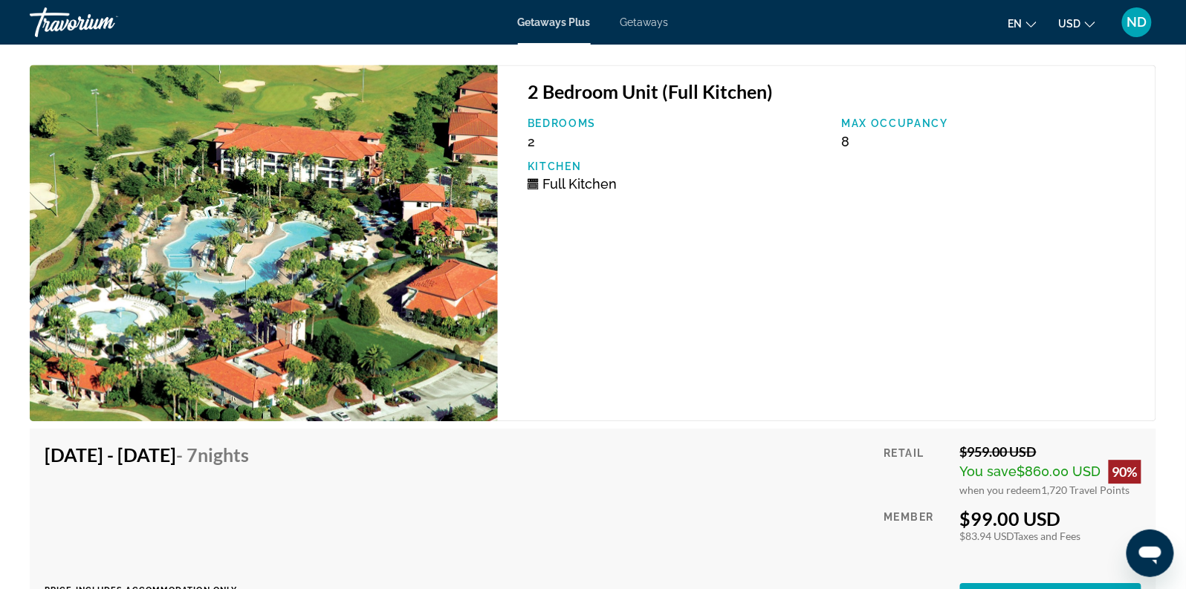
scroll to position [2813, 0]
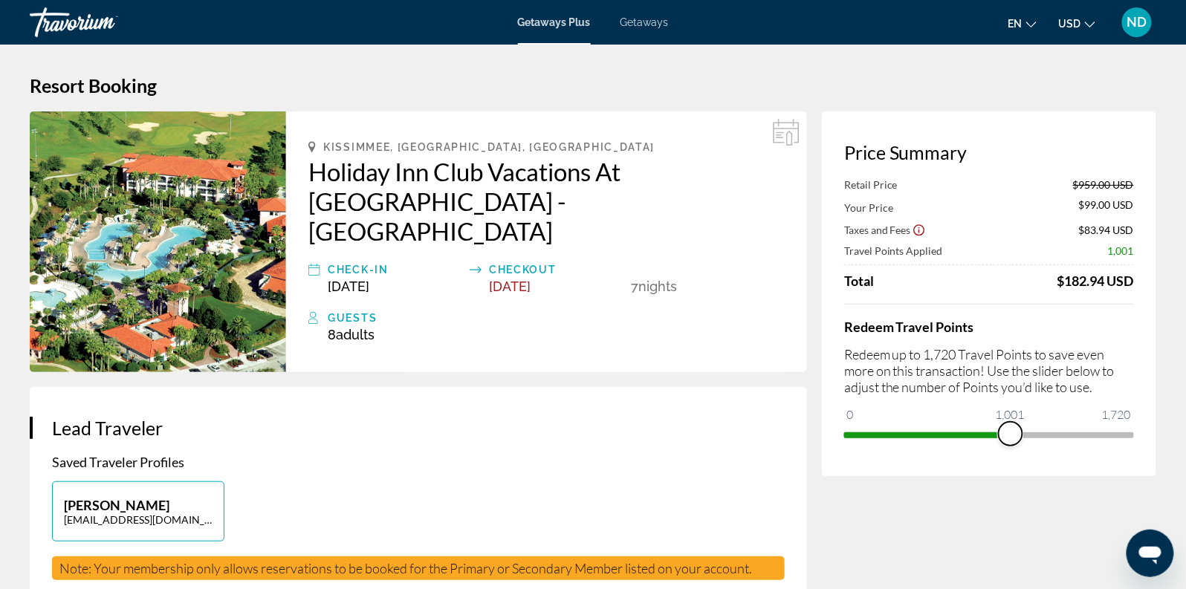
drag, startPoint x: 1126, startPoint y: 436, endPoint x: 1012, endPoint y: 433, distance: 114.5
click at [1012, 433] on span "ngx-slider" at bounding box center [1011, 434] width 24 height 24
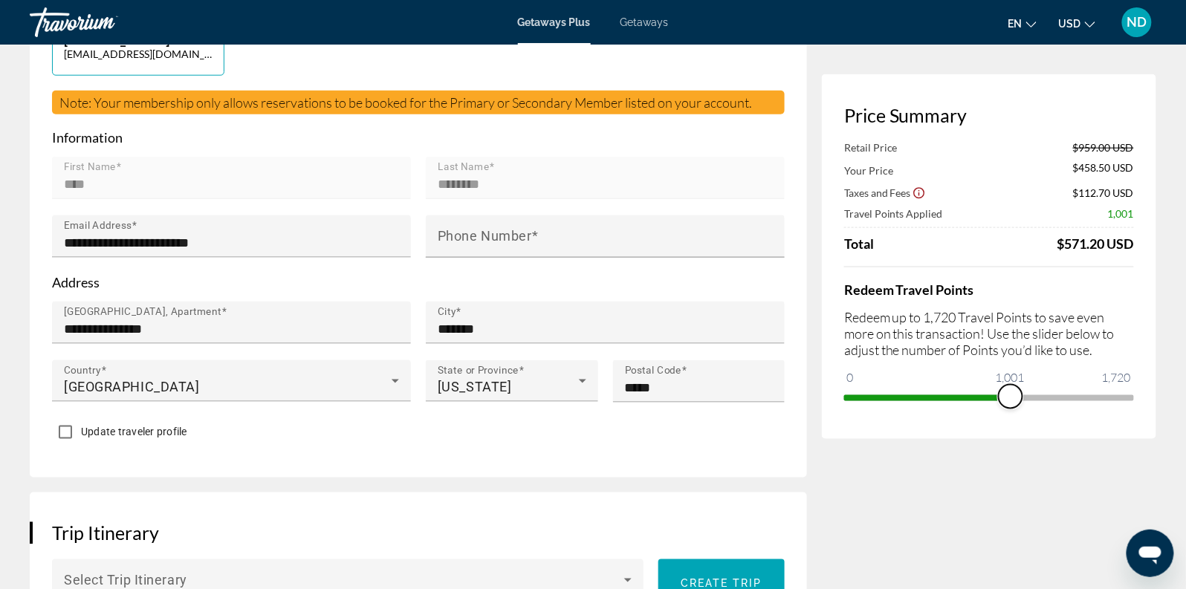
scroll to position [502, 0]
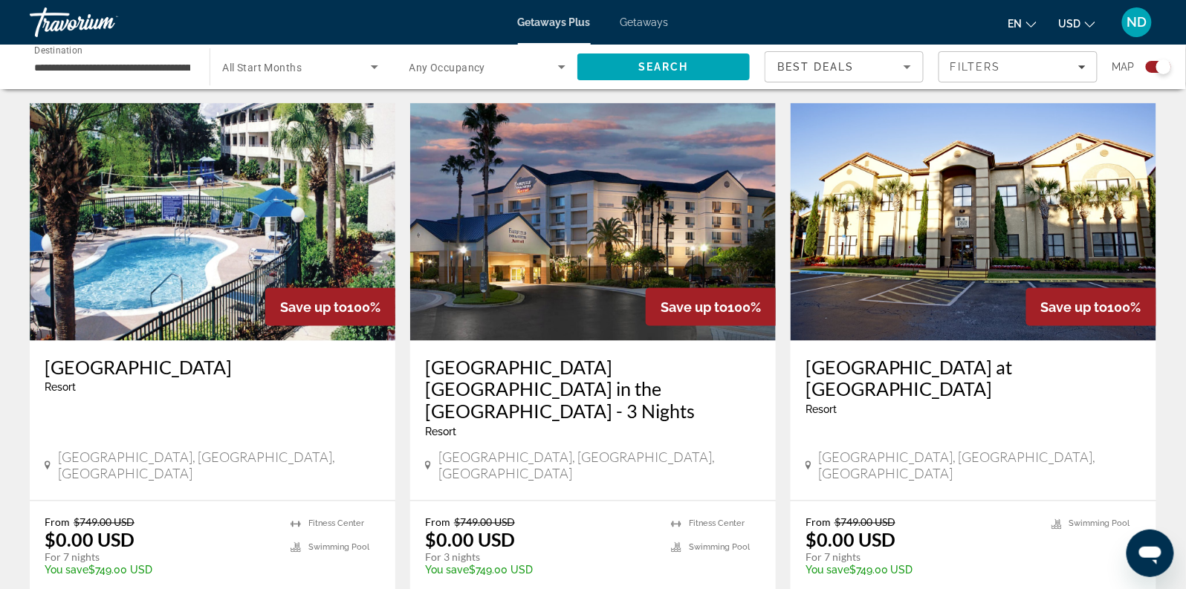
scroll to position [537, 0]
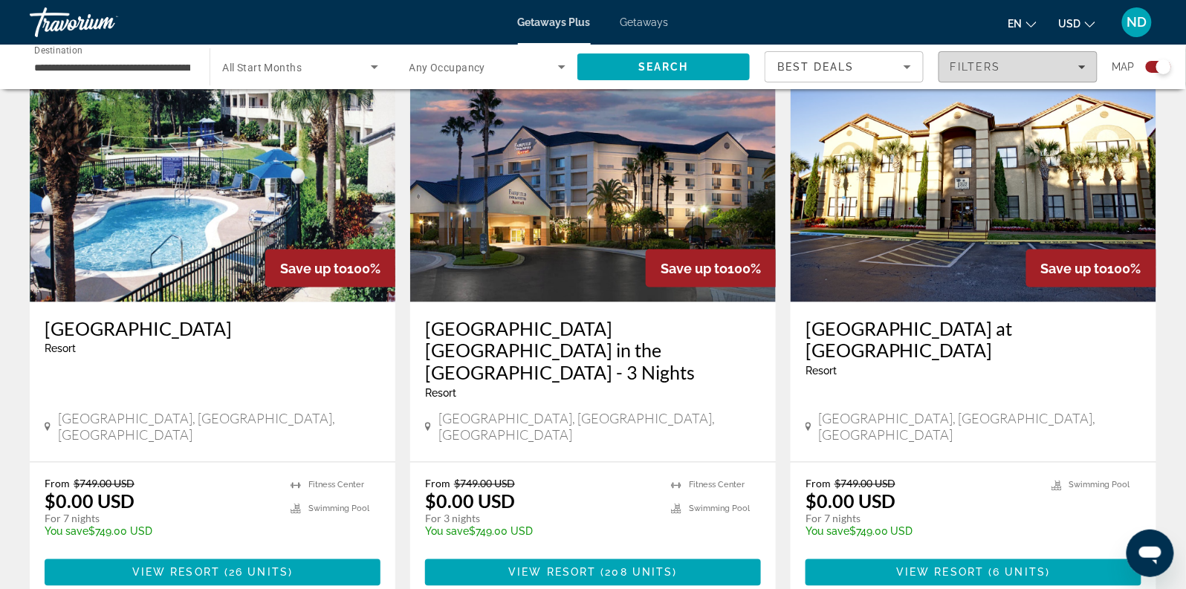
click at [1015, 76] on span "Filters" at bounding box center [1019, 67] width 158 height 36
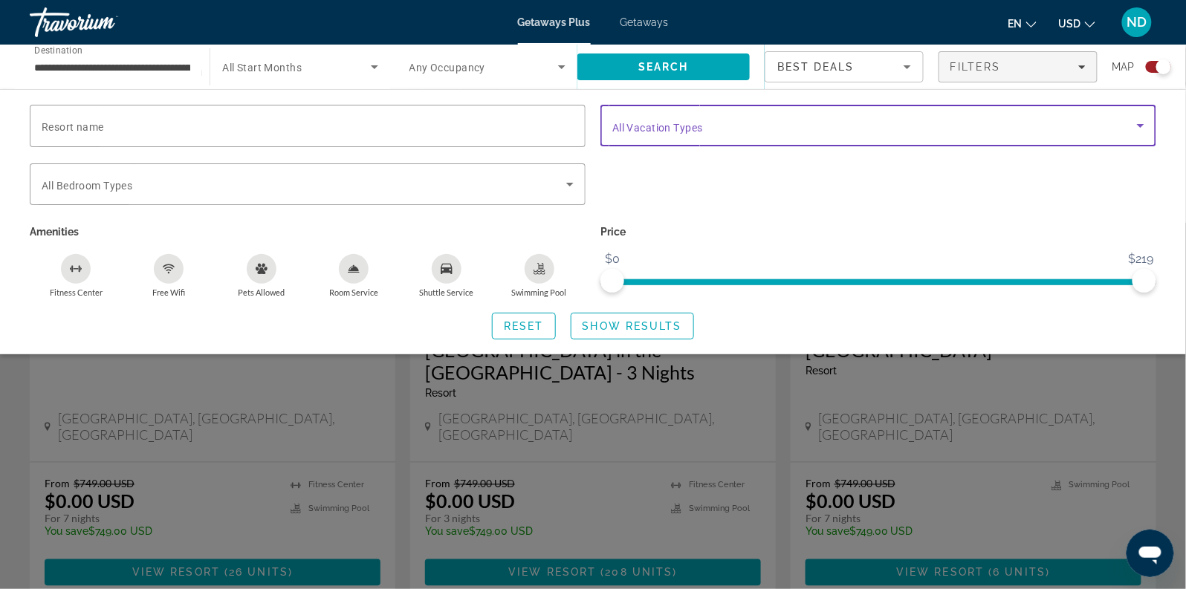
click at [1038, 128] on span "Search widget" at bounding box center [874, 126] width 525 height 18
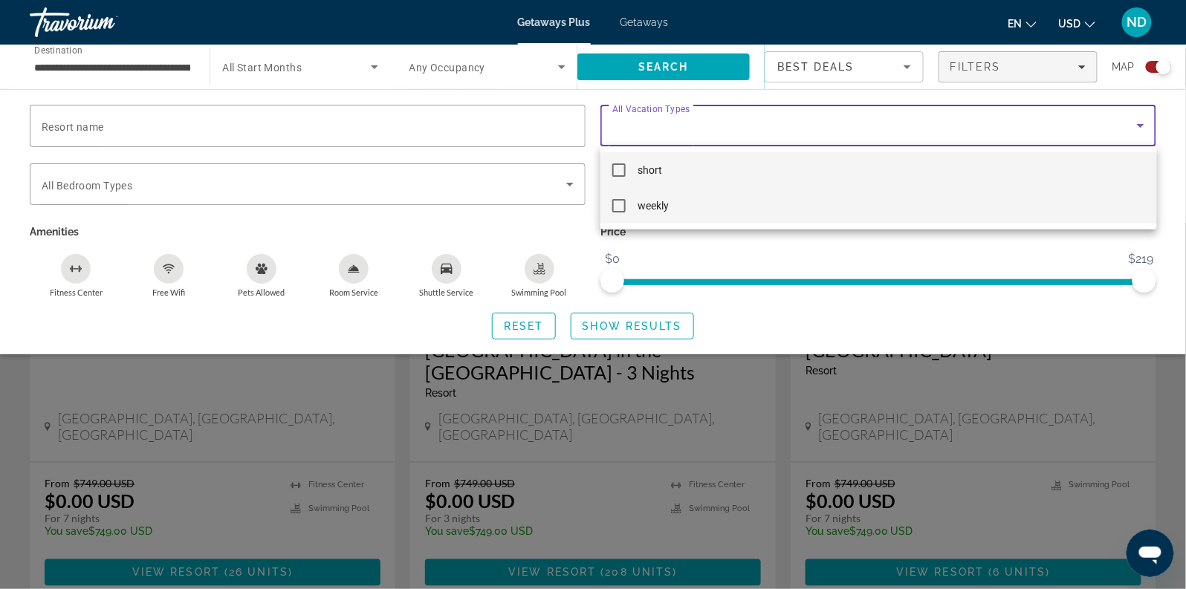
click at [825, 201] on mat-option "weekly" at bounding box center [879, 206] width 556 height 36
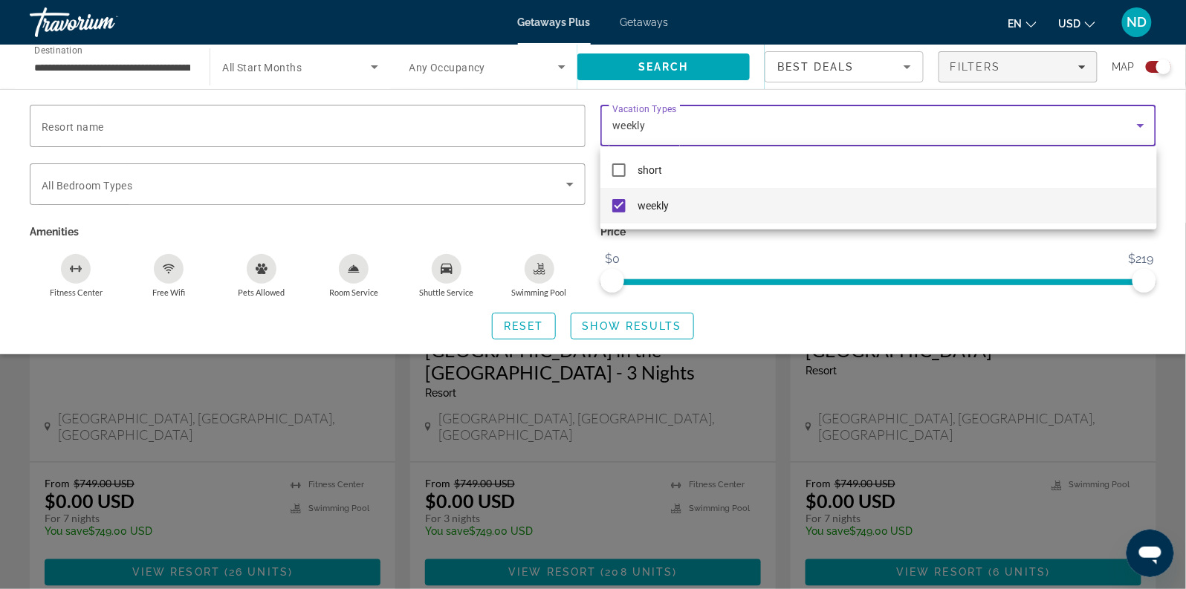
click at [630, 329] on div at bounding box center [593, 294] width 1186 height 589
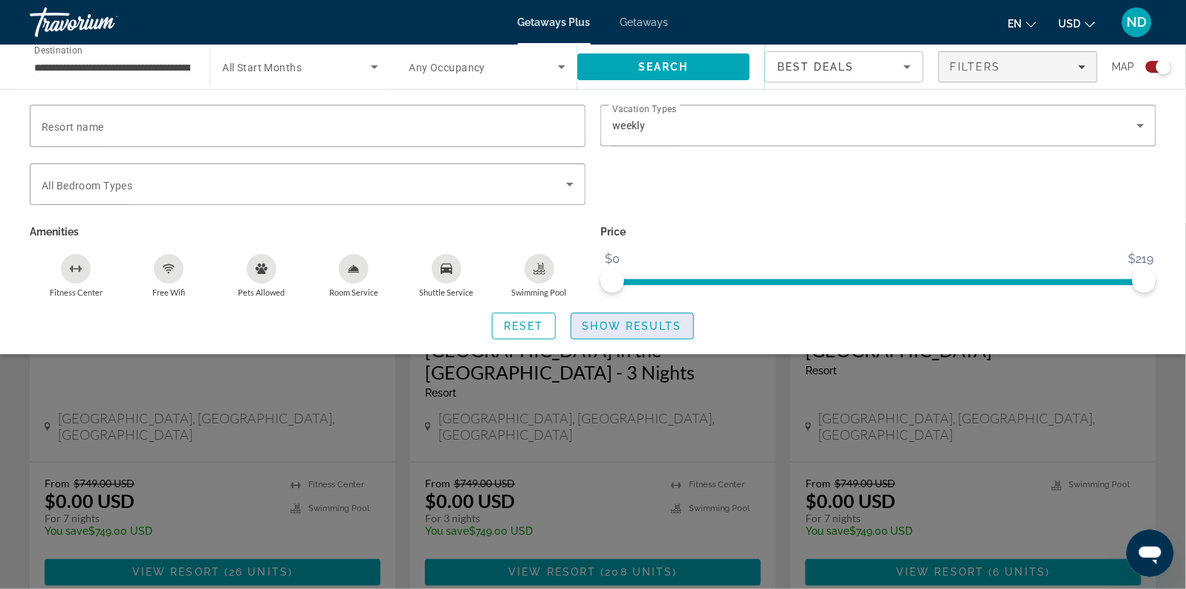
click at [630, 328] on span "Show Results" at bounding box center [633, 326] width 100 height 12
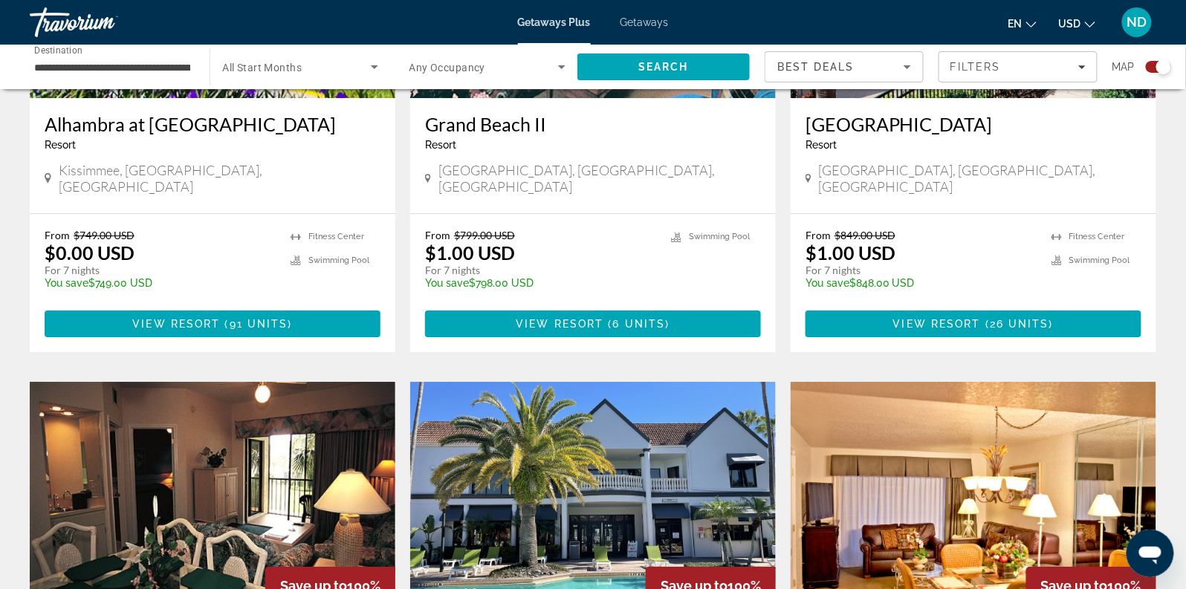
scroll to position [1534, 0]
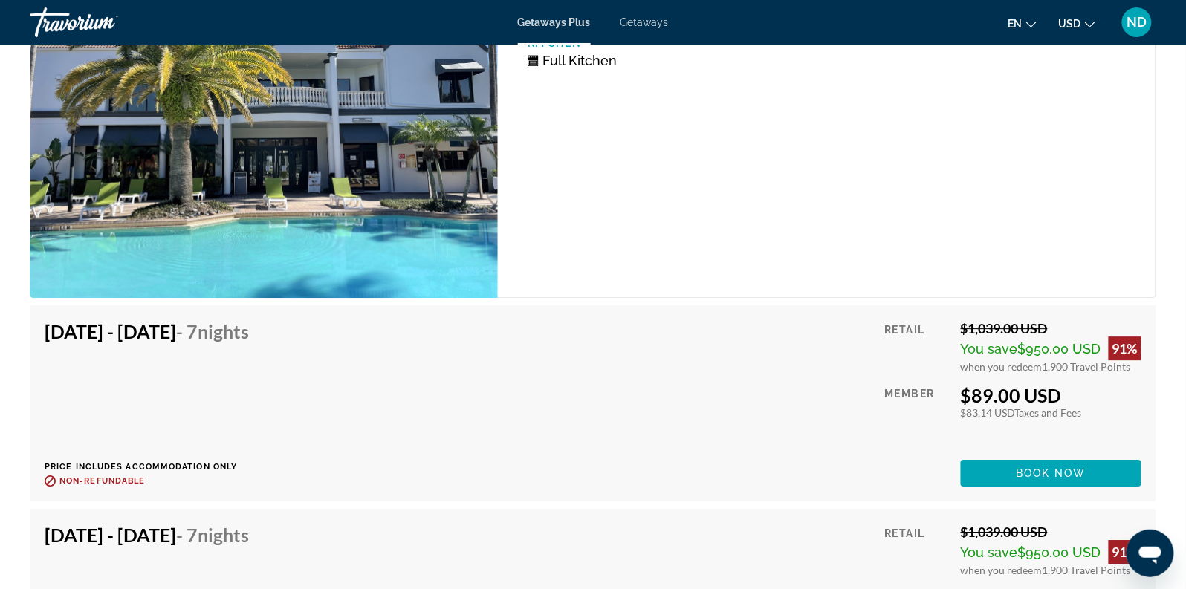
scroll to position [11876, 0]
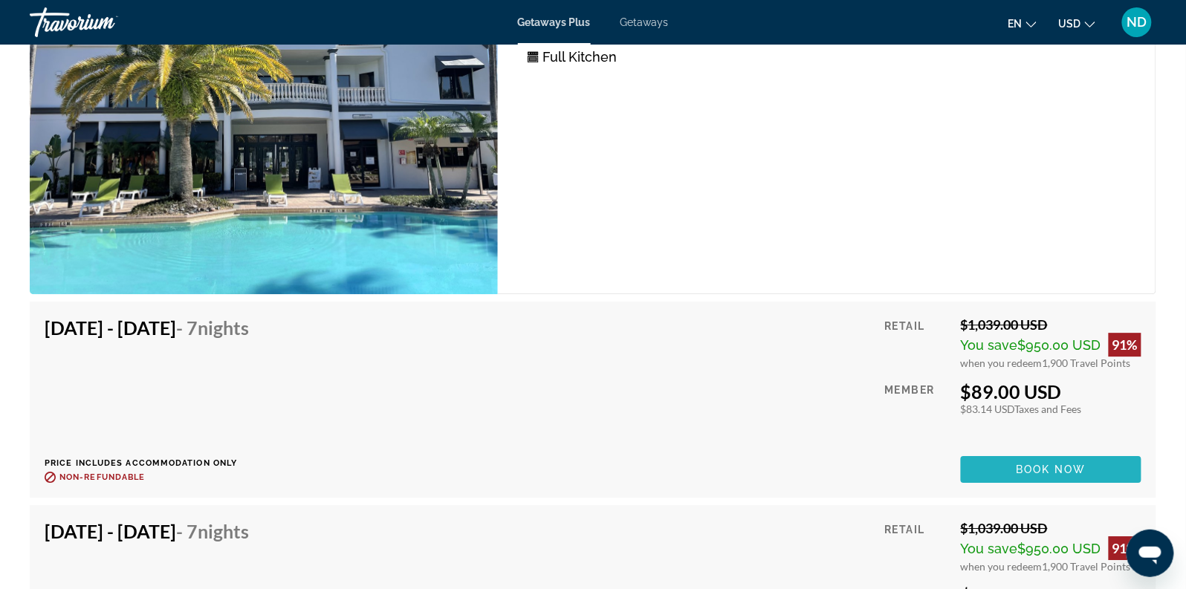
click at [1079, 464] on span "Book now" at bounding box center [1051, 470] width 71 height 12
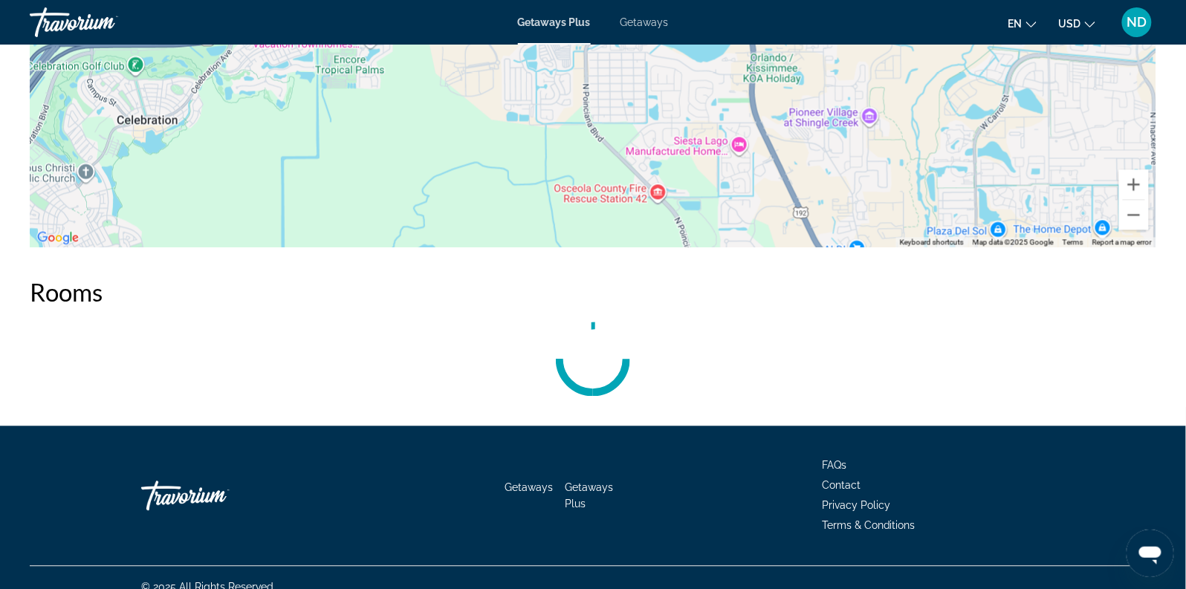
scroll to position [2617, 0]
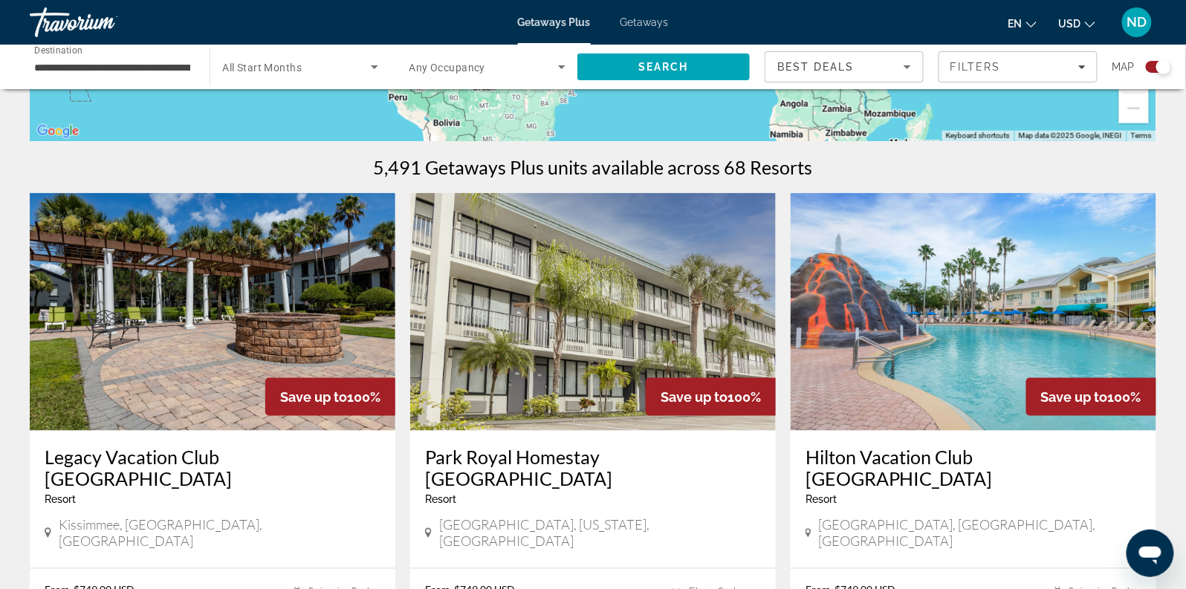
scroll to position [408, 0]
drag, startPoint x: 722, startPoint y: 169, endPoint x: 743, endPoint y: 171, distance: 20.1
click at [743, 171] on h1 "5,491 Getaways Plus units available across 68 Resorts" at bounding box center [593, 168] width 439 height 22
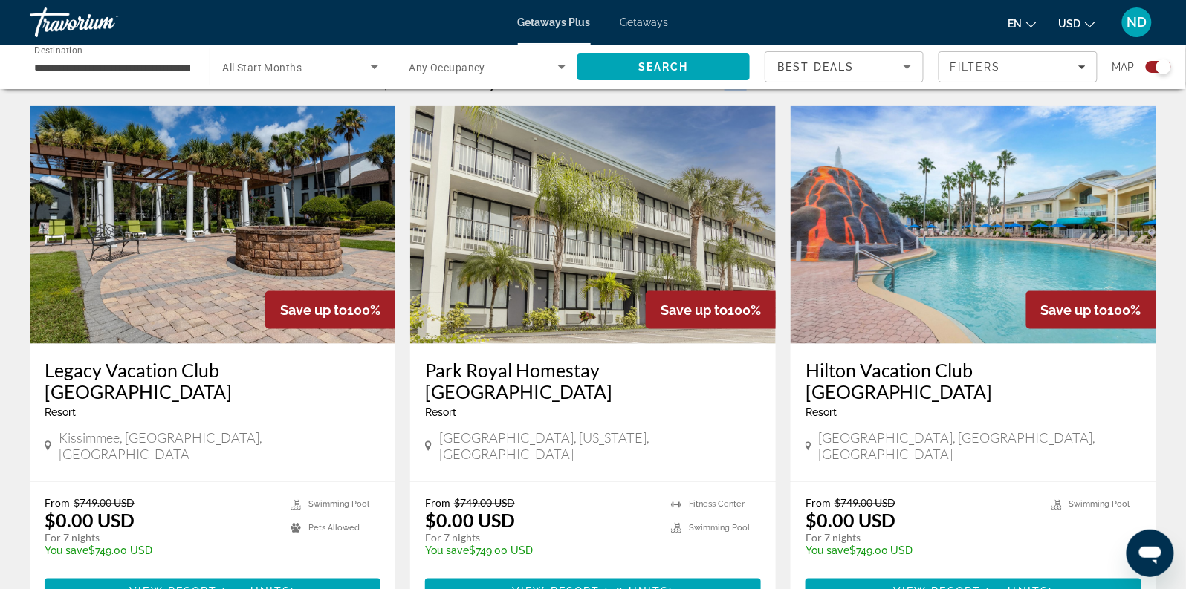
scroll to position [537, 0]
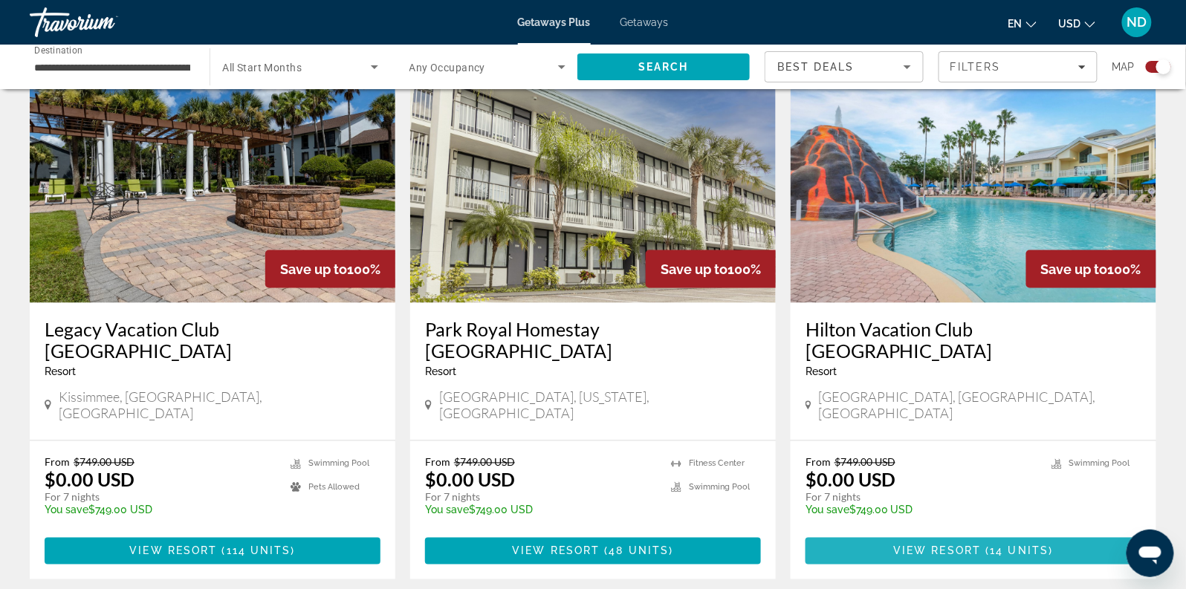
click at [979, 546] on span "View Resort" at bounding box center [937, 552] width 88 height 12
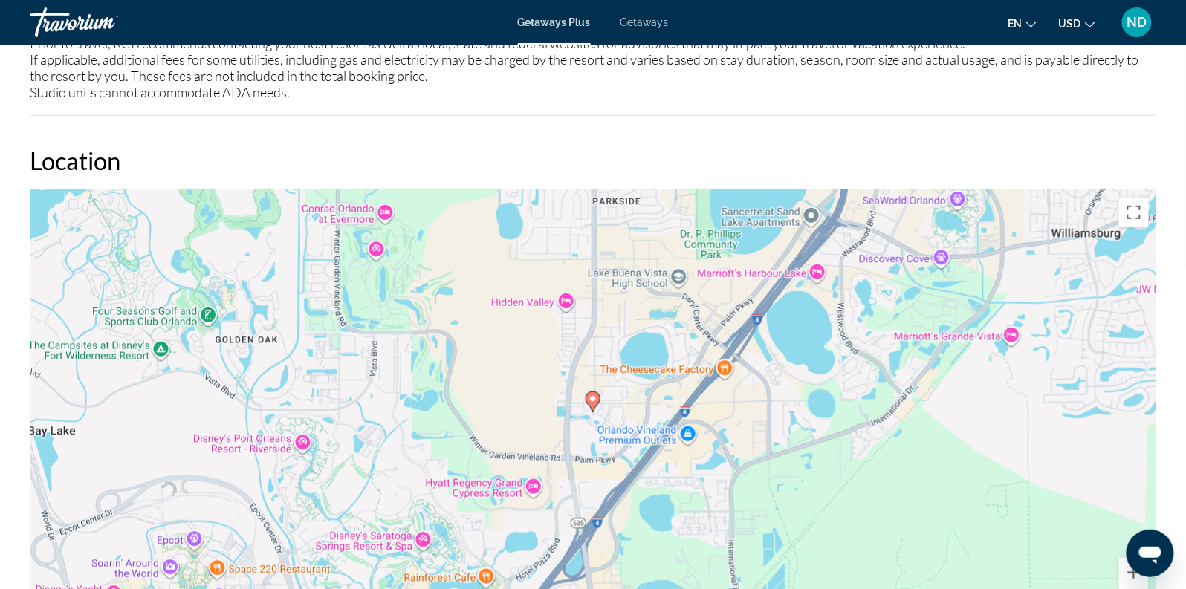
scroll to position [2000, 0]
